Goal: Information Seeking & Learning: Learn about a topic

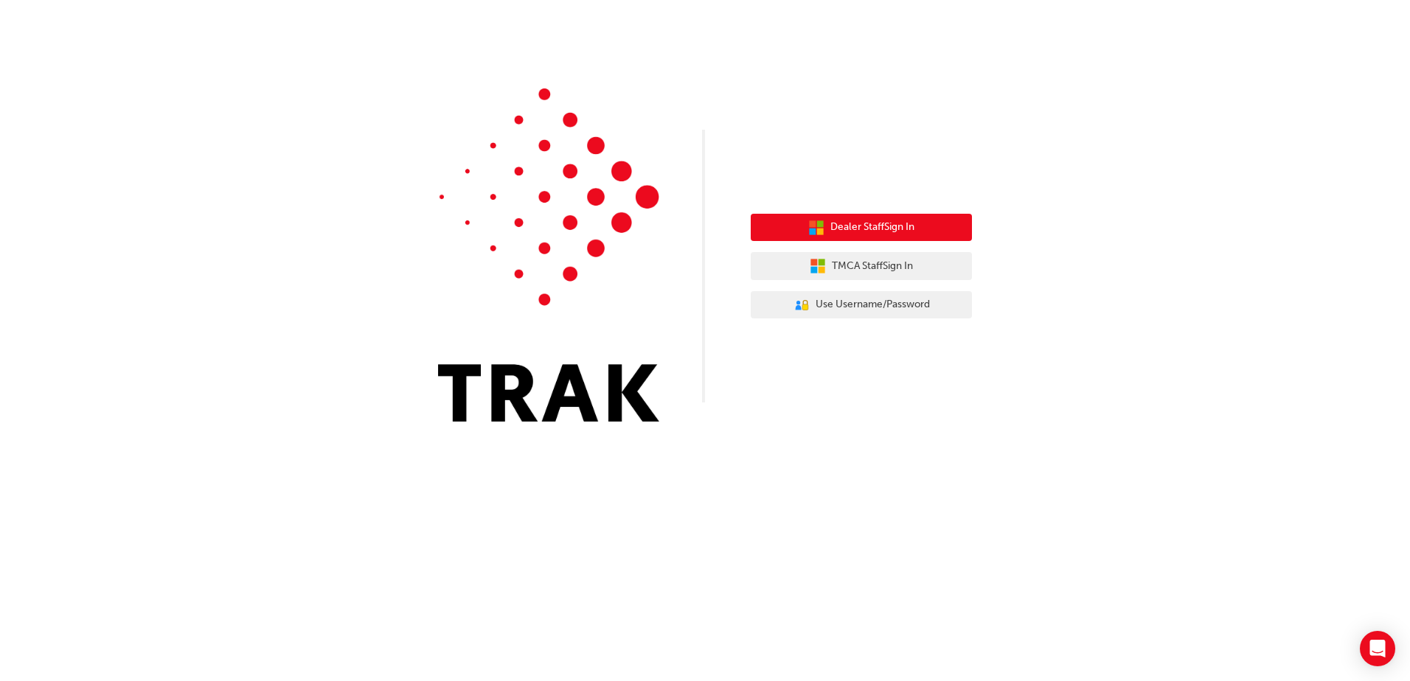
click at [886, 229] on span "Dealer Staff Sign In" at bounding box center [872, 227] width 84 height 17
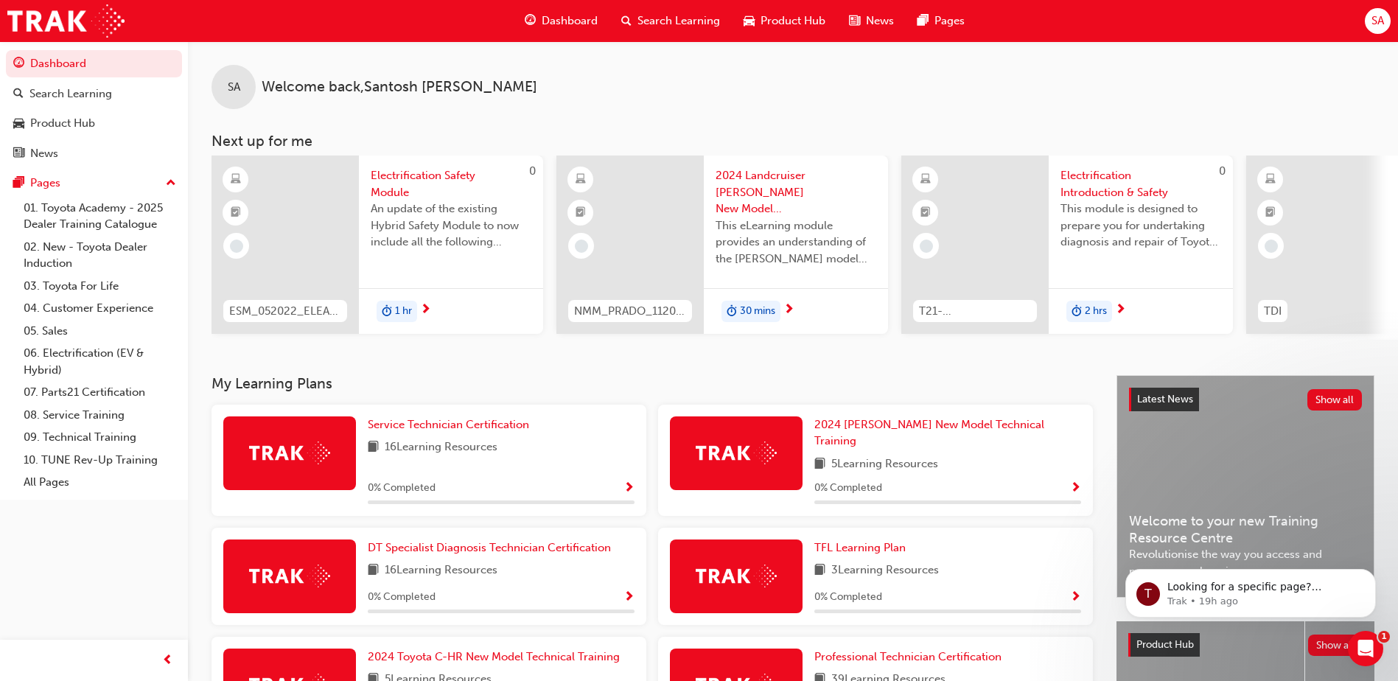
click at [1345, 223] on div at bounding box center [1320, 245] width 147 height 178
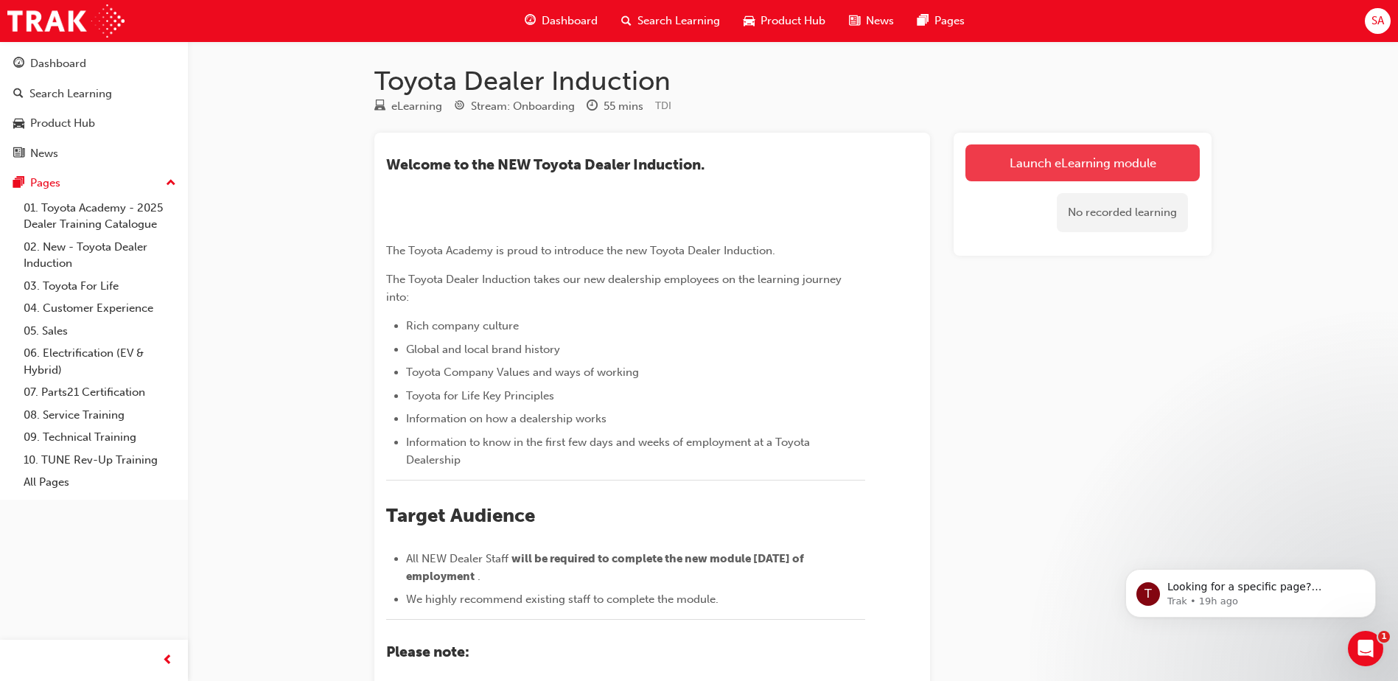
click at [1160, 147] on link "Launch eLearning module" at bounding box center [1083, 162] width 234 height 37
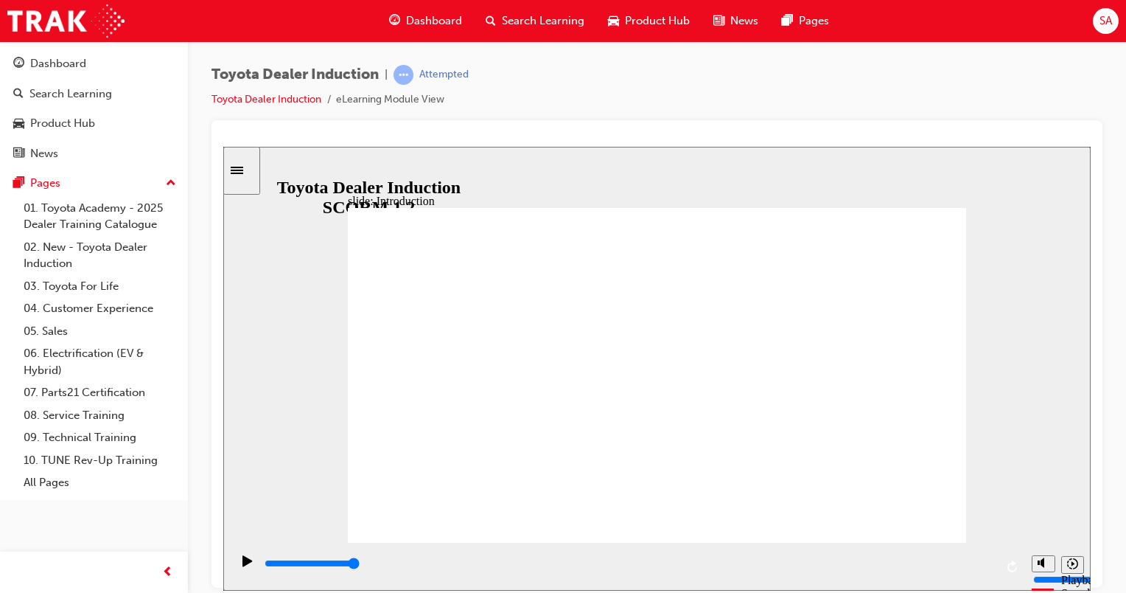
click at [988, 568] on div "playback controls" at bounding box center [629, 563] width 732 height 16
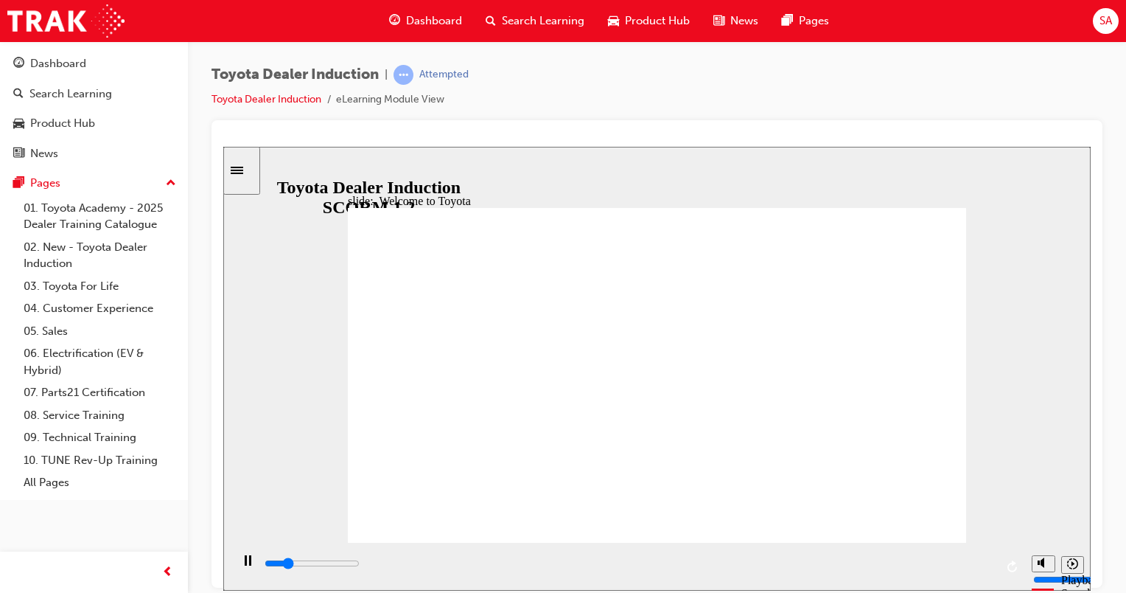
click at [986, 568] on div "playback controls" at bounding box center [629, 563] width 732 height 16
type input "7500"
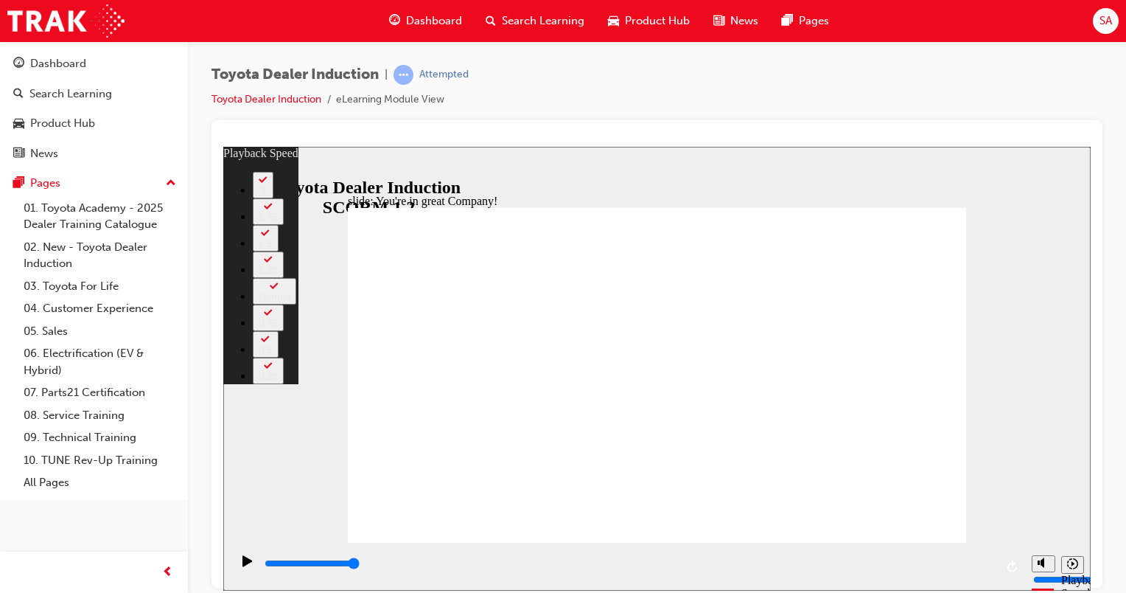
type input "156"
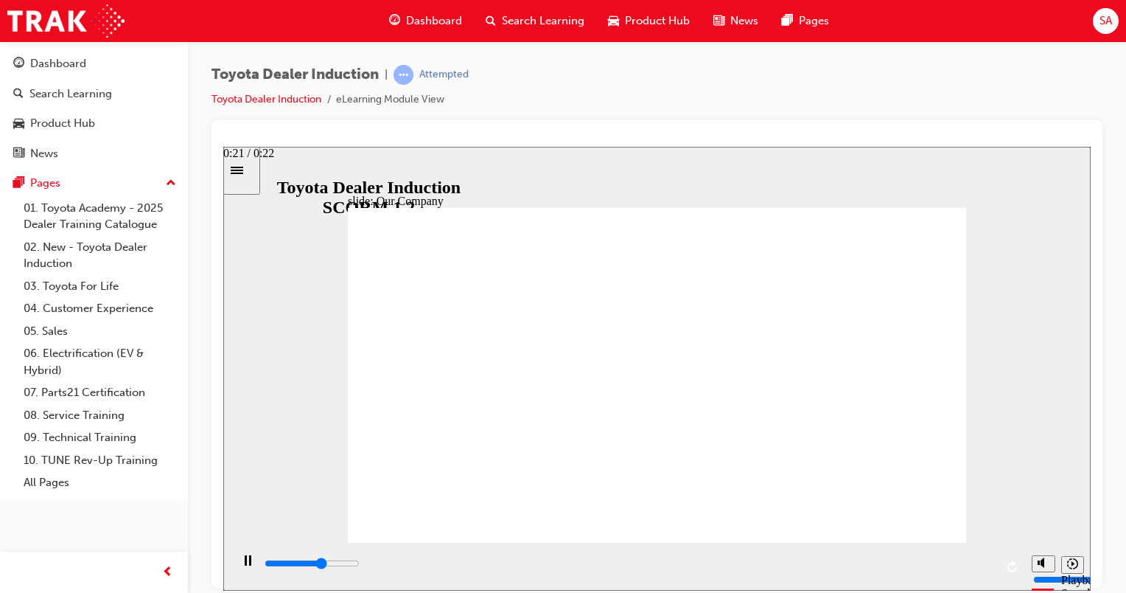
click at [982, 569] on div "playback controls" at bounding box center [629, 563] width 732 height 16
drag, startPoint x: 913, startPoint y: 523, endPoint x: 910, endPoint y: 512, distance: 12.2
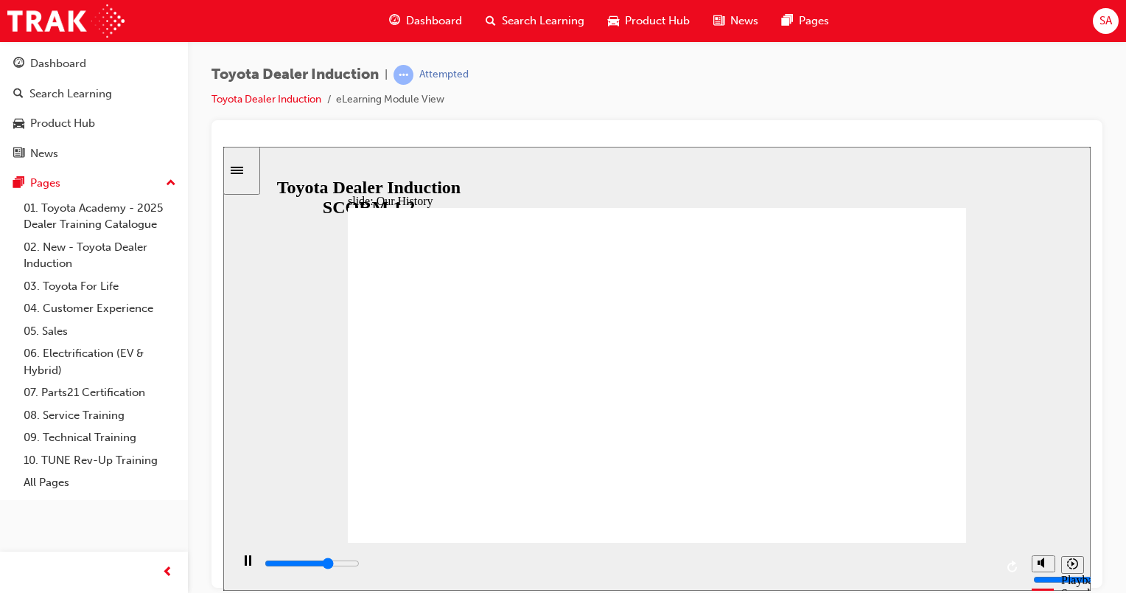
drag, startPoint x: 485, startPoint y: 467, endPoint x: 621, endPoint y: 479, distance: 137.0
drag, startPoint x: 486, startPoint y: 471, endPoint x: 696, endPoint y: 487, distance: 210.7
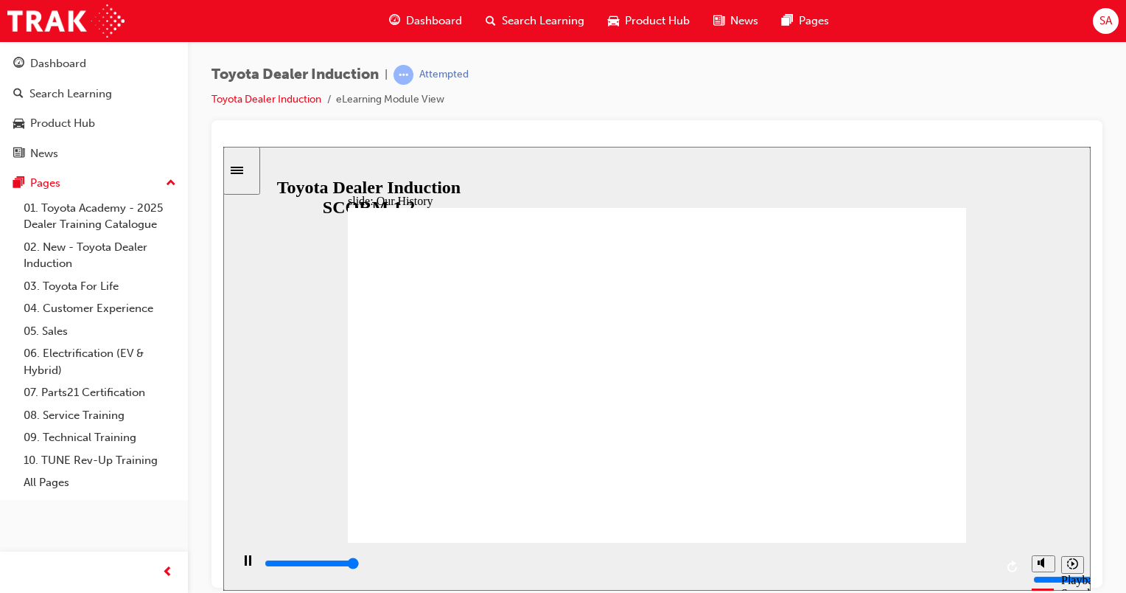
drag, startPoint x: 656, startPoint y: 473, endPoint x: 798, endPoint y: 480, distance: 142.4
drag, startPoint x: 945, startPoint y: 522, endPoint x: 920, endPoint y: 507, distance: 29.1
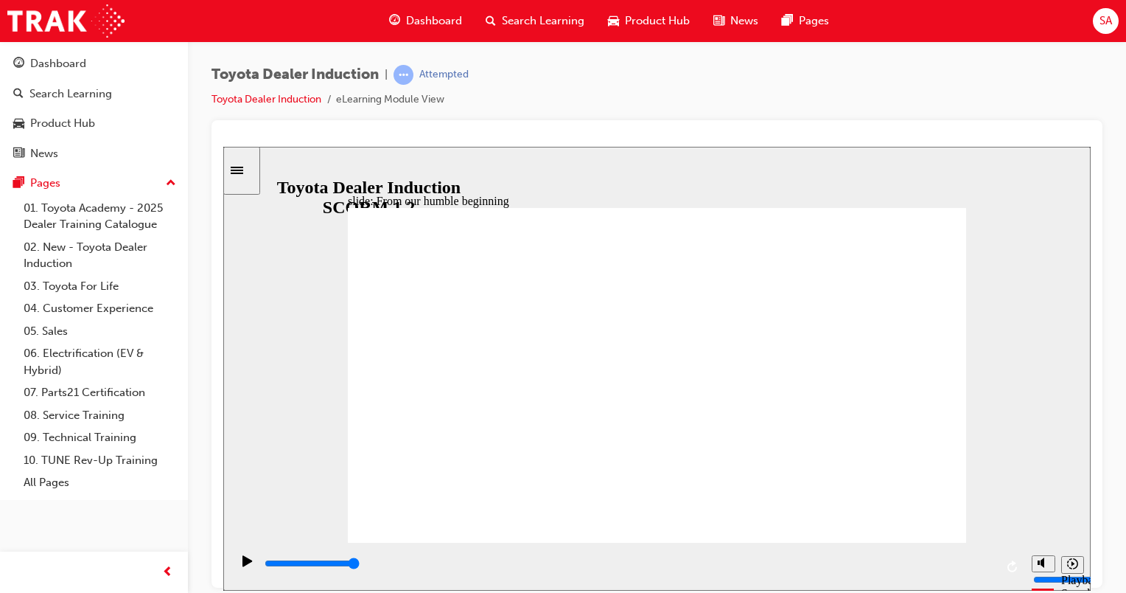
click at [360, 564] on input "slide progress" at bounding box center [312, 563] width 95 height 12
click at [360, 565] on input "slide progress" at bounding box center [312, 563] width 95 height 12
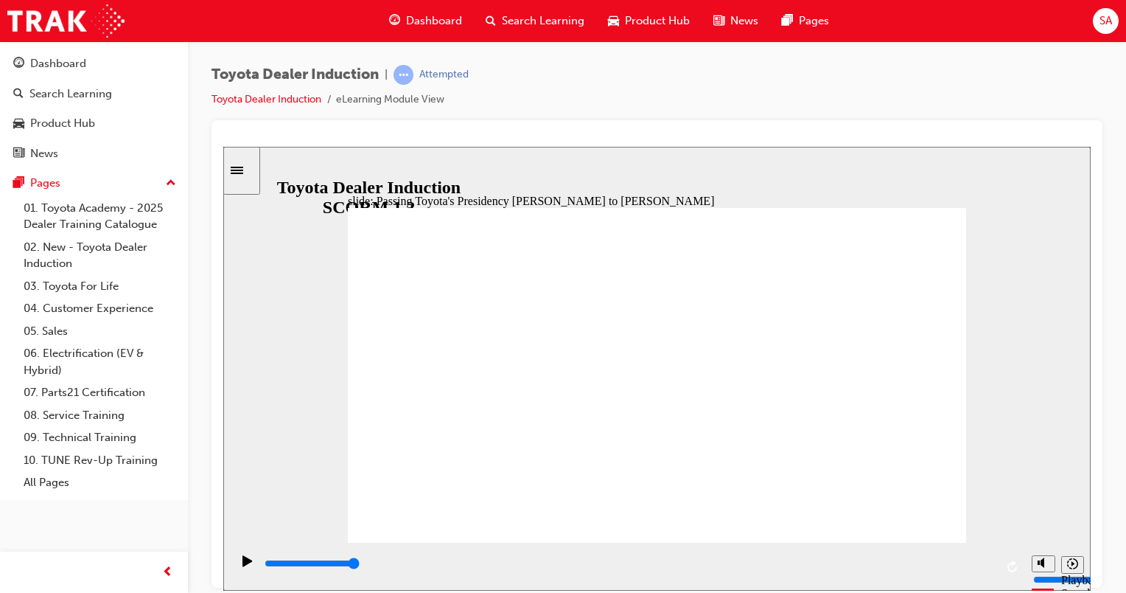
type input "4300"
radio input "true"
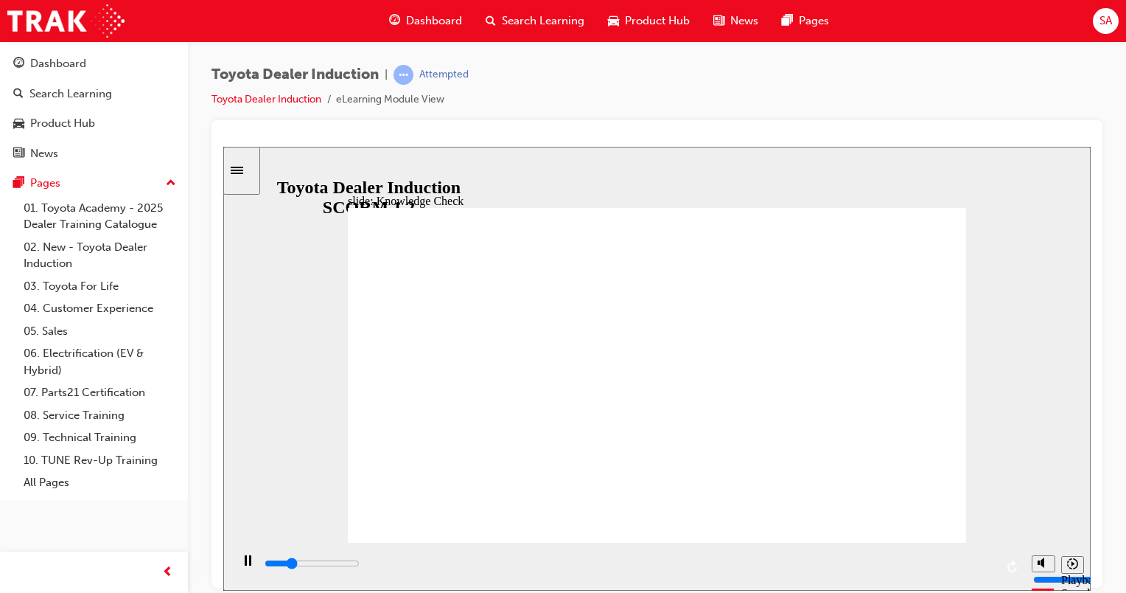
type input "1400"
radio input "true"
click at [360, 565] on input "slide progress" at bounding box center [312, 563] width 95 height 12
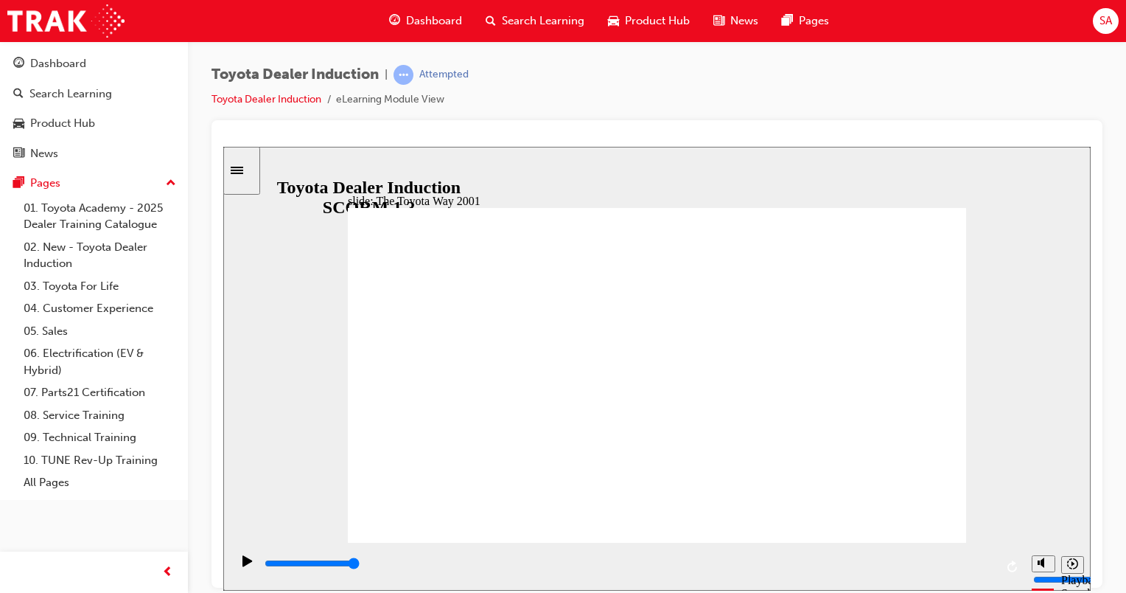
click at [360, 566] on input "slide progress" at bounding box center [312, 563] width 95 height 12
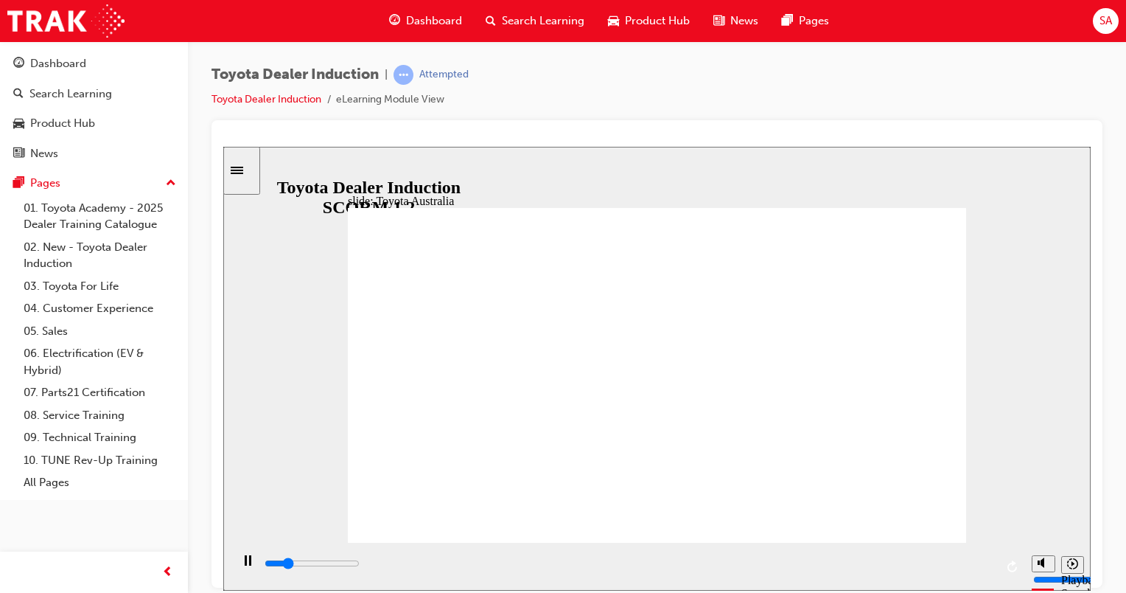
click at [981, 571] on div "playback controls" at bounding box center [629, 563] width 732 height 16
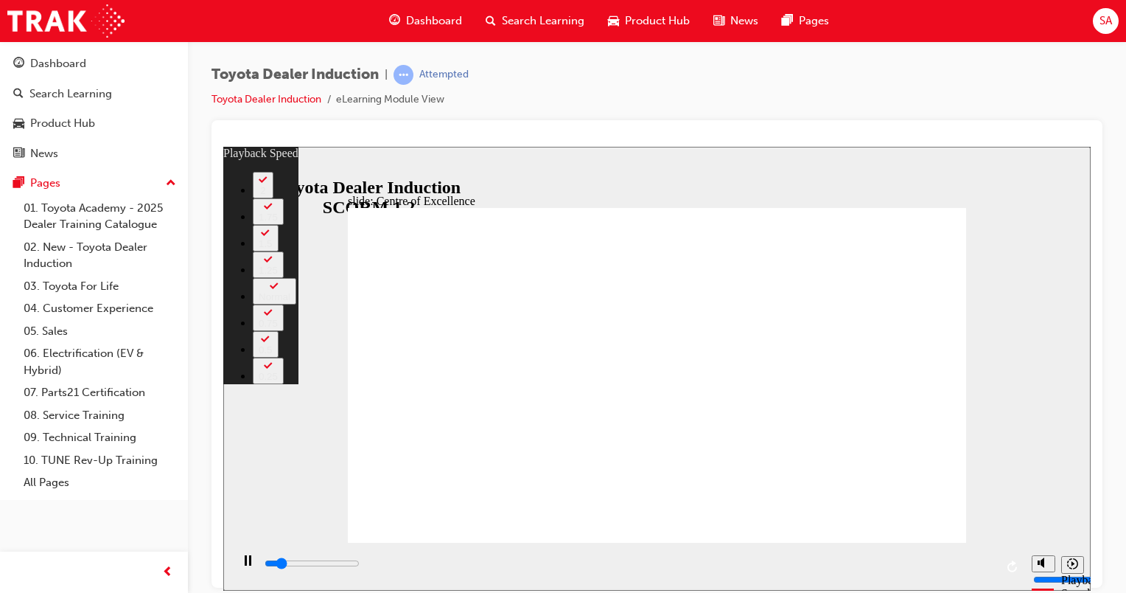
type input "2000"
type input "0"
type input "2300"
type input "0"
type input "2300"
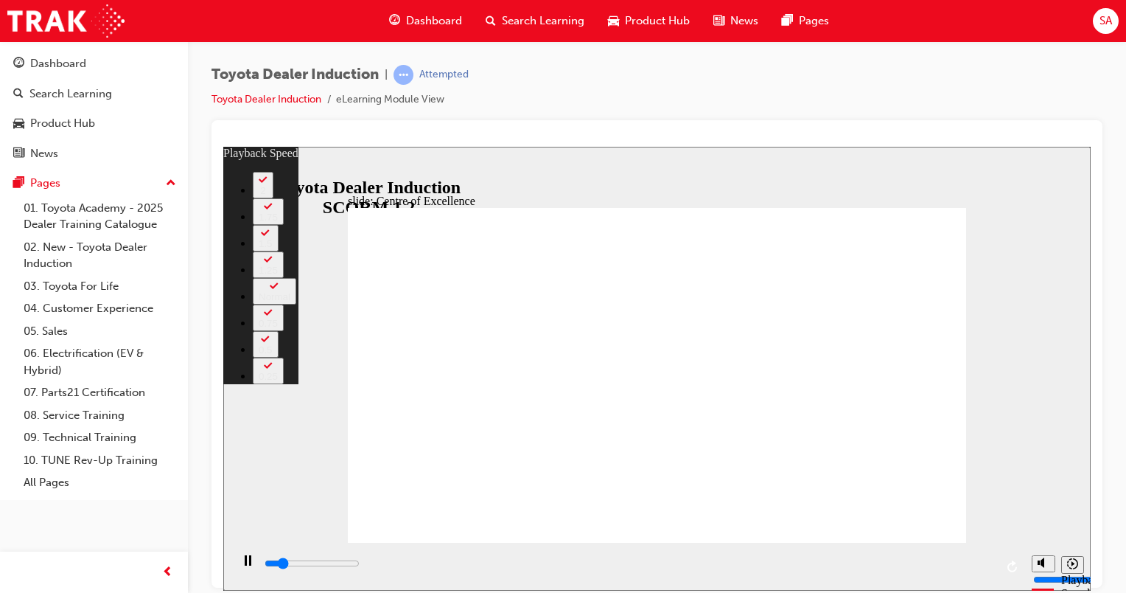
type input "0"
type input "2500"
type input "1"
type input "2800"
type input "1"
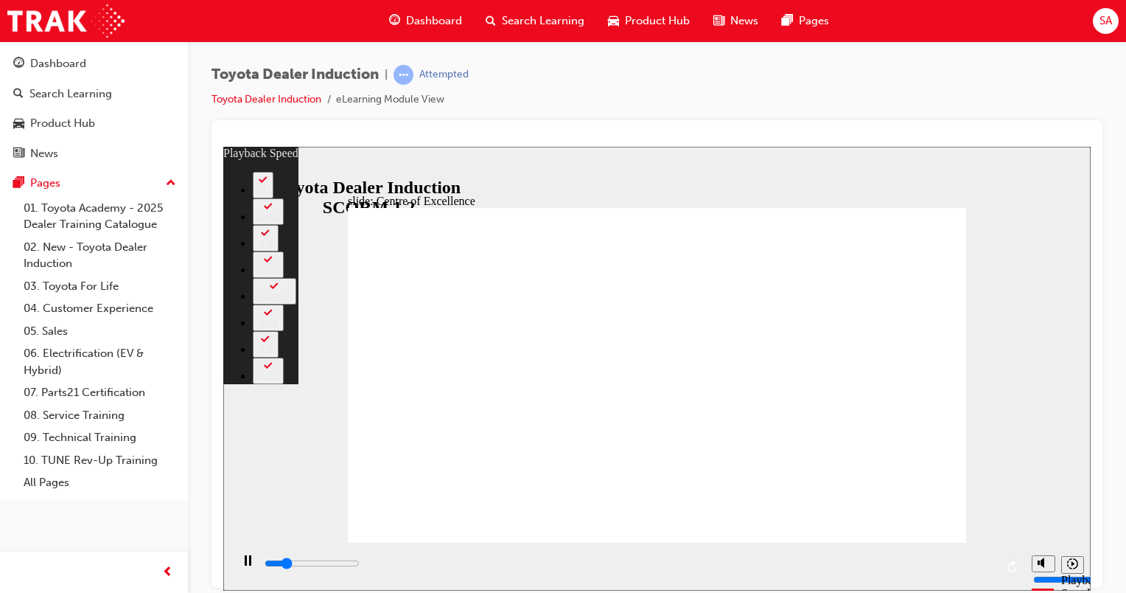
type input "3000"
type input "1"
type input "3300"
type input "1"
type input "3600"
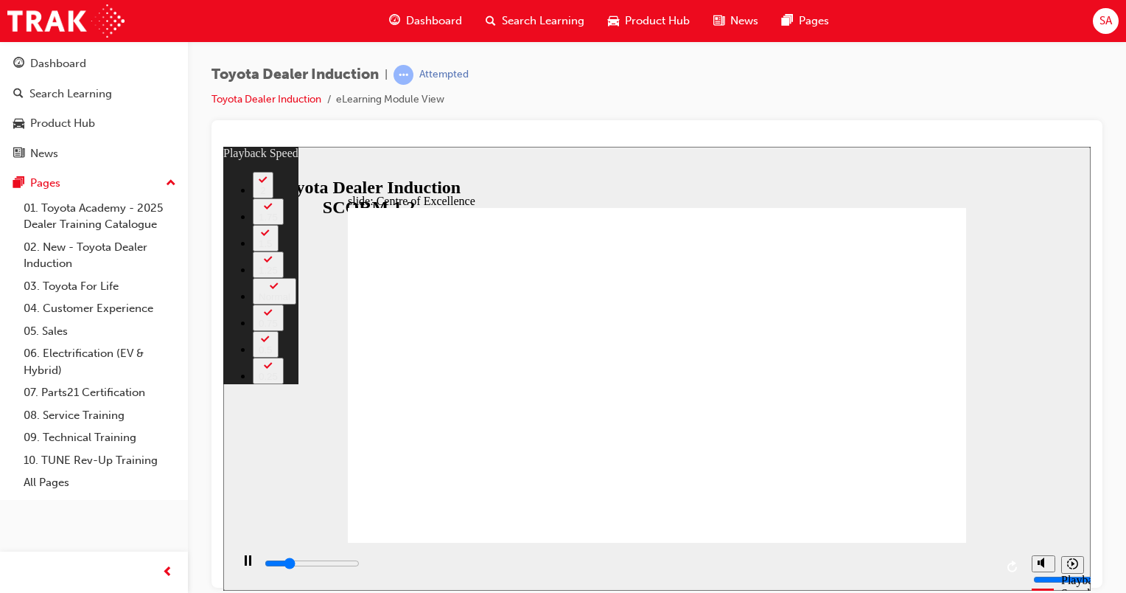
type input "2"
type input "3900"
type input "2"
type input "4100"
type input "2"
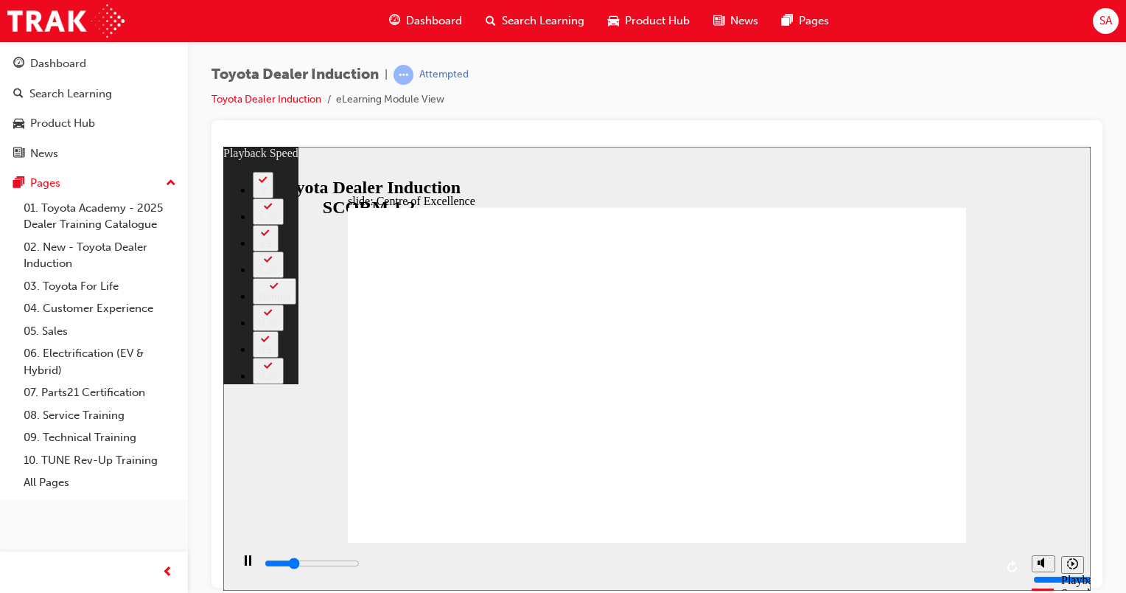
type input "4400"
type input "2"
type input "4600"
type input "3"
type input "4900"
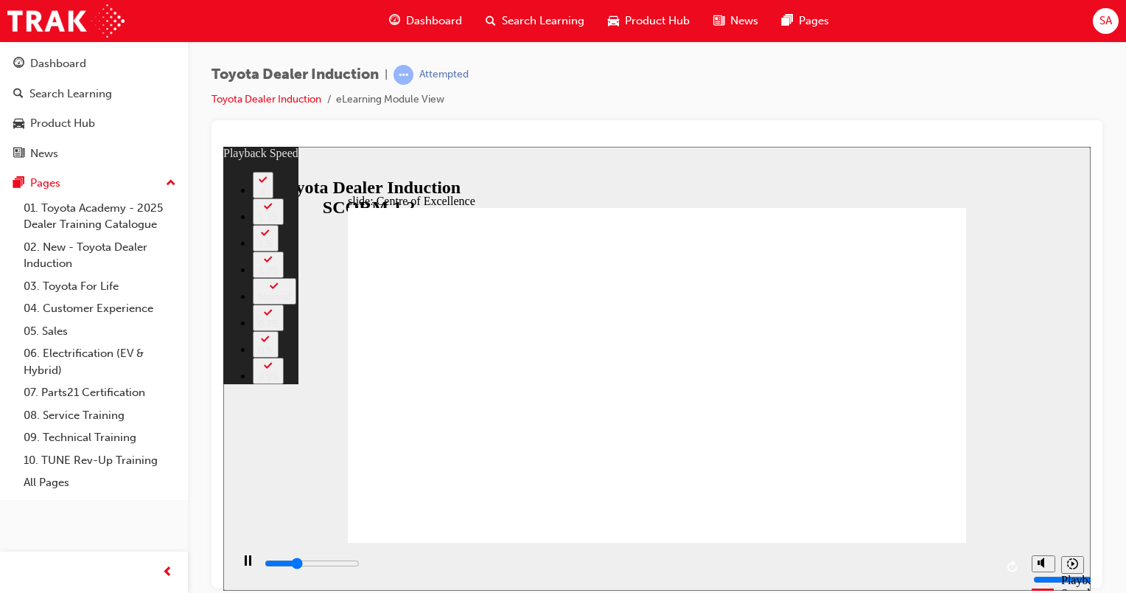
type input "3"
type input "5200"
type input "3"
type input "5400"
type input "4"
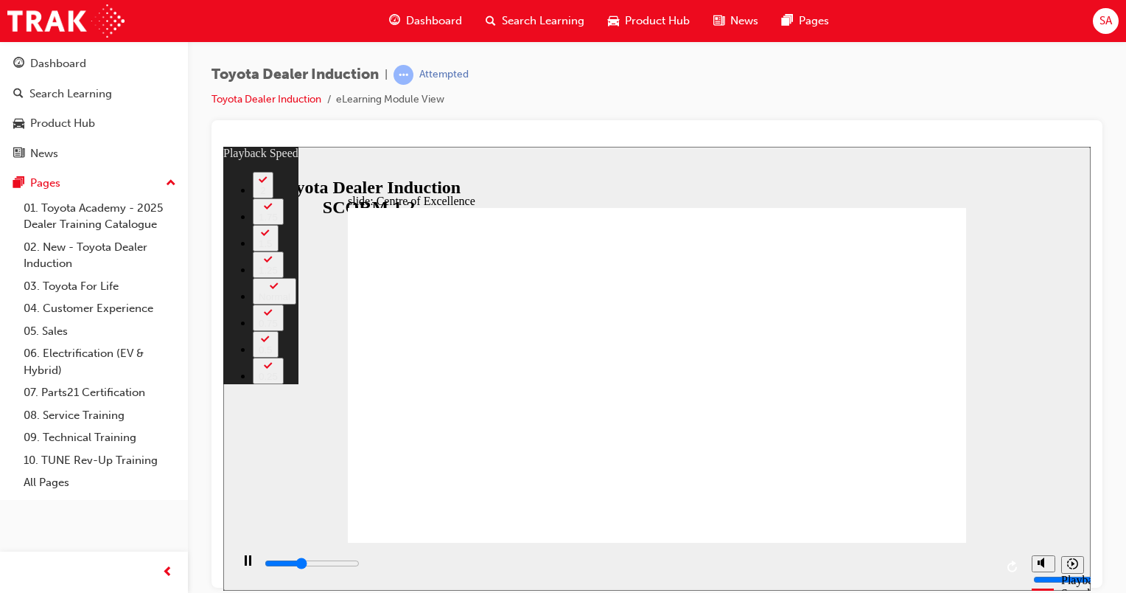
type input "5700"
type input "4"
type input "6000"
type input "4"
type input "6200"
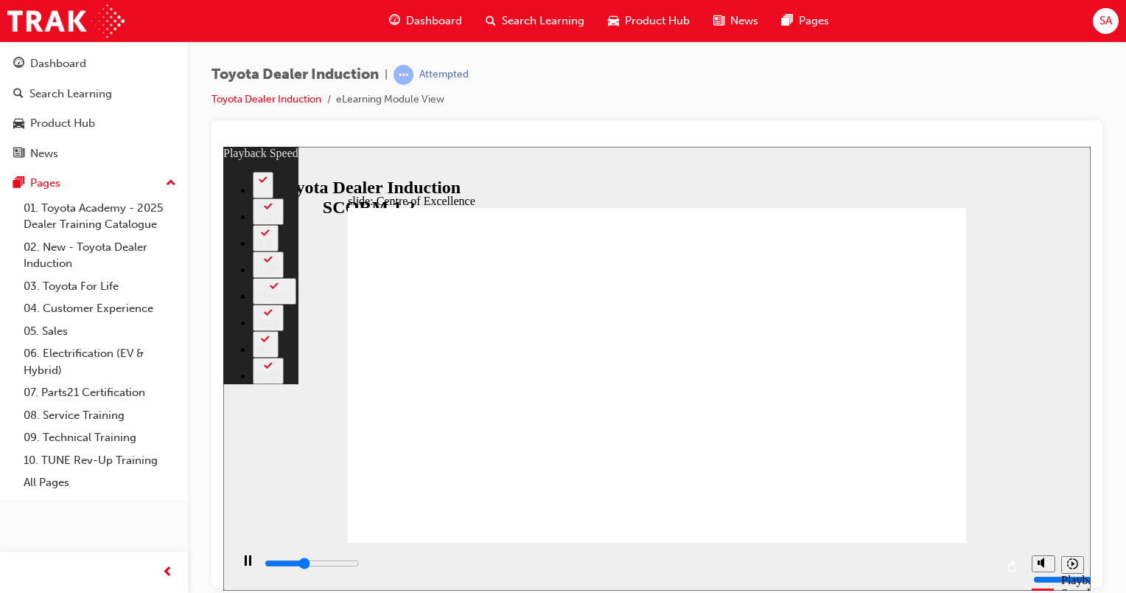
type input "4"
type input "6500"
type input "5"
type input "6800"
type input "5"
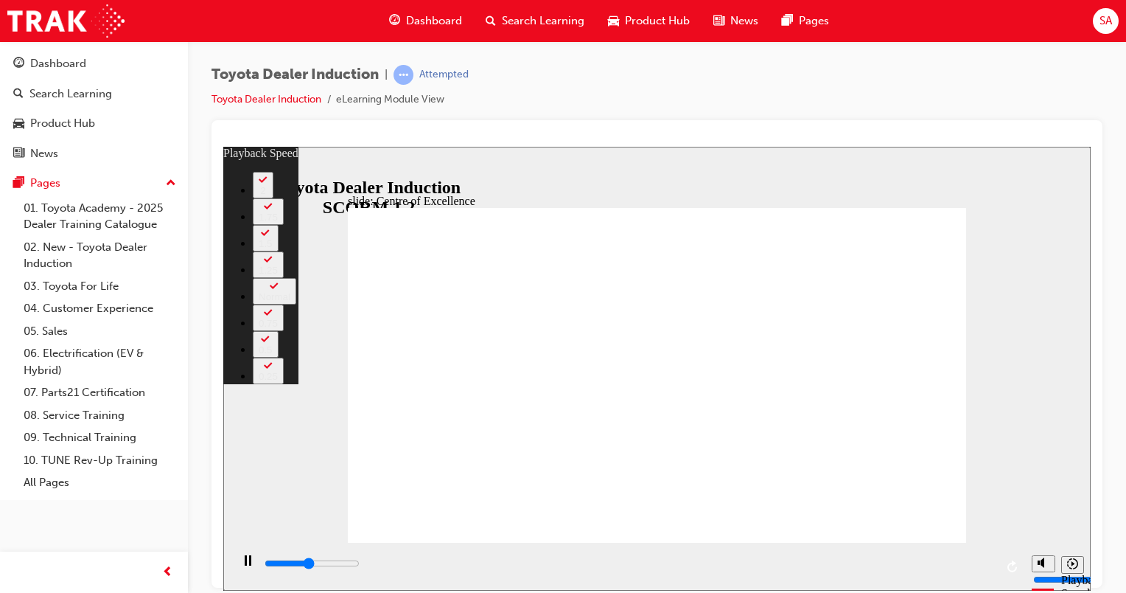
type input "7000"
type input "5"
type input "7300"
type input "5"
type input "7600"
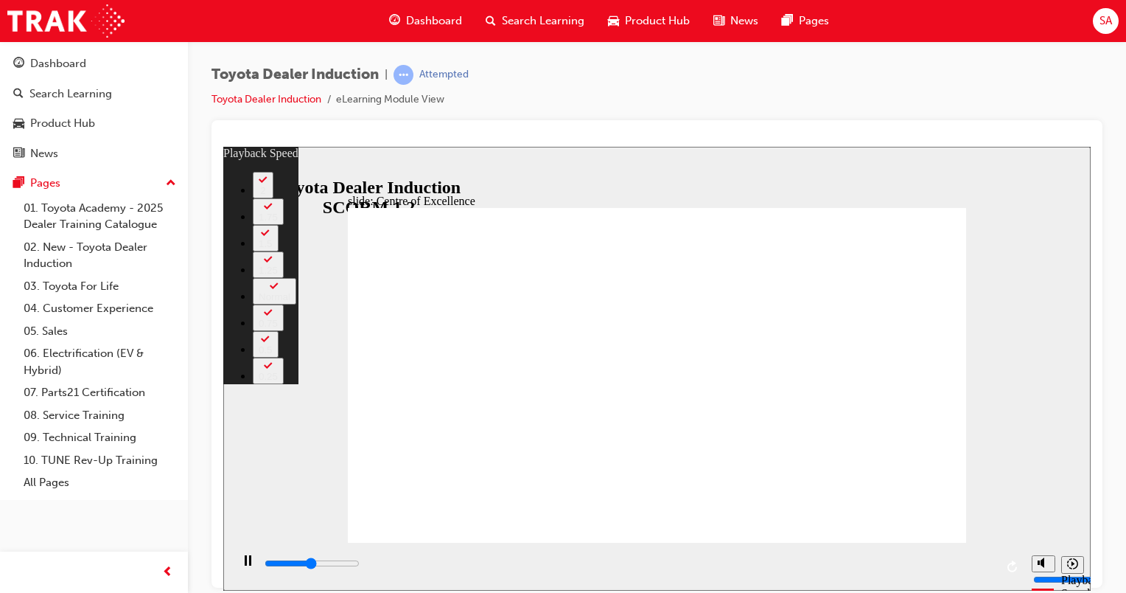
type input "6"
type input "7800"
type input "6"
type input "8100"
type input "6"
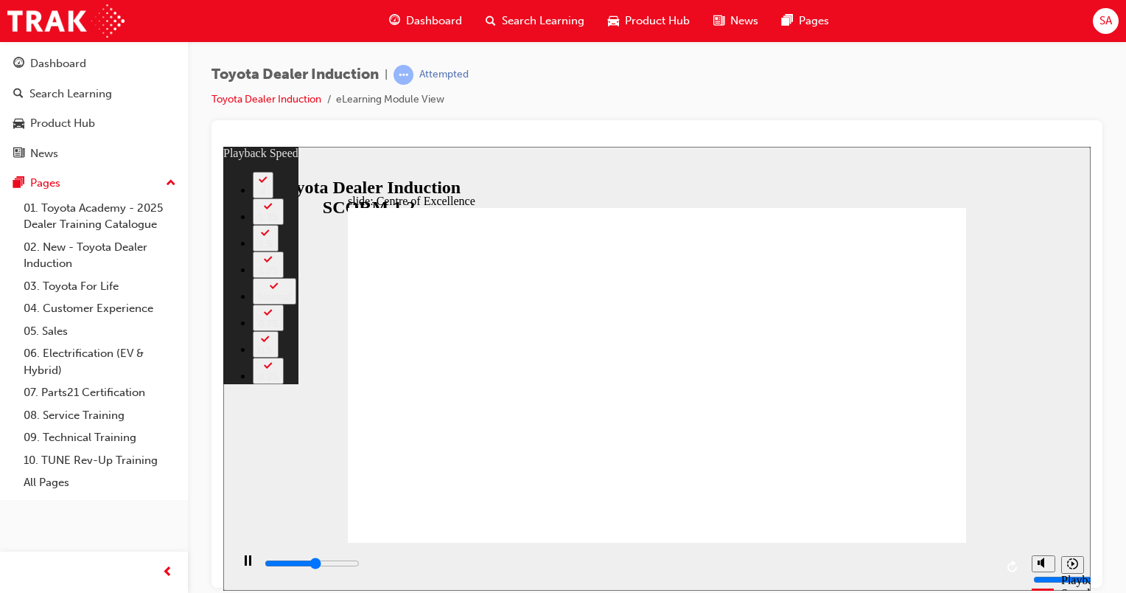
type input "8400"
type input "6"
type input "8600"
type input "7"
type input "8900"
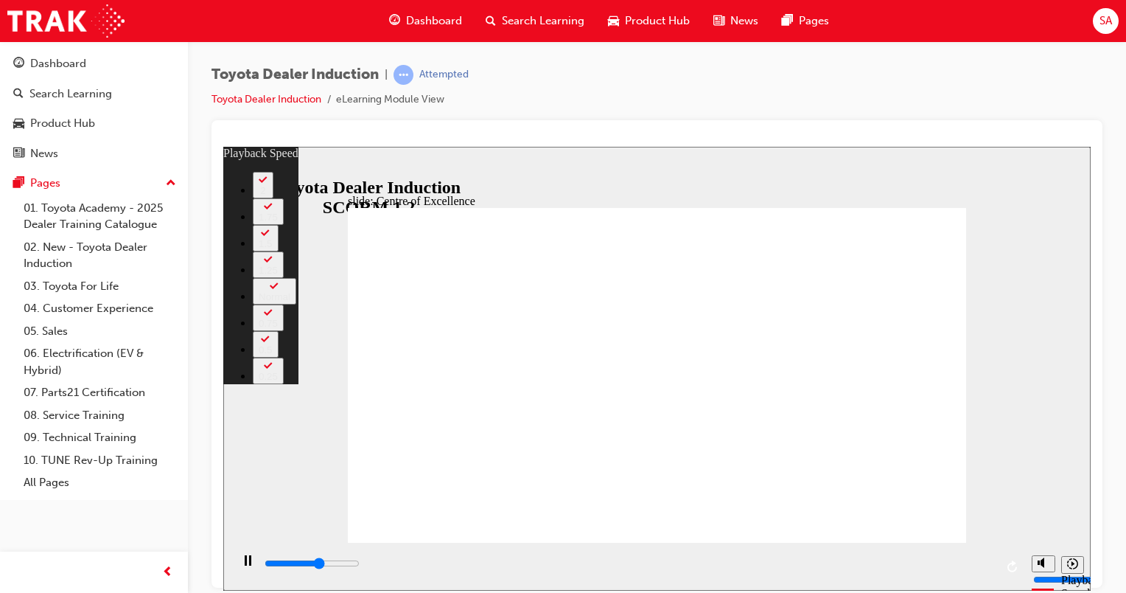
type input "7"
type input "9200"
type input "7"
type input "9400"
type input "7"
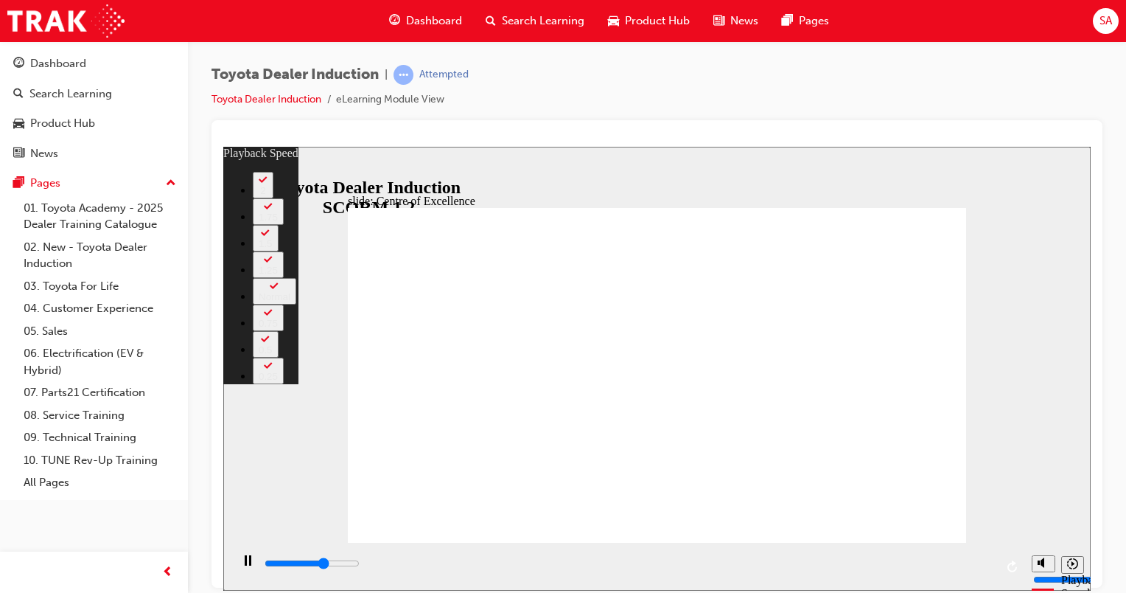
type input "9700"
type input "8"
type input "9900"
type input "8"
type input "10200"
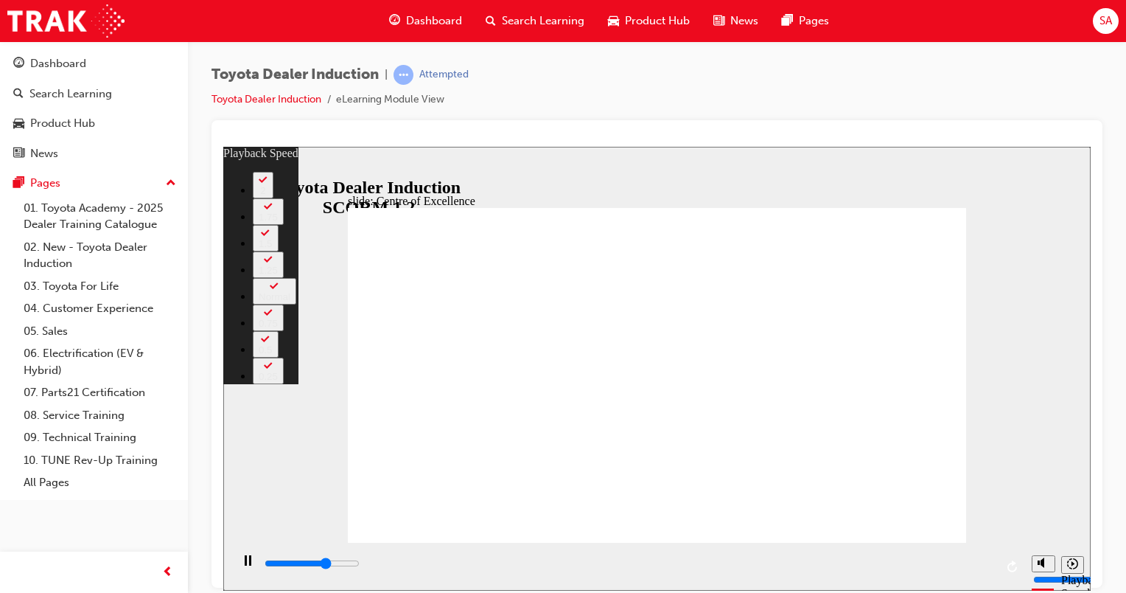
type input "8"
type input "10500"
type input "9"
type input "10800"
type input "9"
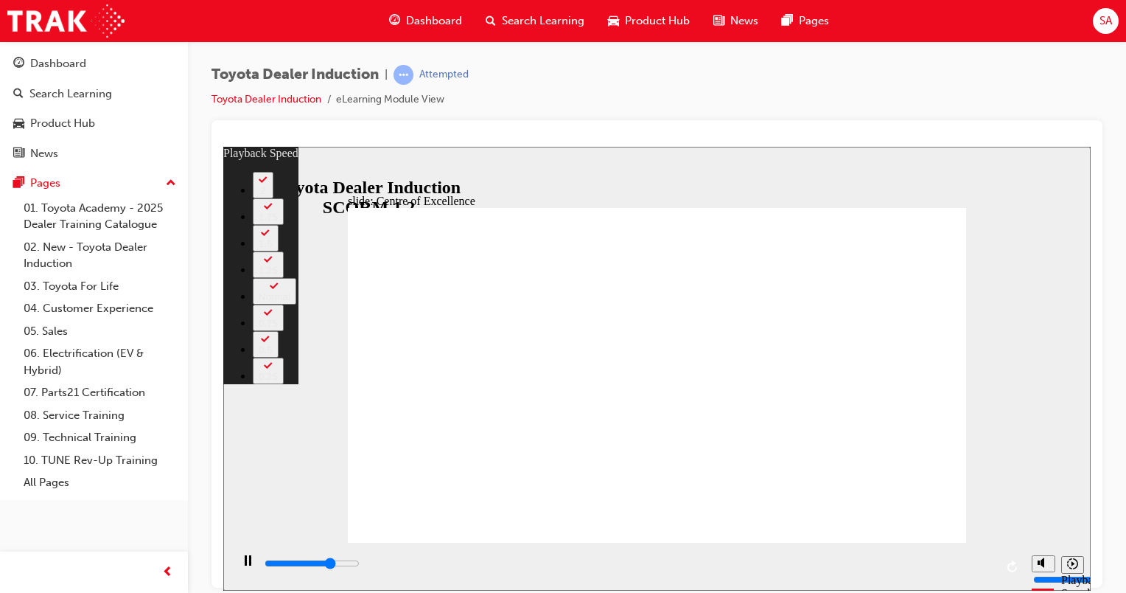
type input "11000"
type input "9"
type input "11300"
type input "9"
type input "11500"
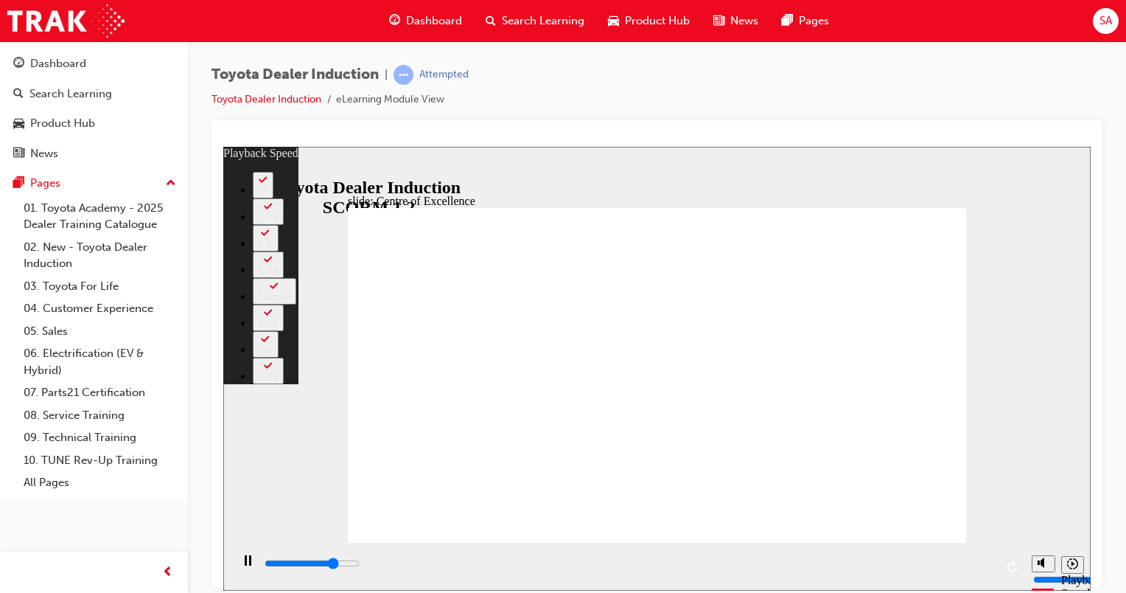
type input "10"
type input "11800"
type input "10"
type input "12100"
type input "10"
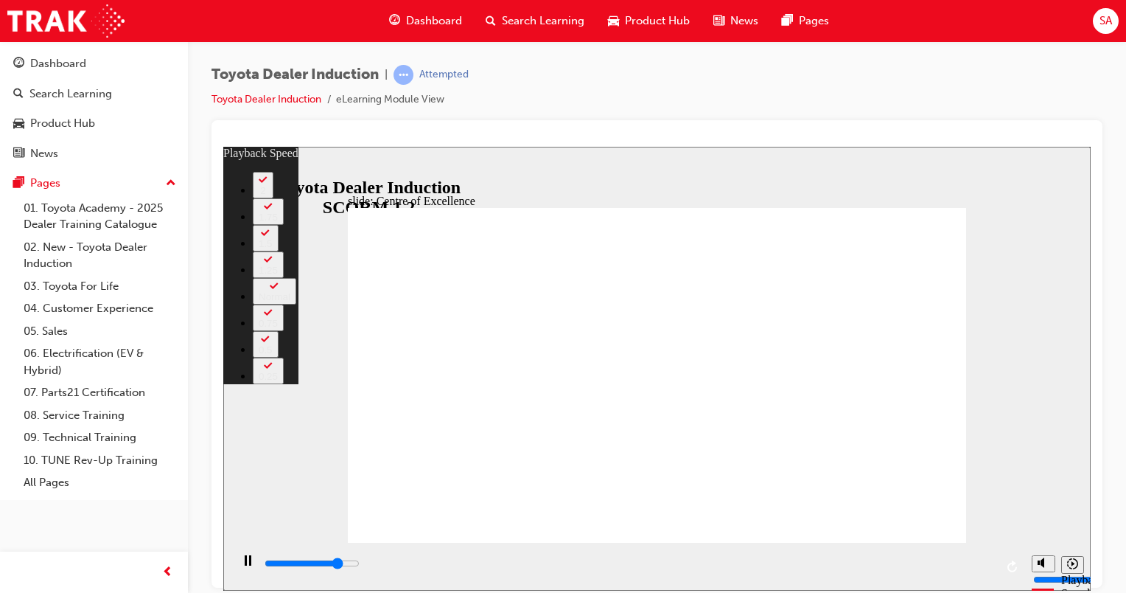
type input "12300"
type input "10"
type input "12600"
type input "11"
type input "12900"
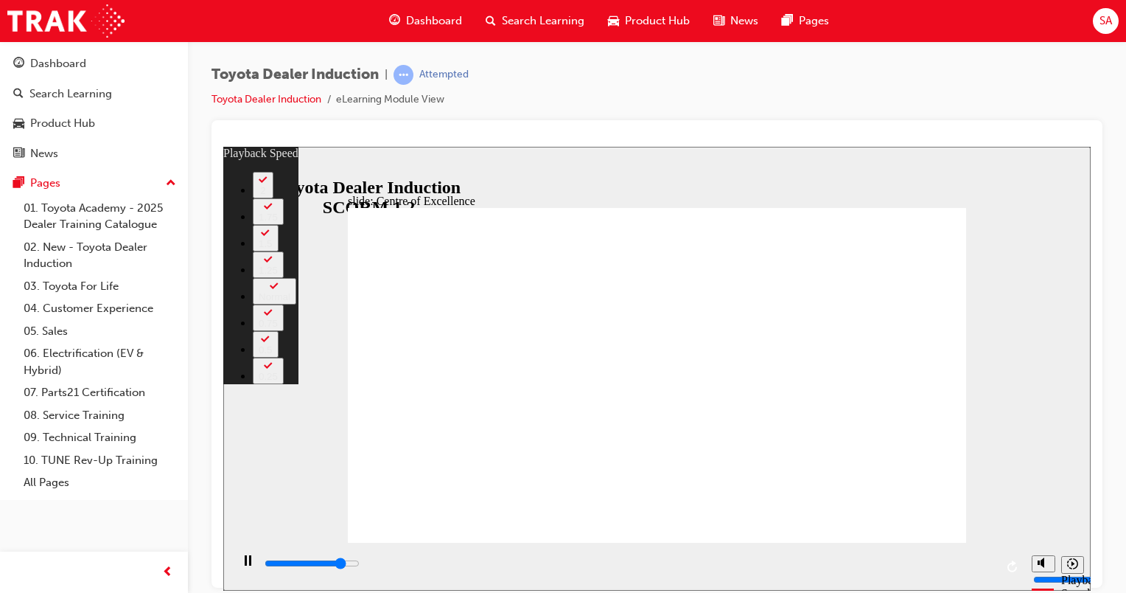
type input "11"
type input "13100"
type input "11"
type input "13400"
type input "11"
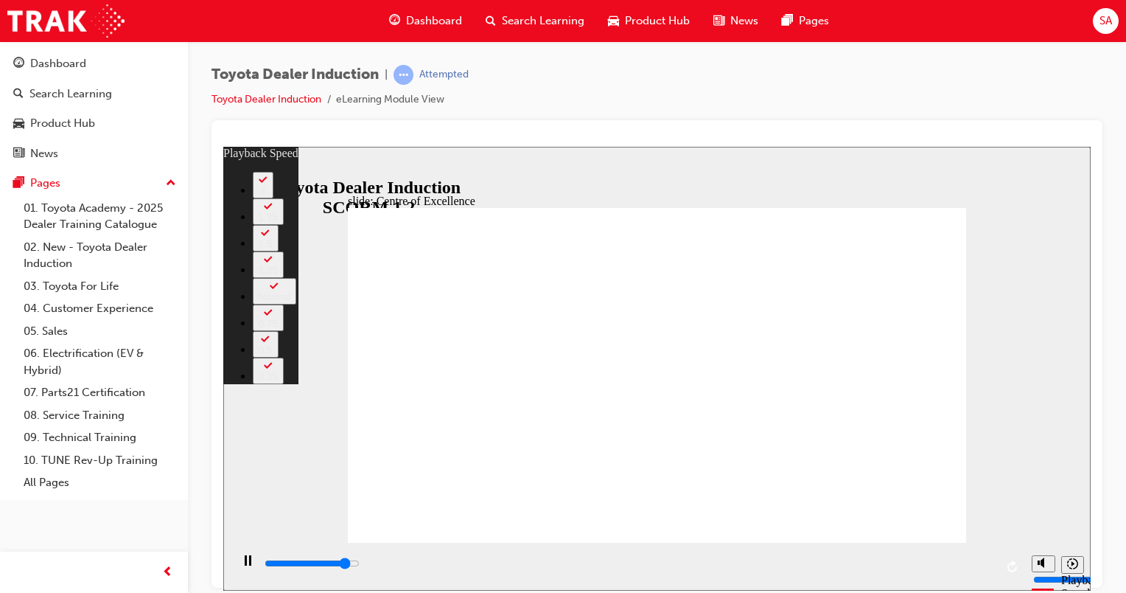
type input "13700"
type input "12"
type input "13900"
type input "12"
type input "14200"
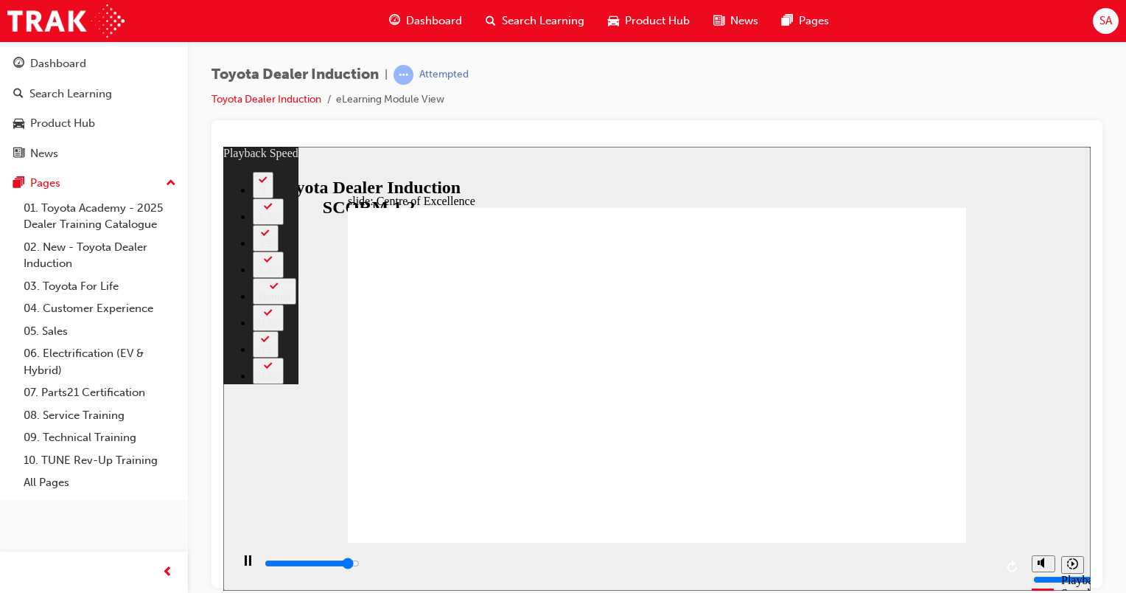
type input "12"
type input "14500"
type input "13"
type input "14700"
type input "13"
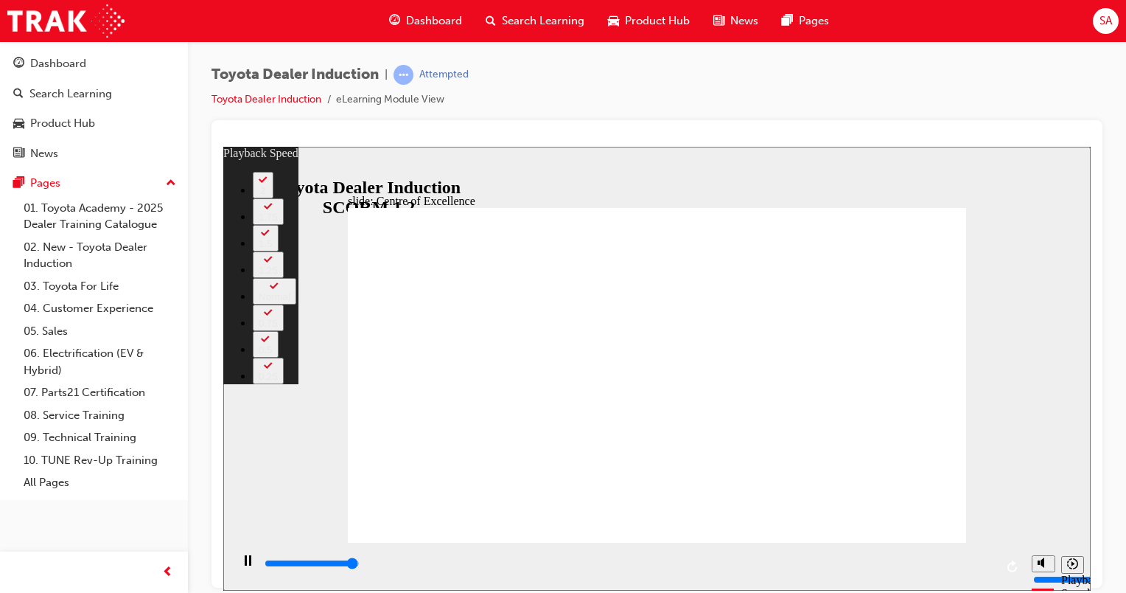
type input "15000"
type input "13"
type input "15300"
type input "13"
type input "15300"
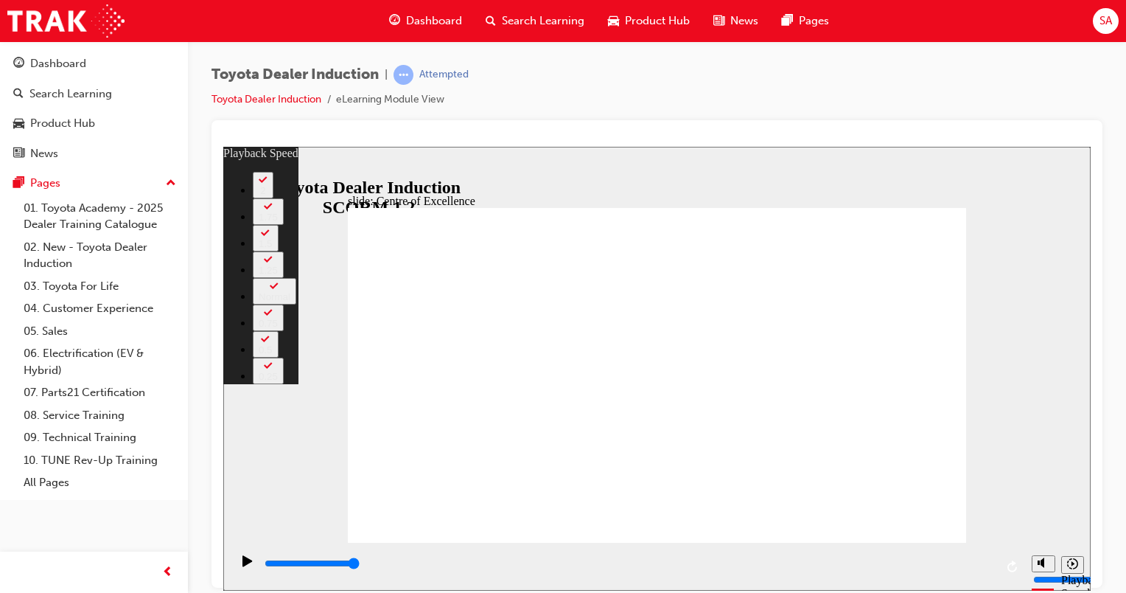
type input "248"
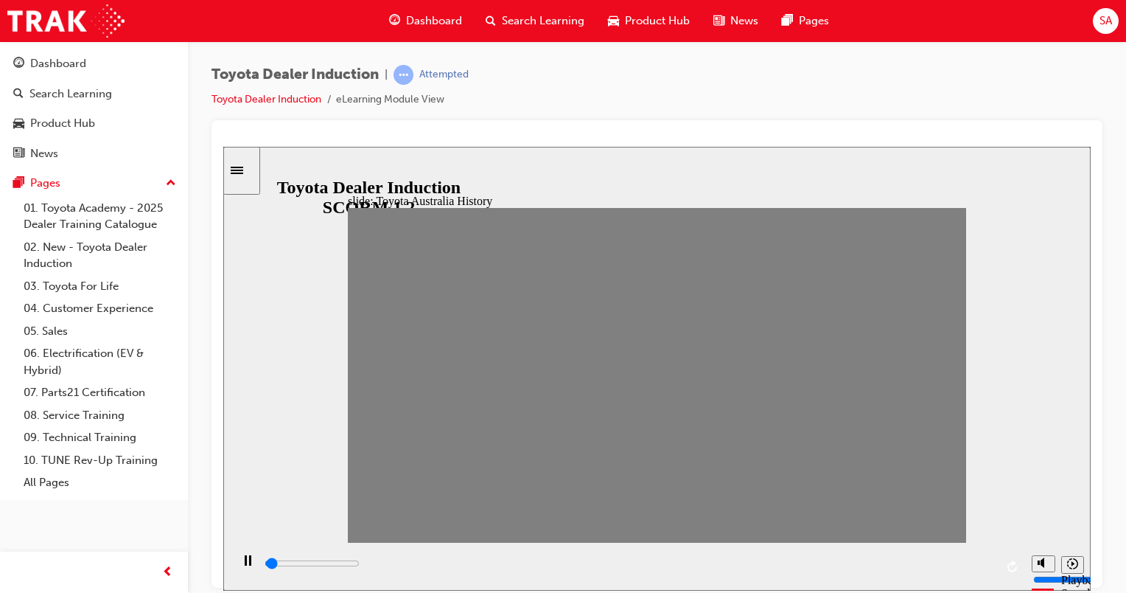
drag, startPoint x: 363, startPoint y: 383, endPoint x: 935, endPoint y: 385, distance: 572.1
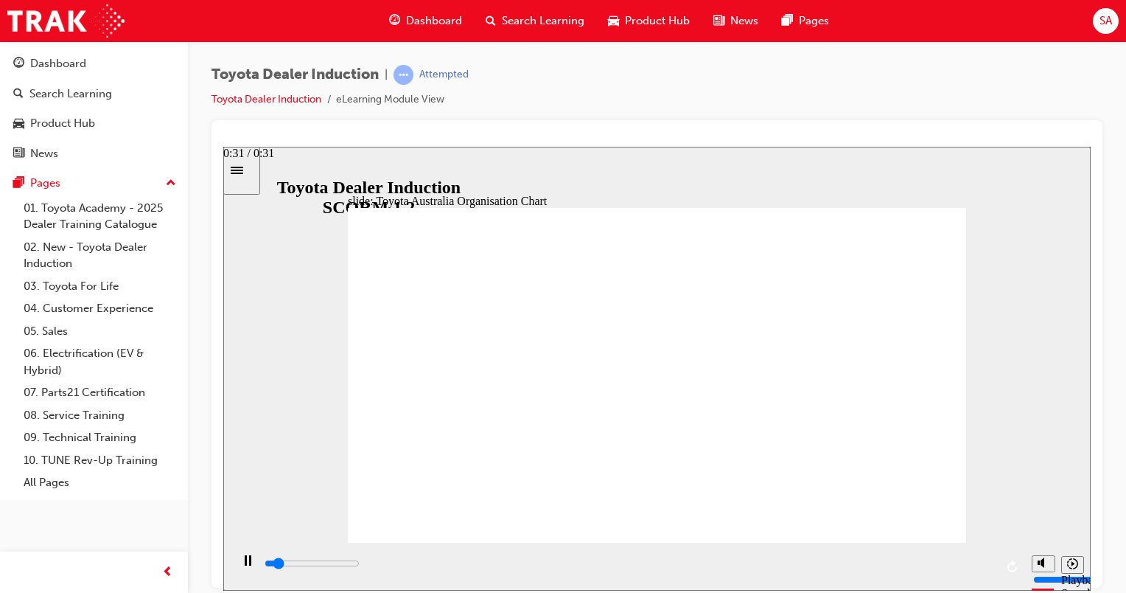
click at [984, 571] on div "playback controls" at bounding box center [629, 563] width 732 height 16
type input "4600"
radio input "true"
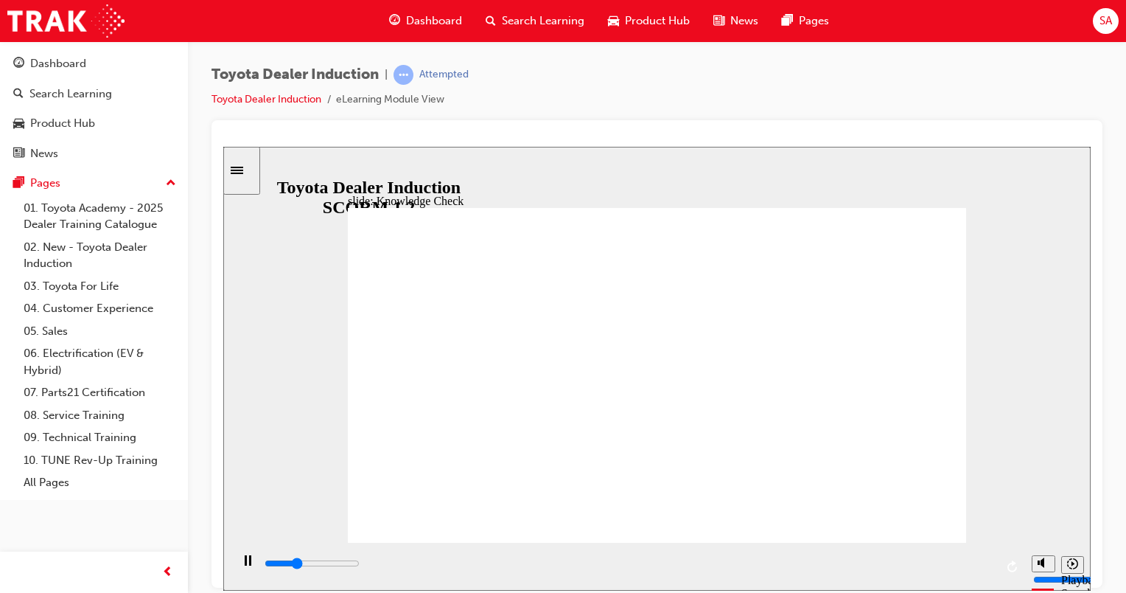
type input "1600"
radio input "true"
type input "1600"
radio input "true"
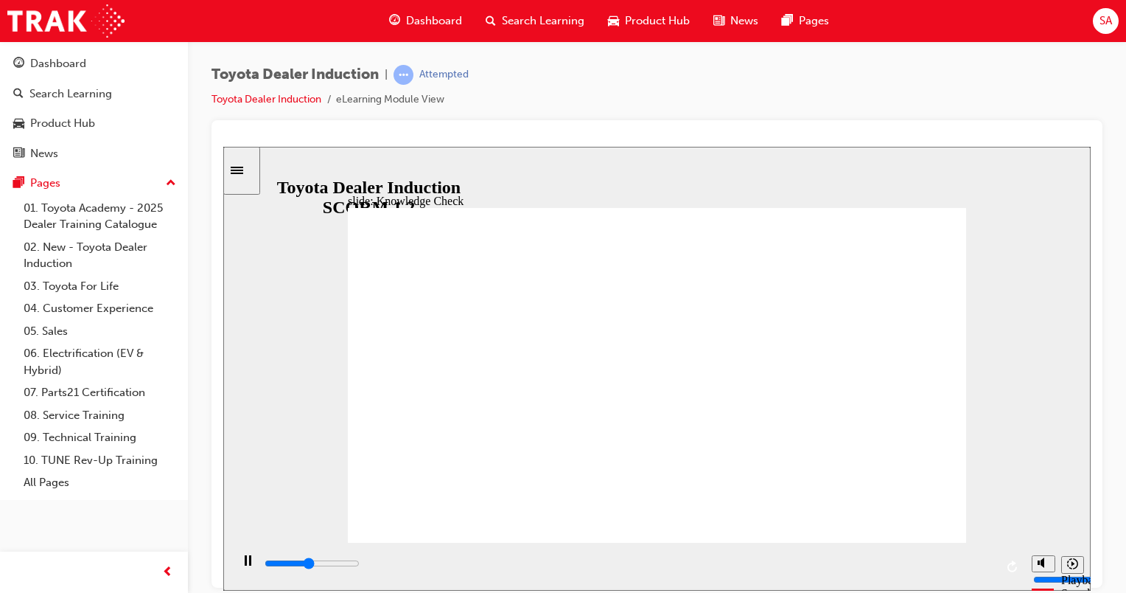
click at [985, 569] on div "playback controls" at bounding box center [629, 563] width 732 height 16
type input "9200"
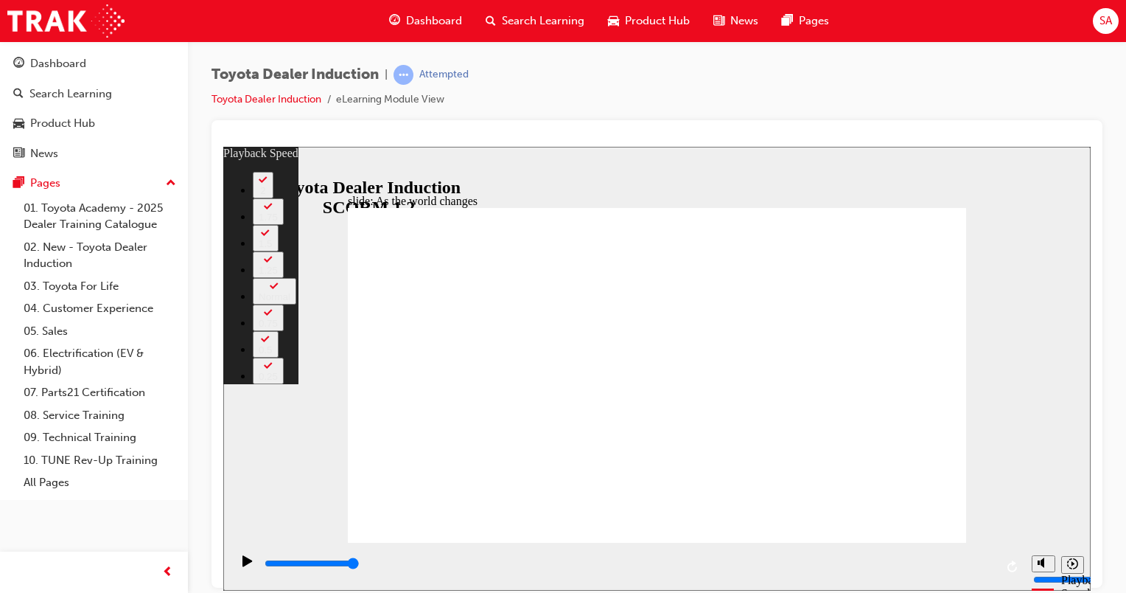
type input "128"
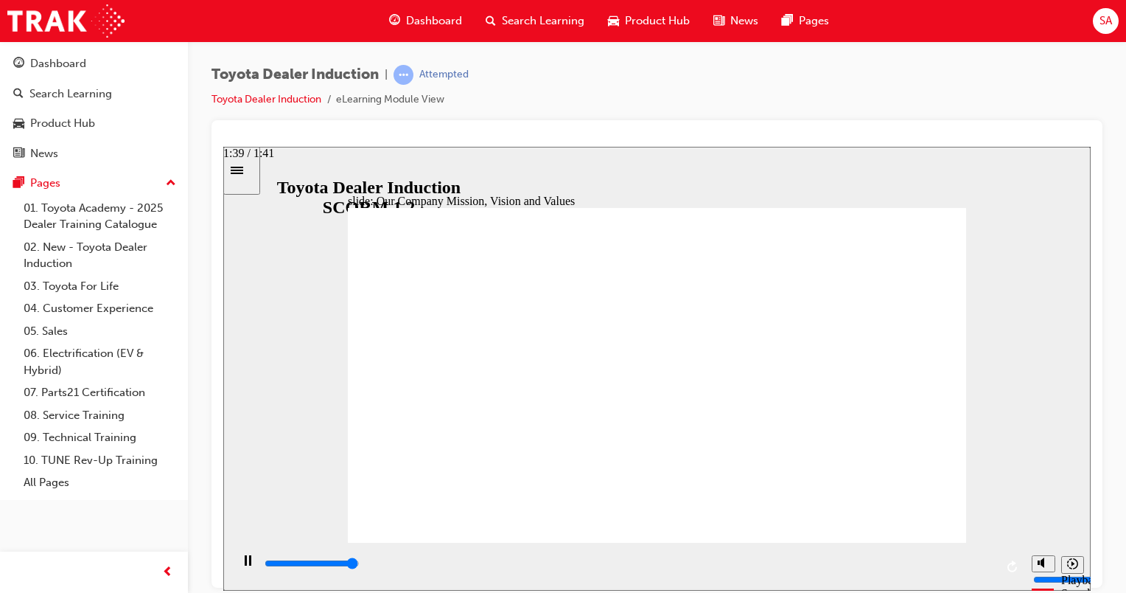
click at [982, 563] on div "playback controls" at bounding box center [629, 563] width 732 height 16
click at [980, 562] on div "playback controls" at bounding box center [629, 563] width 732 height 16
click at [360, 564] on input "slide progress" at bounding box center [312, 563] width 95 height 12
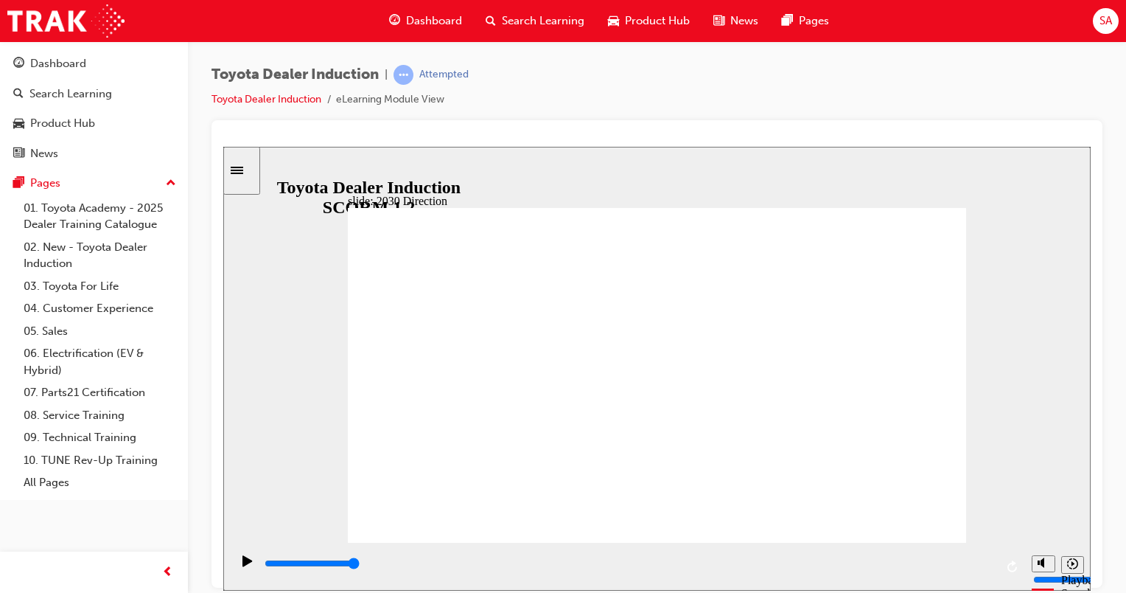
type input "2600"
type input "Happiness"
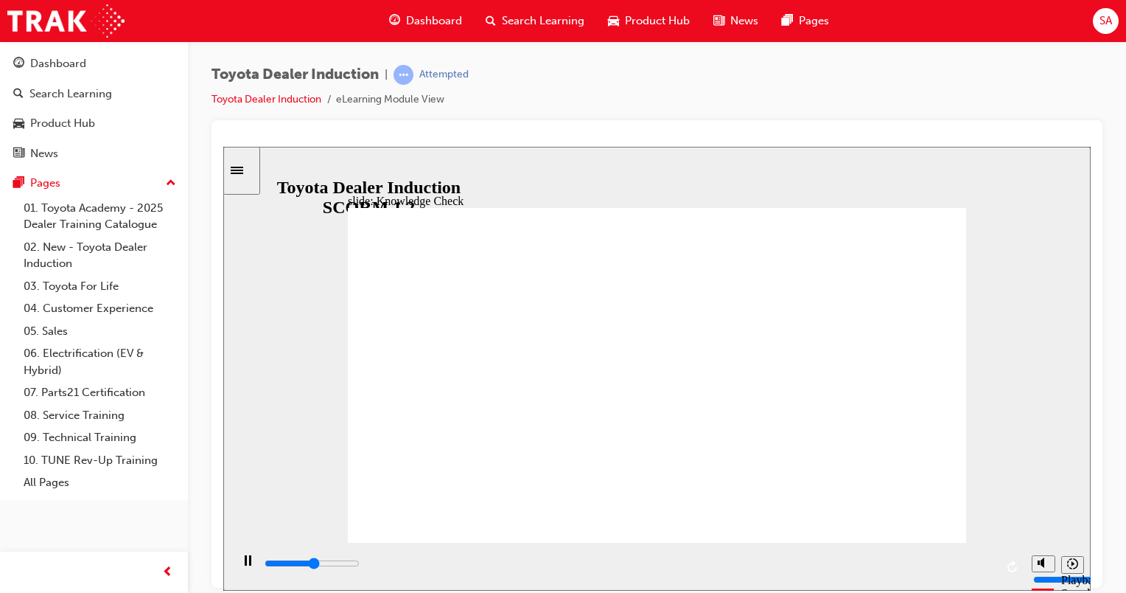
type input "Happiness"
type input "4100"
type input "Happiness"
type input "4400"
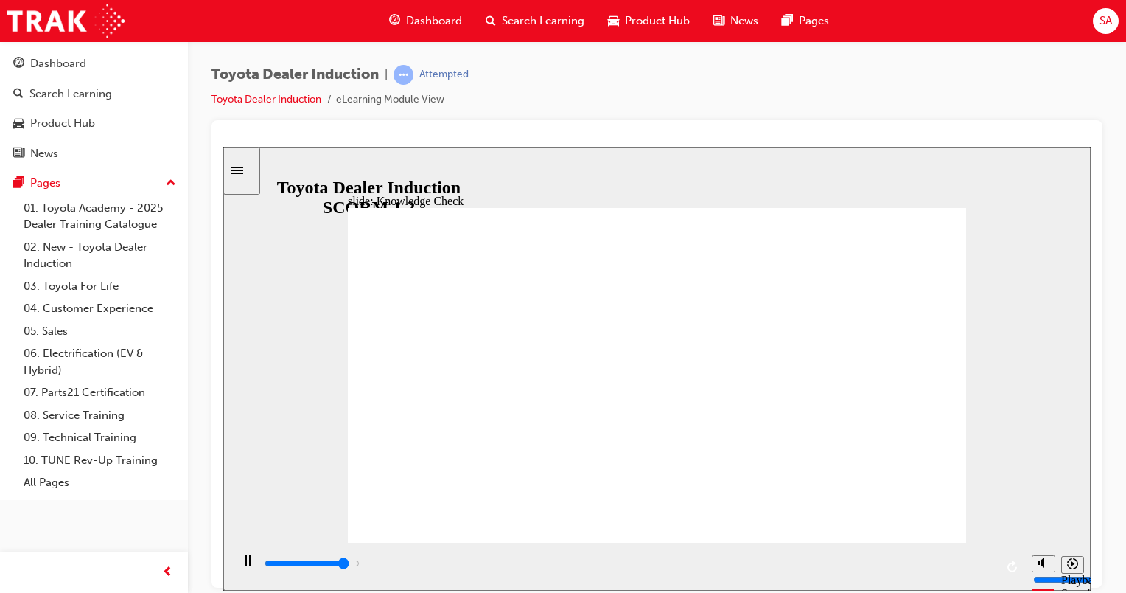
type input "Happiness"
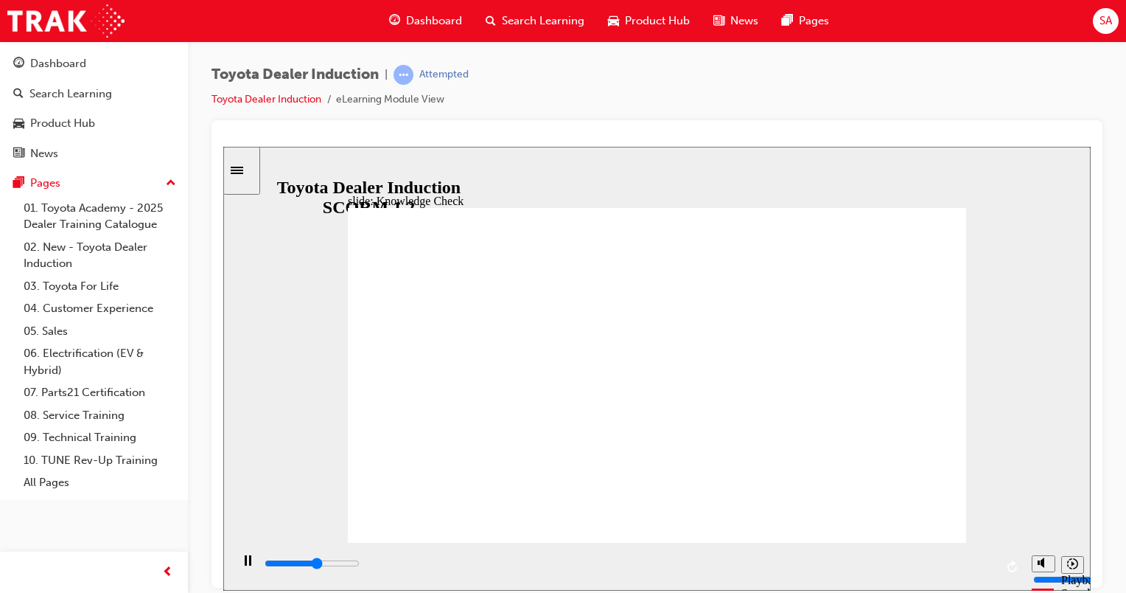
type input "2800"
type input "moved"
type input "3900"
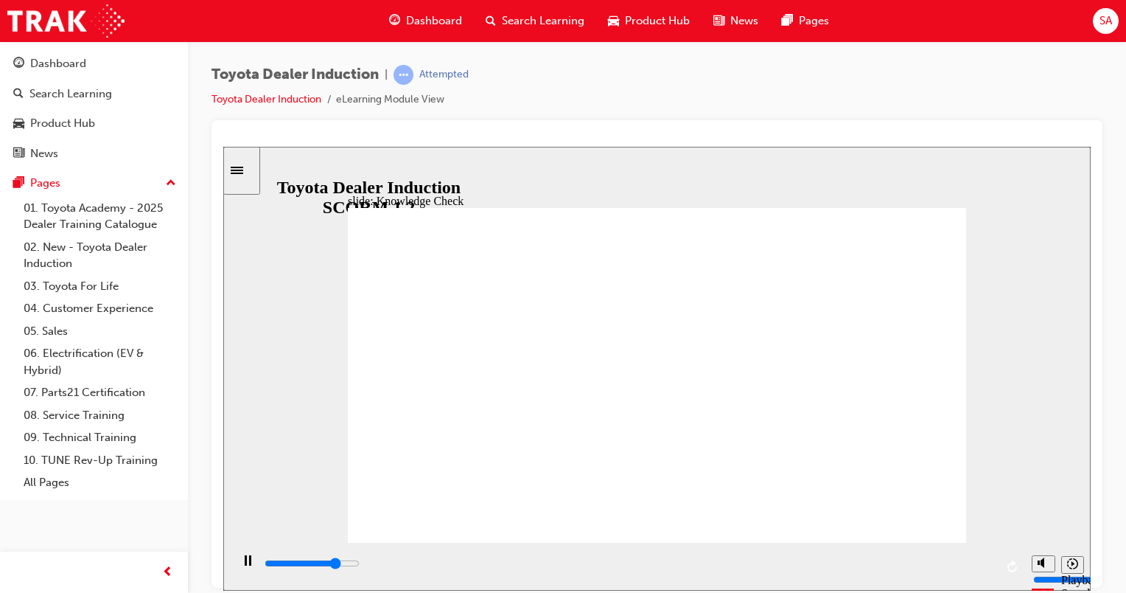
type input "moved"
type input "4200"
type input "moved"
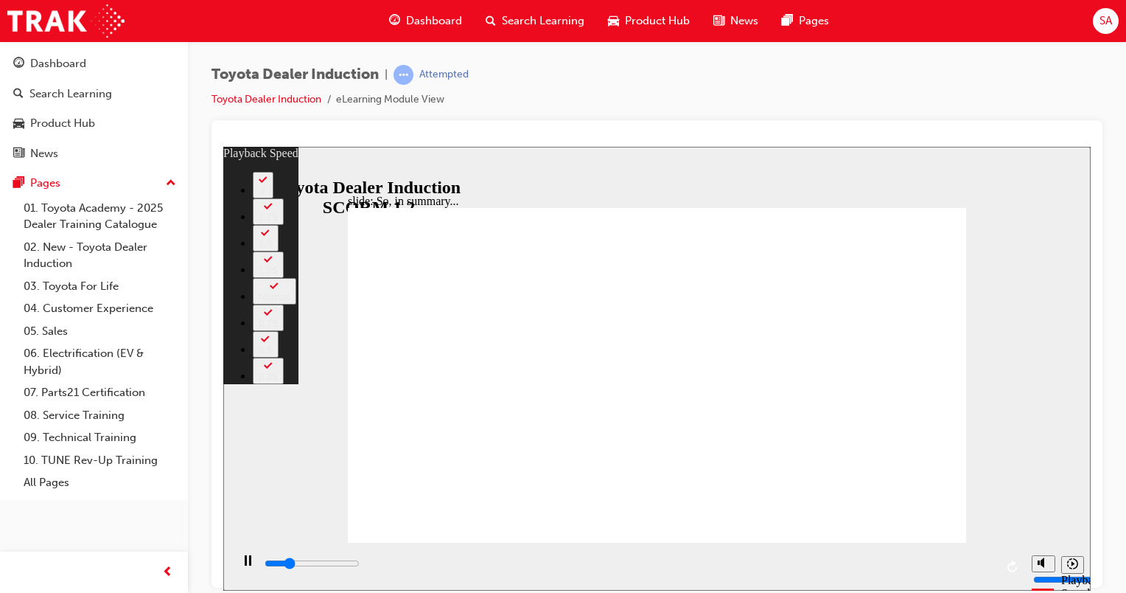
type input "1500"
type input "0"
type input "1800"
type input "0"
type input "2000"
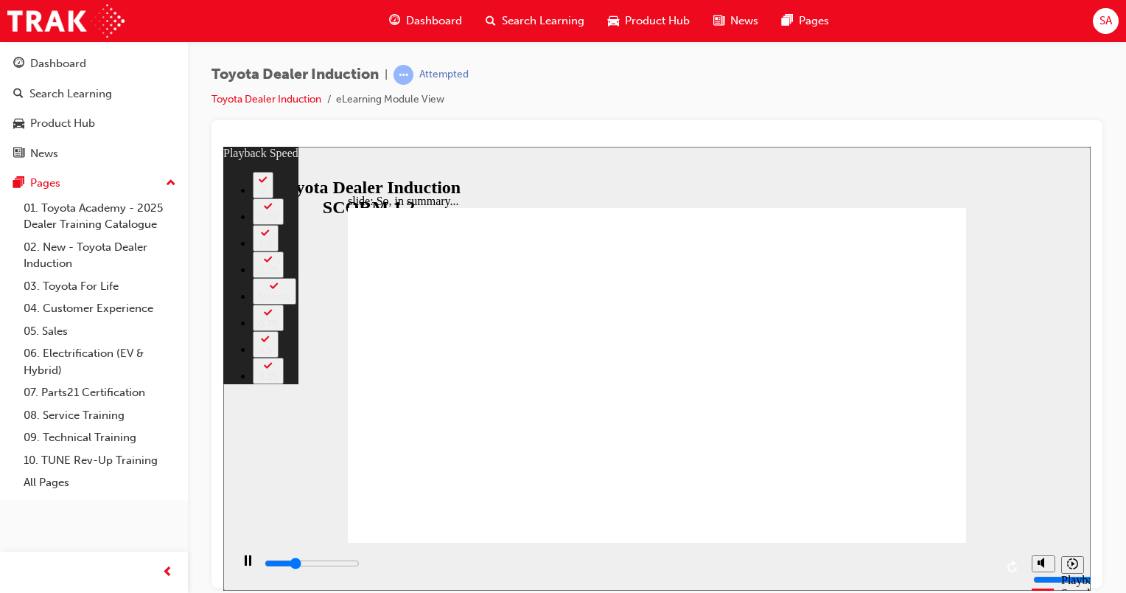
type input "1"
type input "2300"
type input "1"
type input "2400"
type input "126"
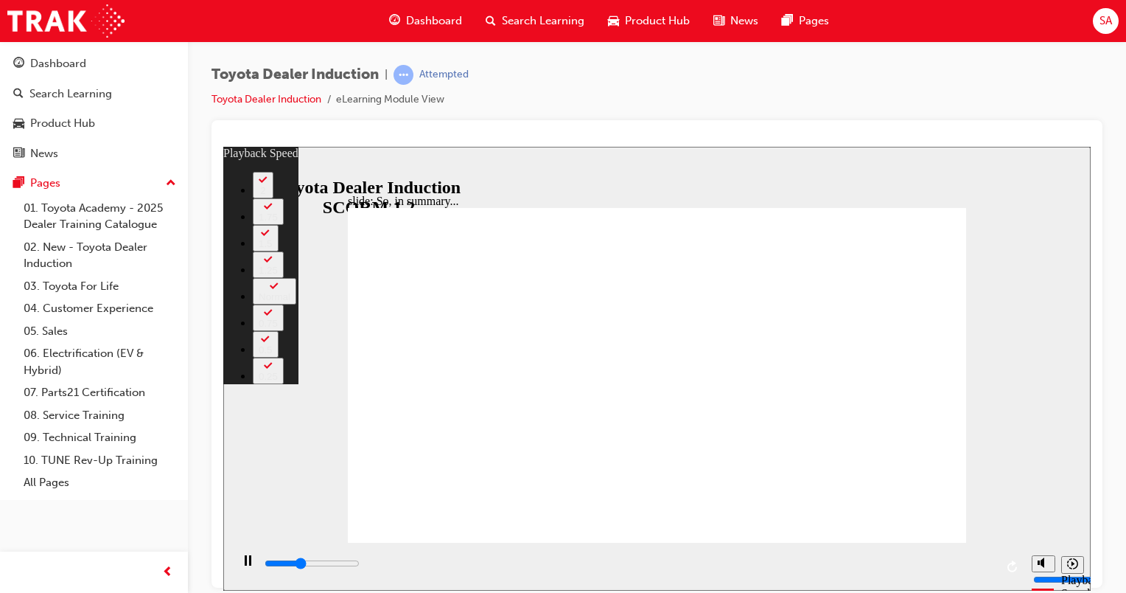
type input "2400"
type input "126"
type input "2500"
type input "126"
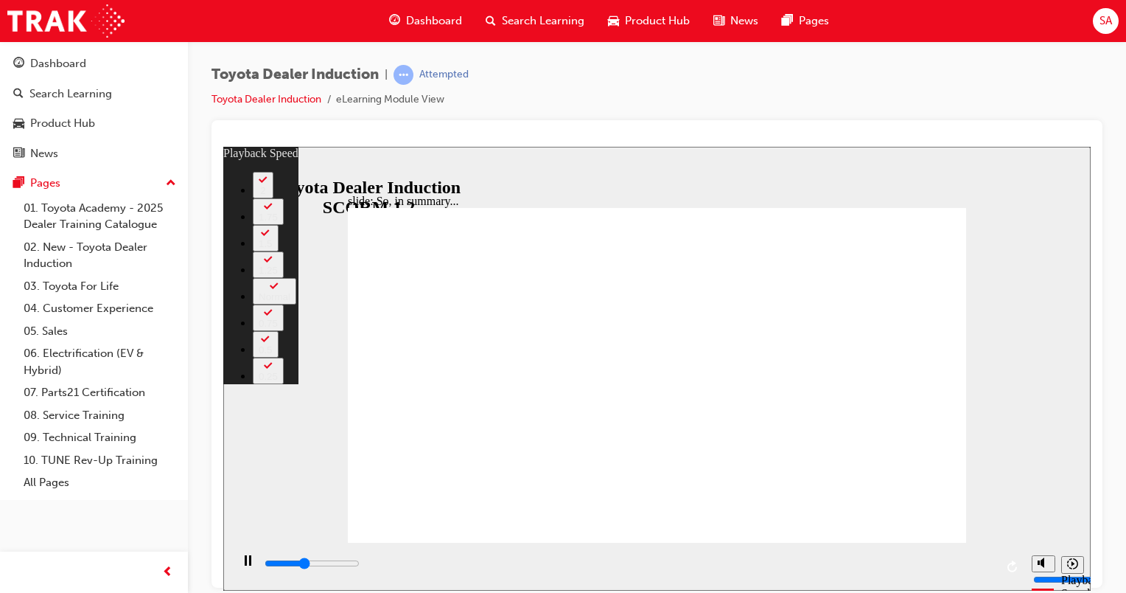
type input "2700"
type input "126"
type input "2700"
type input "126"
type input "3000"
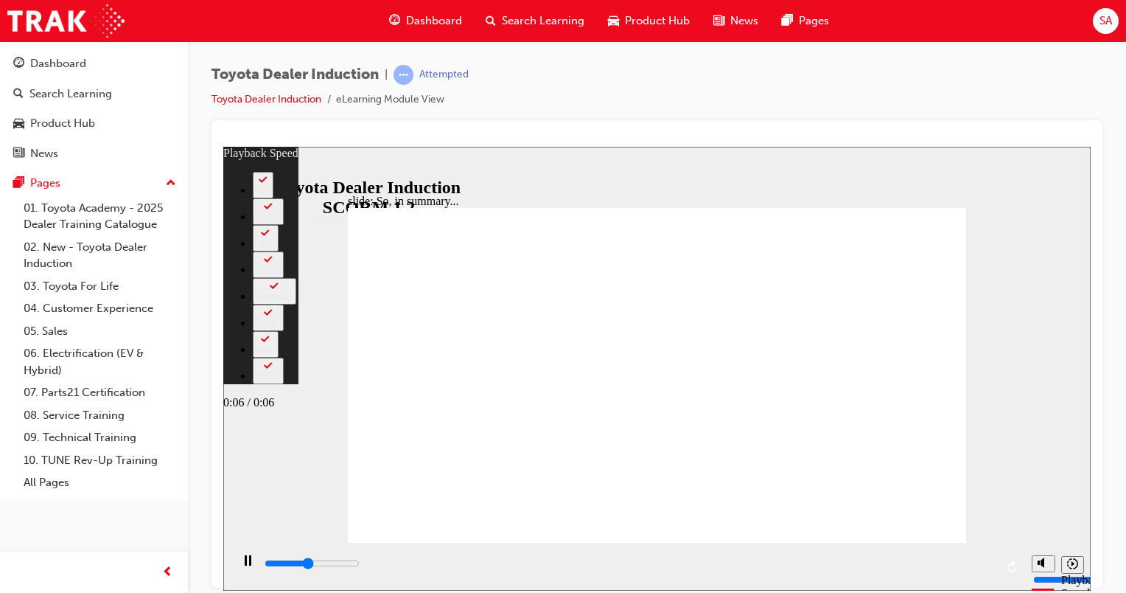
type input "126"
type input "3300"
type input "127"
type input "3500"
type input "127"
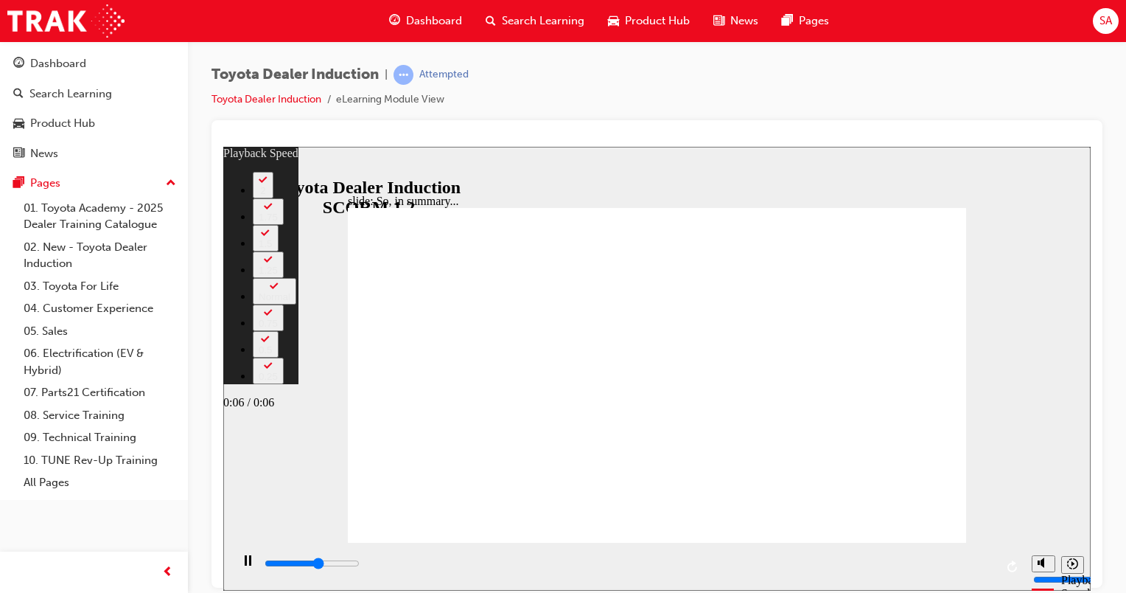
type input "3800"
type input "127"
type input "4100"
type input "127"
type input "4200"
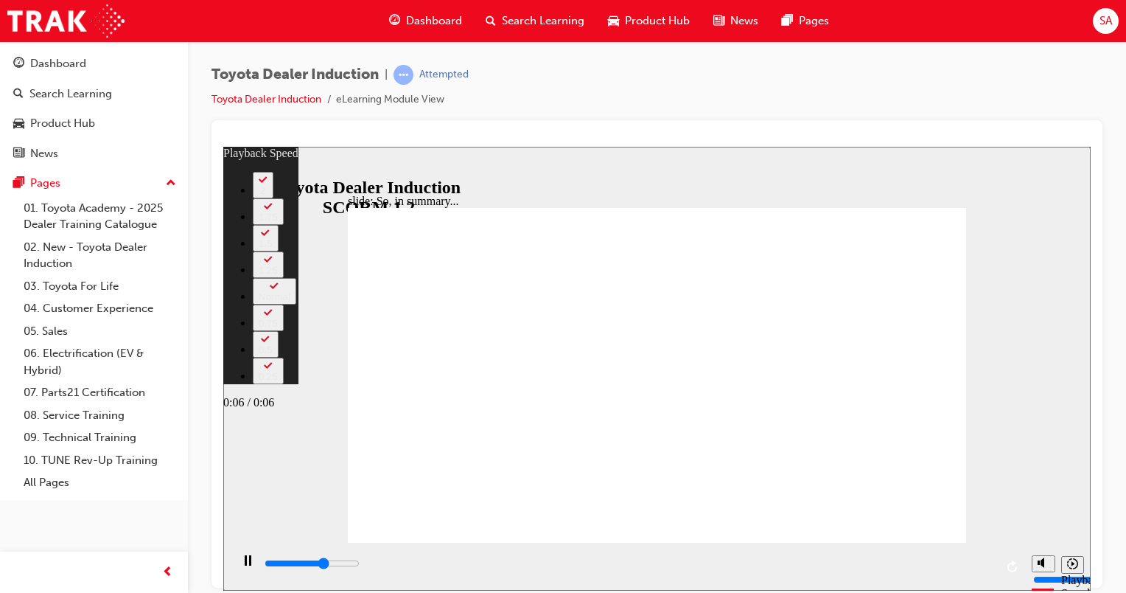
type input "128"
type input "5700"
type input "128"
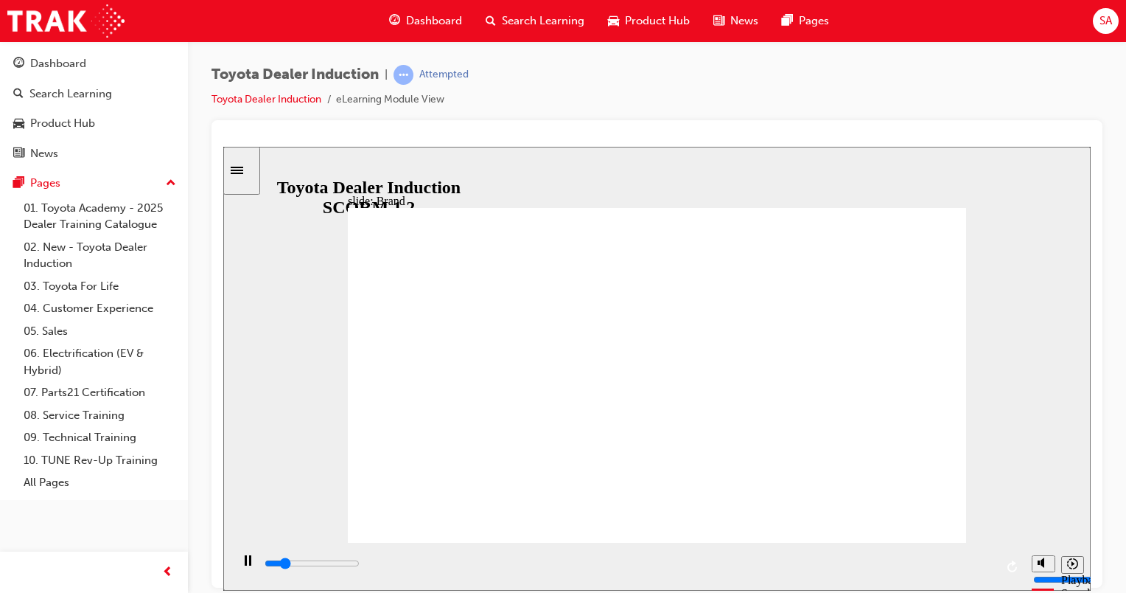
click at [981, 568] on div "playback controls" at bounding box center [629, 563] width 732 height 16
click at [983, 568] on div "playback controls" at bounding box center [629, 563] width 732 height 16
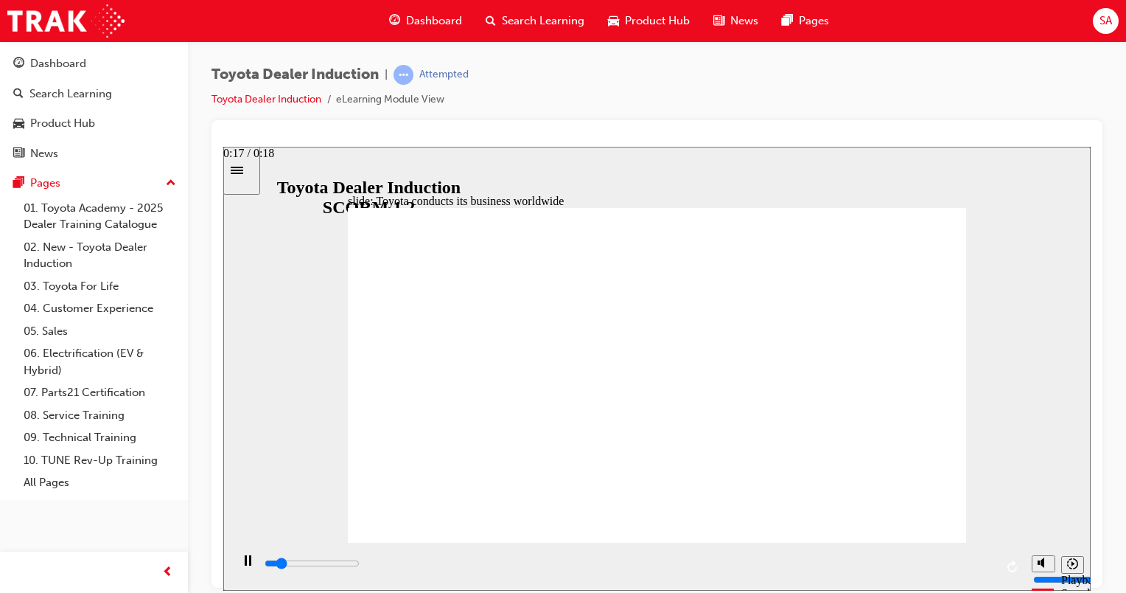
click at [982, 568] on div "playback controls" at bounding box center [629, 563] width 732 height 16
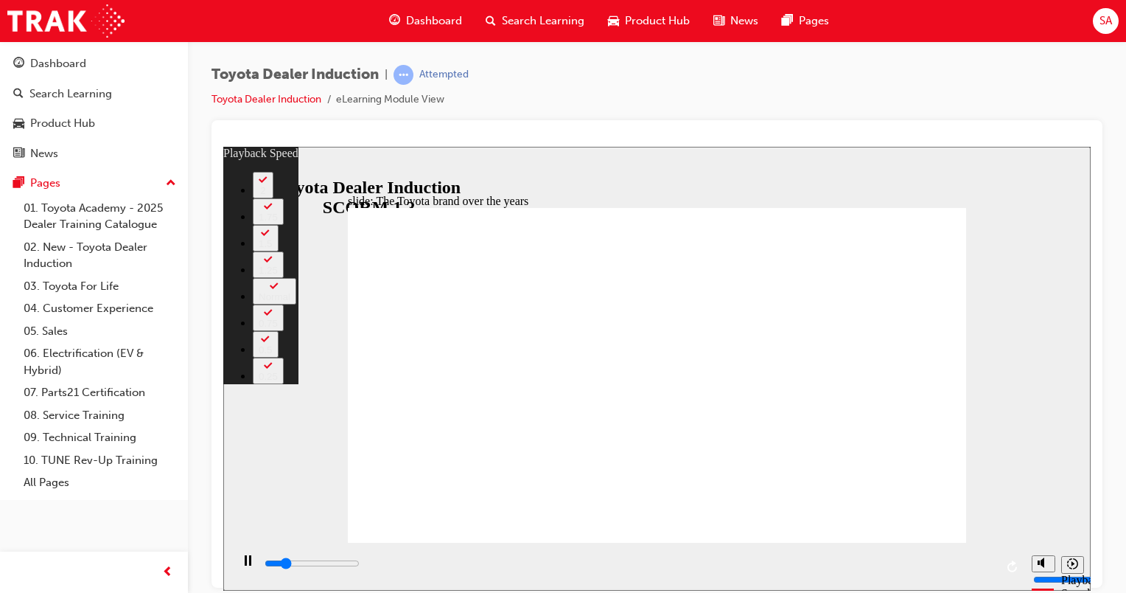
type input "1600"
type input "0"
type input "1800"
type input "0"
type input "2100"
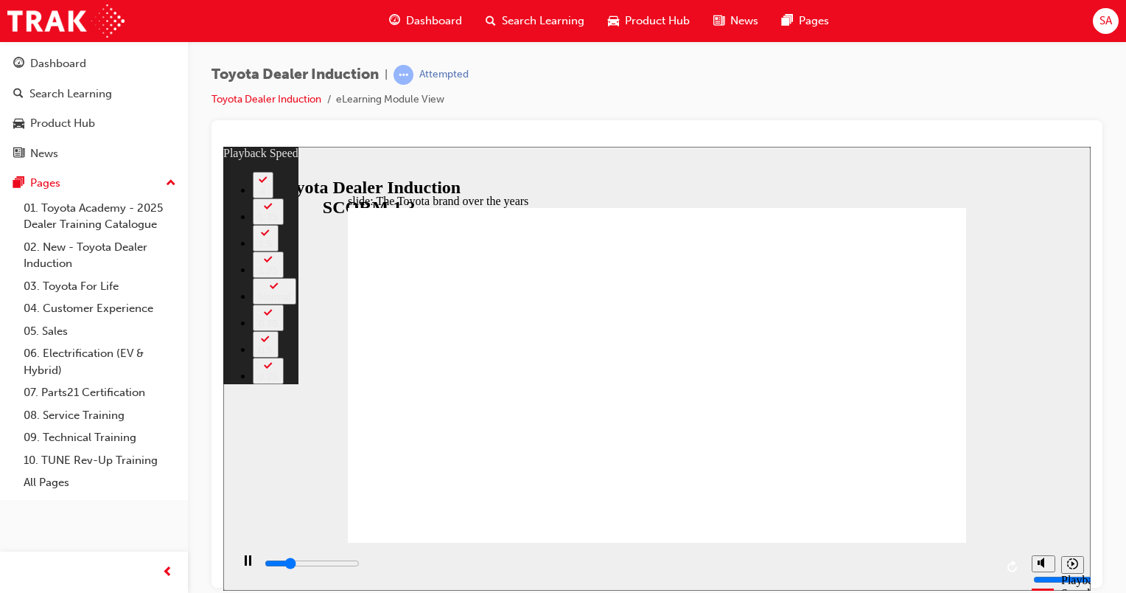
type input "1"
type input "2300"
type input "1"
type input "2400"
type input "160"
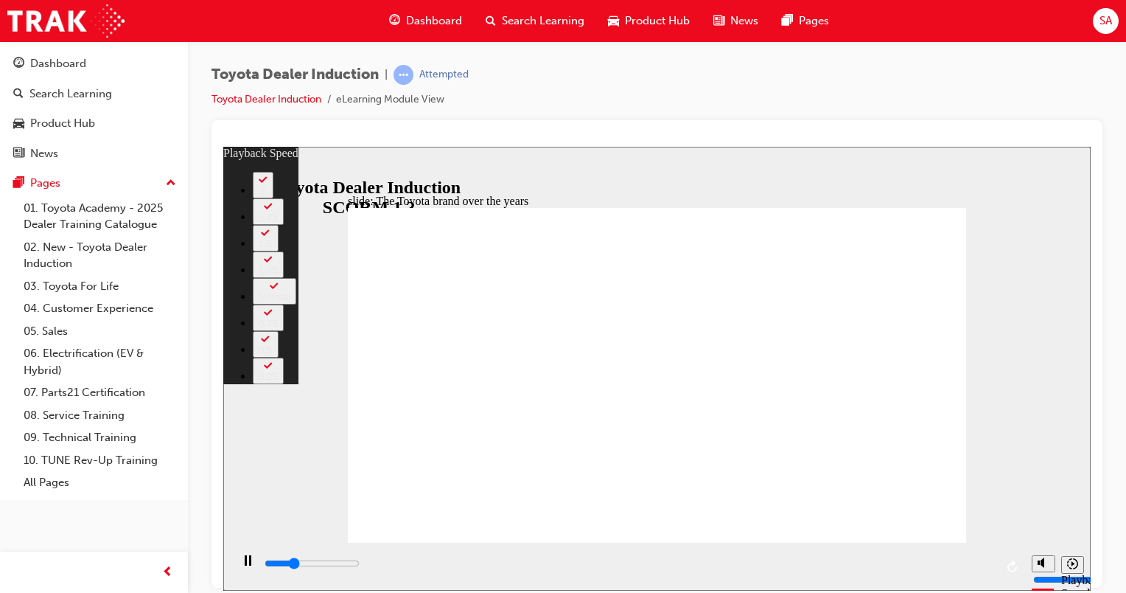
type input "2400"
type input "160"
type input "2400"
type input "160"
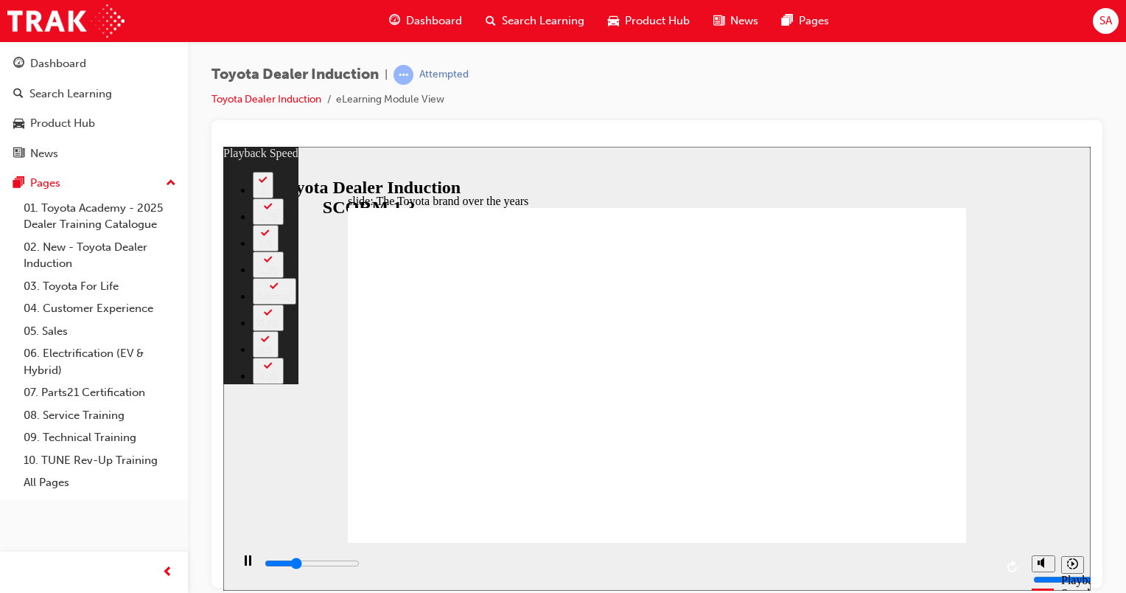
type input "2600"
type input "160"
type input "2700"
type input "160"
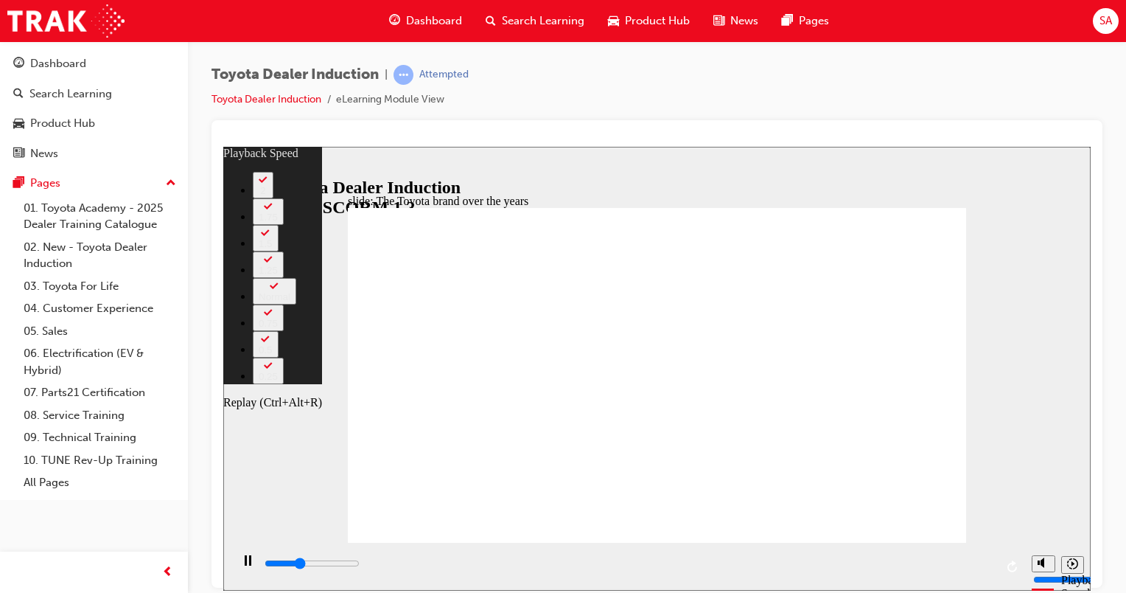
type input "3000"
type input "160"
type input "3200"
type input "161"
type input "3500"
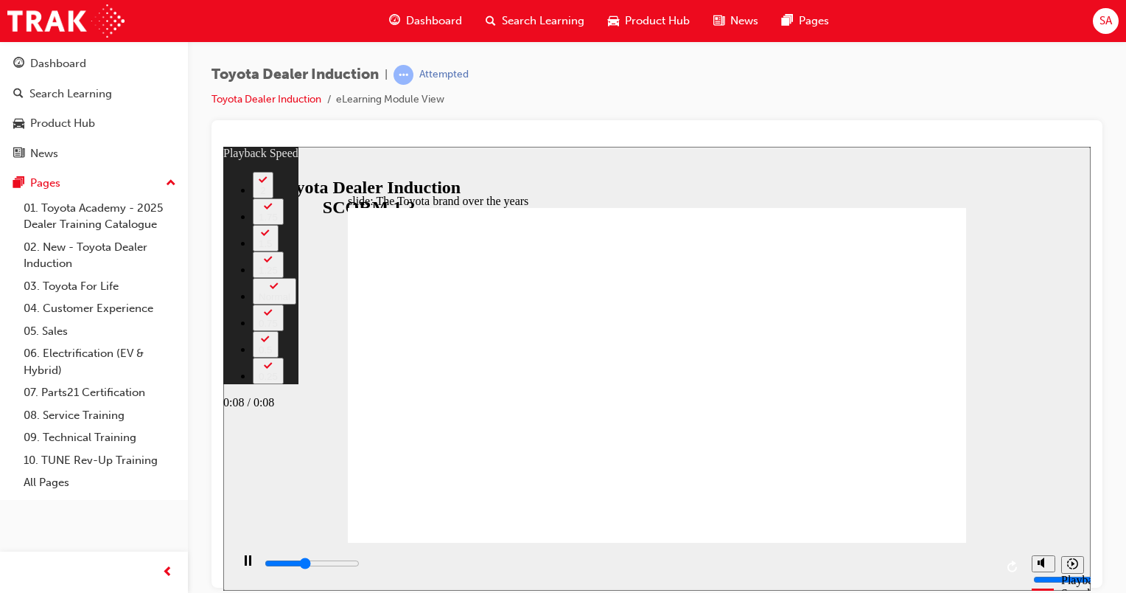
type input "161"
type input "3800"
type input "161"
type input "4000"
type input "162"
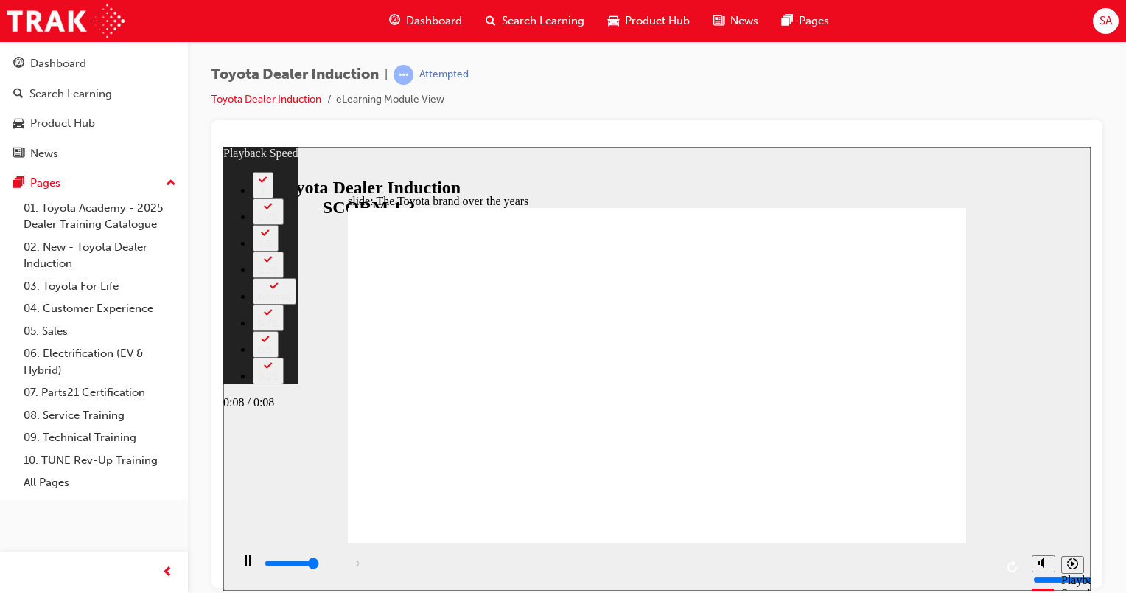
type input "4300"
type input "162"
type input "4600"
type input "162"
type input "4800"
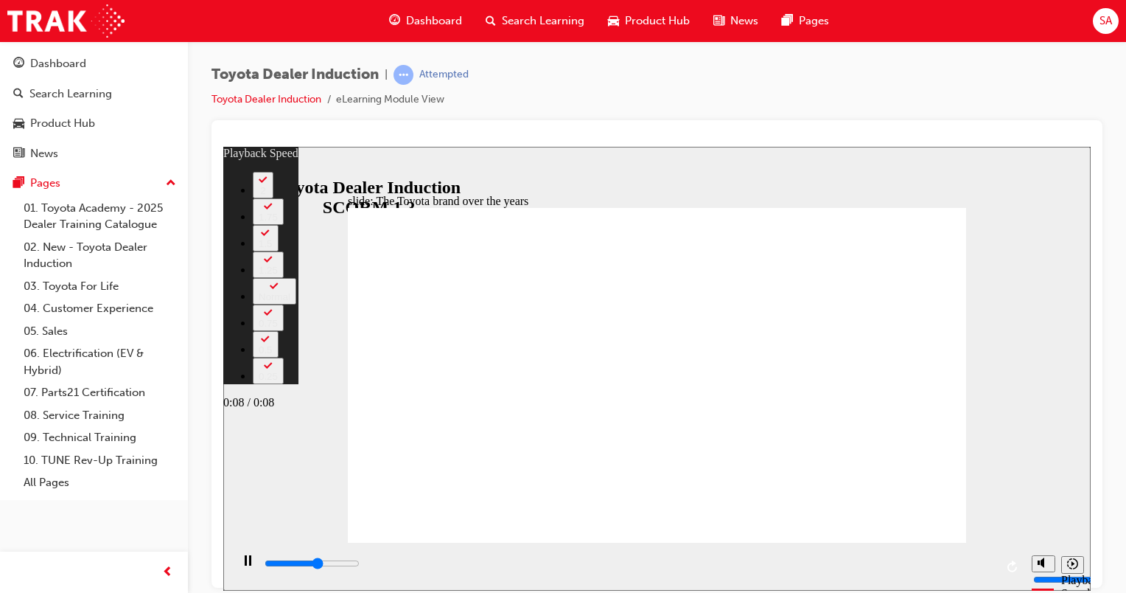
type input "162"
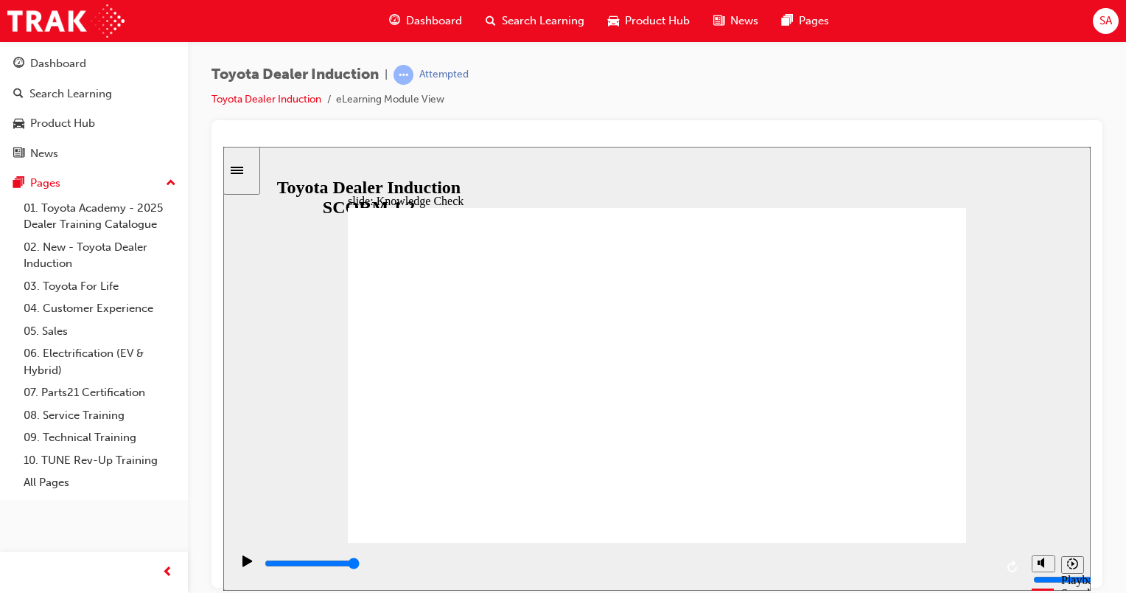
click at [991, 569] on div "playback controls" at bounding box center [629, 563] width 732 height 16
click at [987, 568] on div "playback controls" at bounding box center [629, 563] width 732 height 16
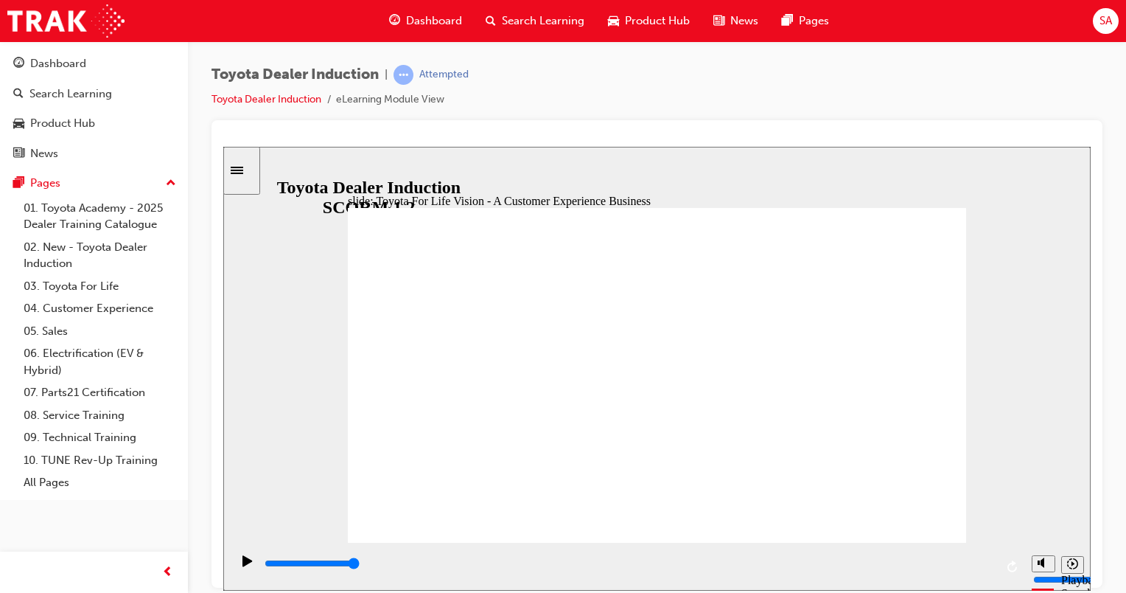
click at [984, 562] on div "playback controls" at bounding box center [629, 563] width 732 height 16
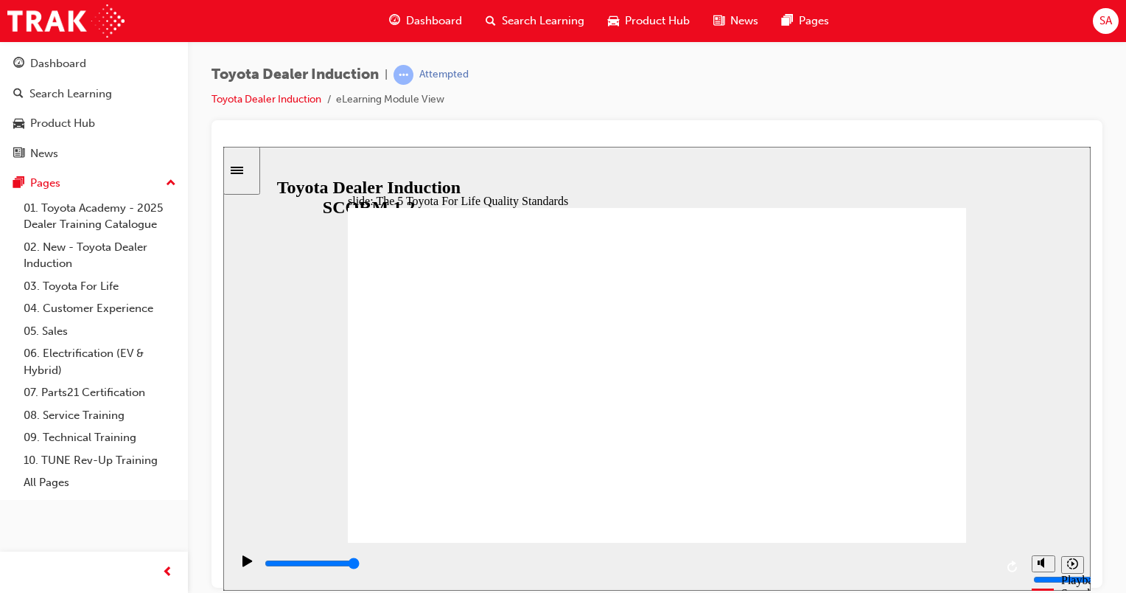
drag, startPoint x: 768, startPoint y: 509, endPoint x: 787, endPoint y: 513, distance: 19.0
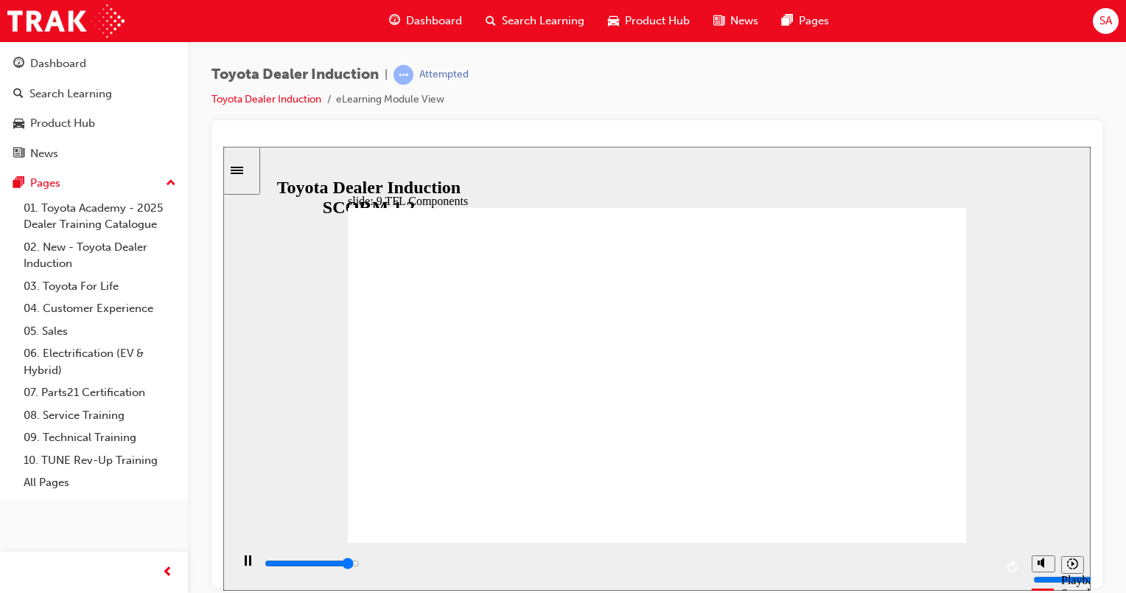
drag, startPoint x: 575, startPoint y: 473, endPoint x: 931, endPoint y: 522, distance: 359.4
click at [360, 564] on input "slide progress" at bounding box center [312, 563] width 95 height 12
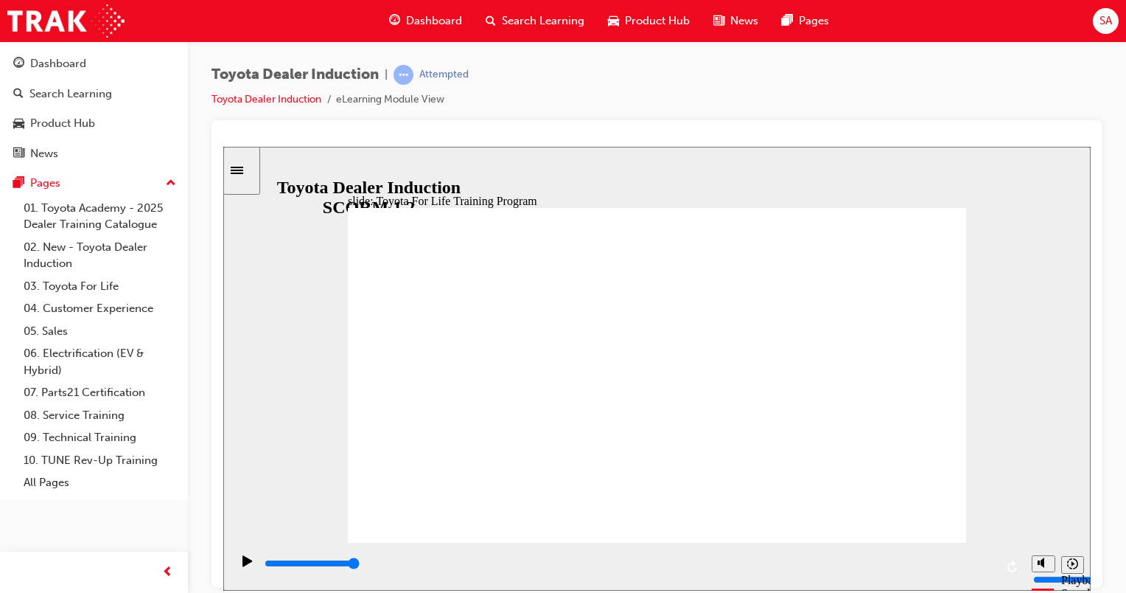
click at [983, 567] on div "playback controls" at bounding box center [629, 563] width 732 height 16
click at [360, 565] on input "slide progress" at bounding box center [312, 563] width 95 height 12
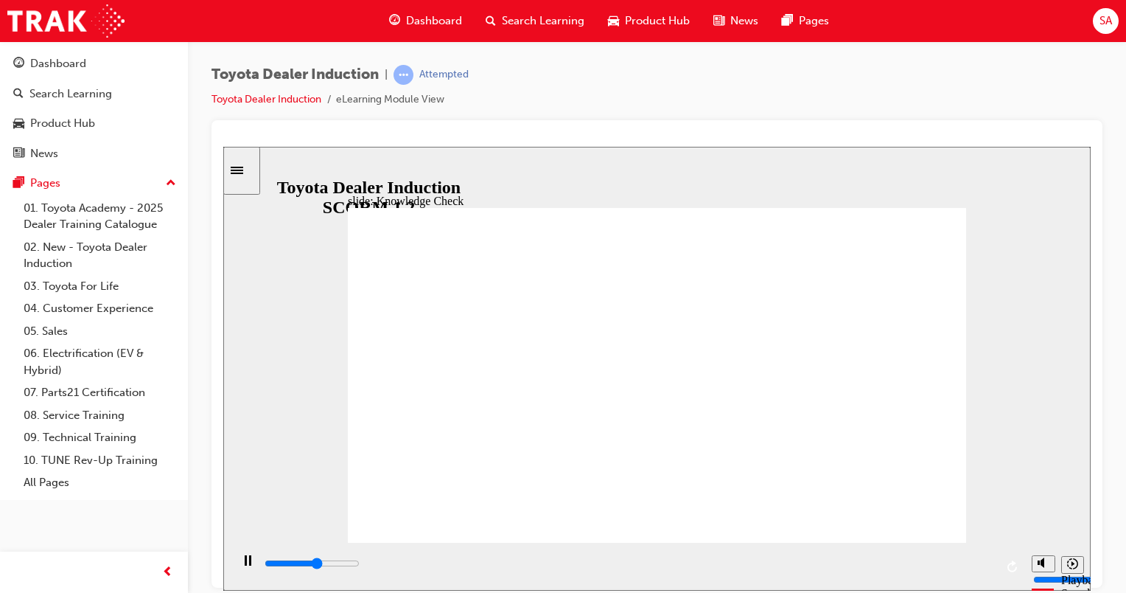
click at [360, 564] on input "slide progress" at bounding box center [312, 563] width 95 height 12
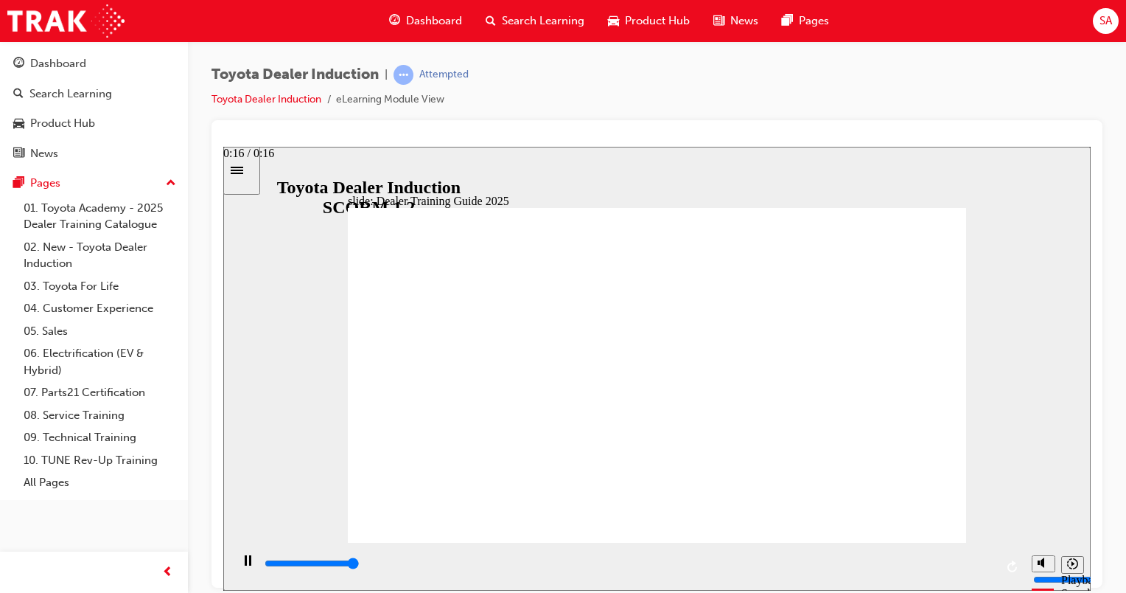
click at [360, 565] on input "slide progress" at bounding box center [312, 563] width 95 height 12
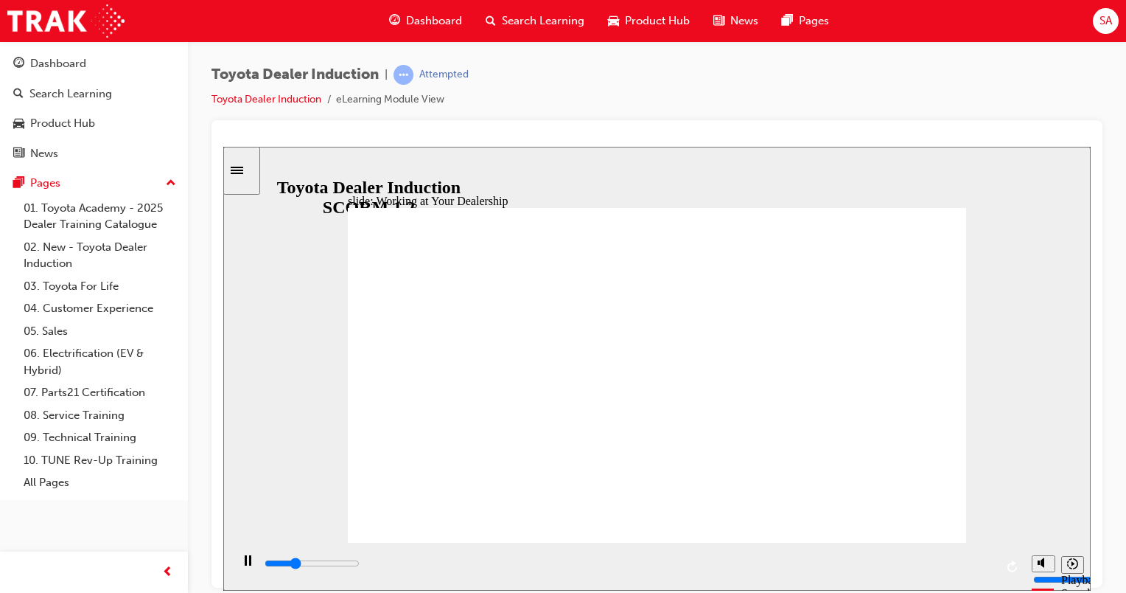
click at [987, 571] on div "playback controls" at bounding box center [629, 563] width 732 height 16
click at [985, 568] on div "playback controls" at bounding box center [629, 563] width 732 height 16
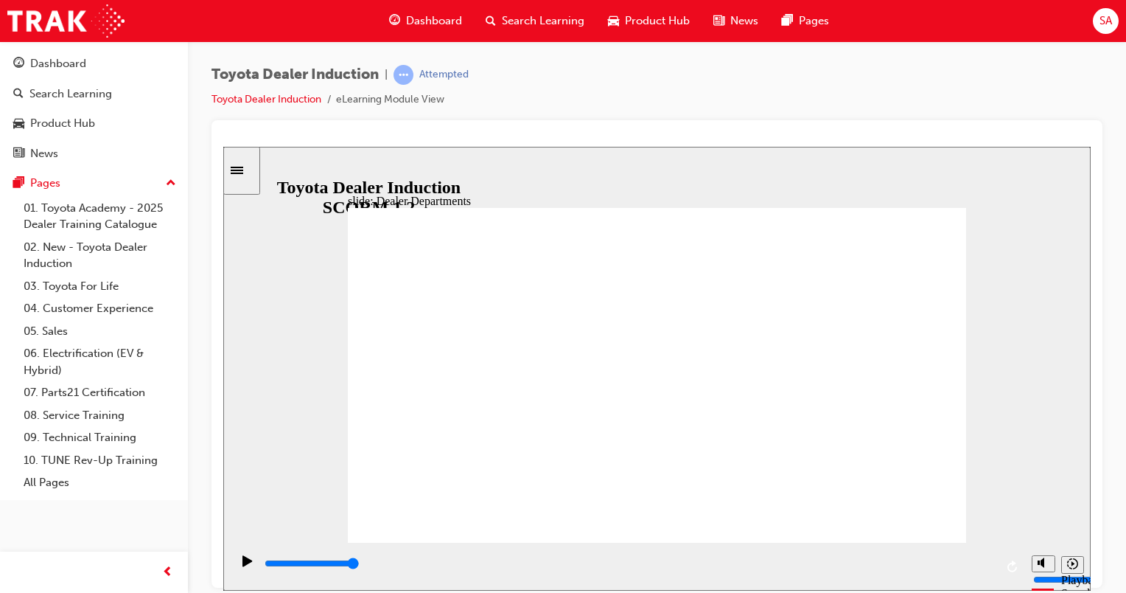
click at [980, 569] on div "playback controls" at bounding box center [629, 563] width 732 height 16
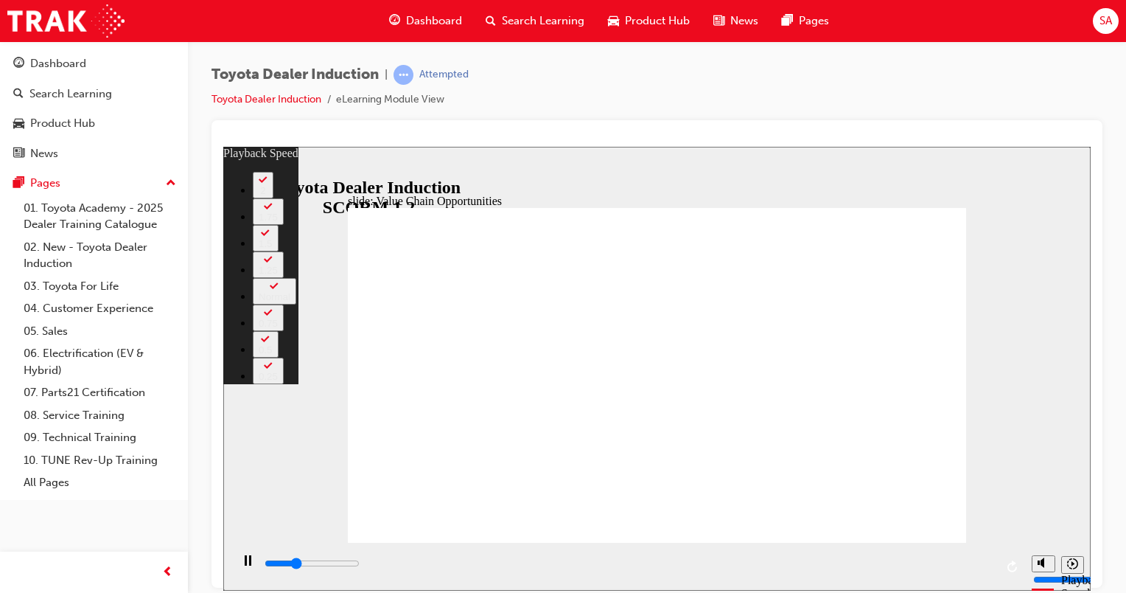
type input "3500"
type input "1"
type input "3800"
type input "2"
type input "3900"
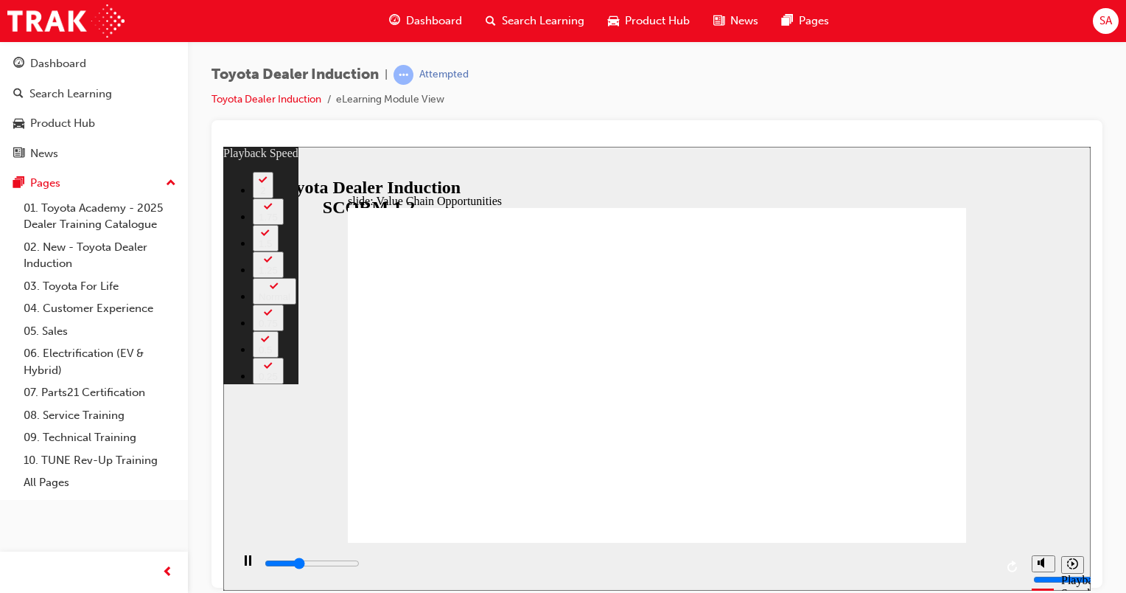
type input "63"
type input "3900"
type input "63"
type input "4000"
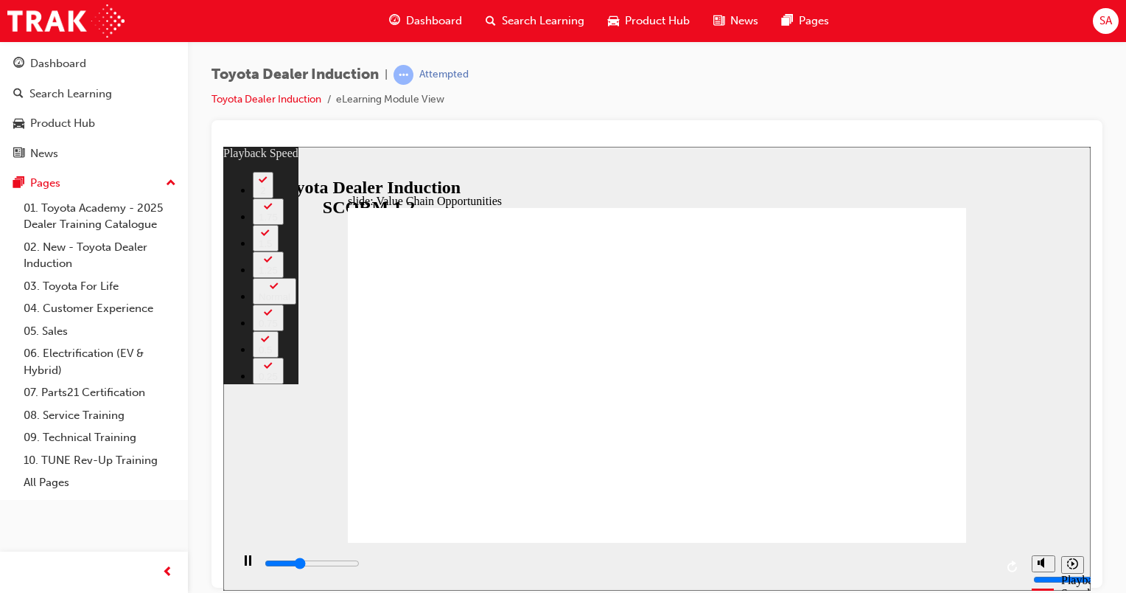
type input "63"
type input "4000"
type input "63"
type input "4300"
type input "63"
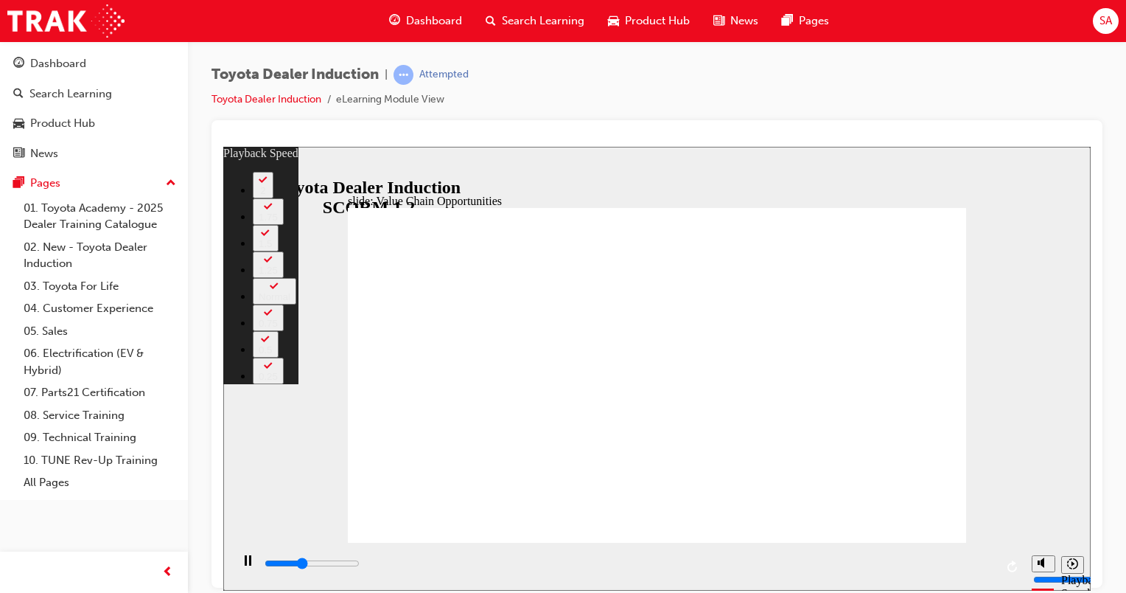
type input "4300"
type input "63"
type input "4500"
type input "64"
type input "4800"
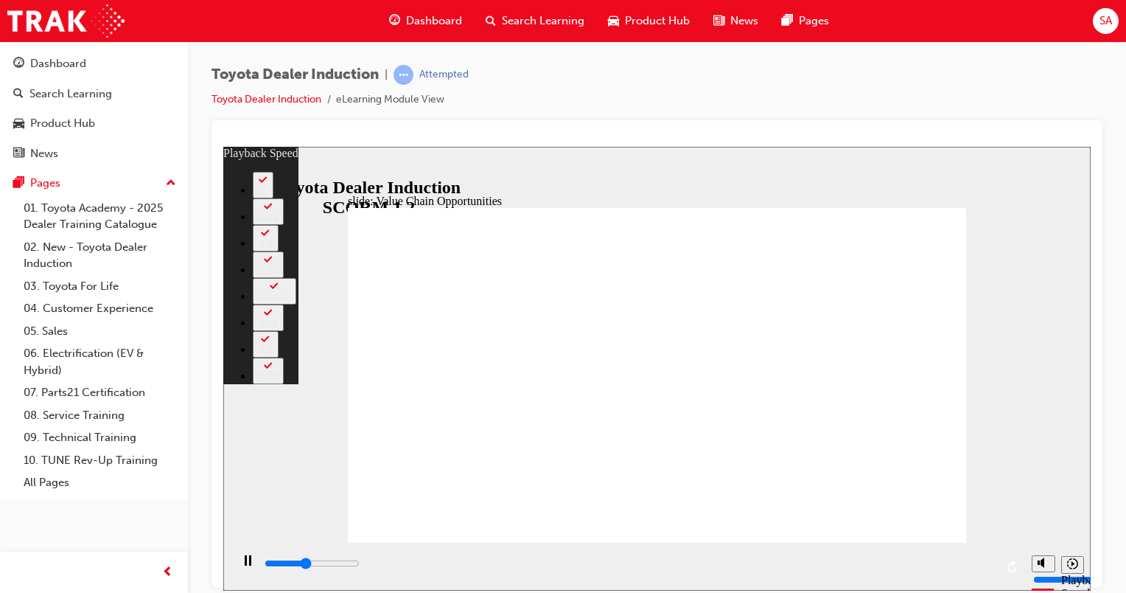
type input "64"
type input "5100"
type input "64"
type input "5300"
type input "64"
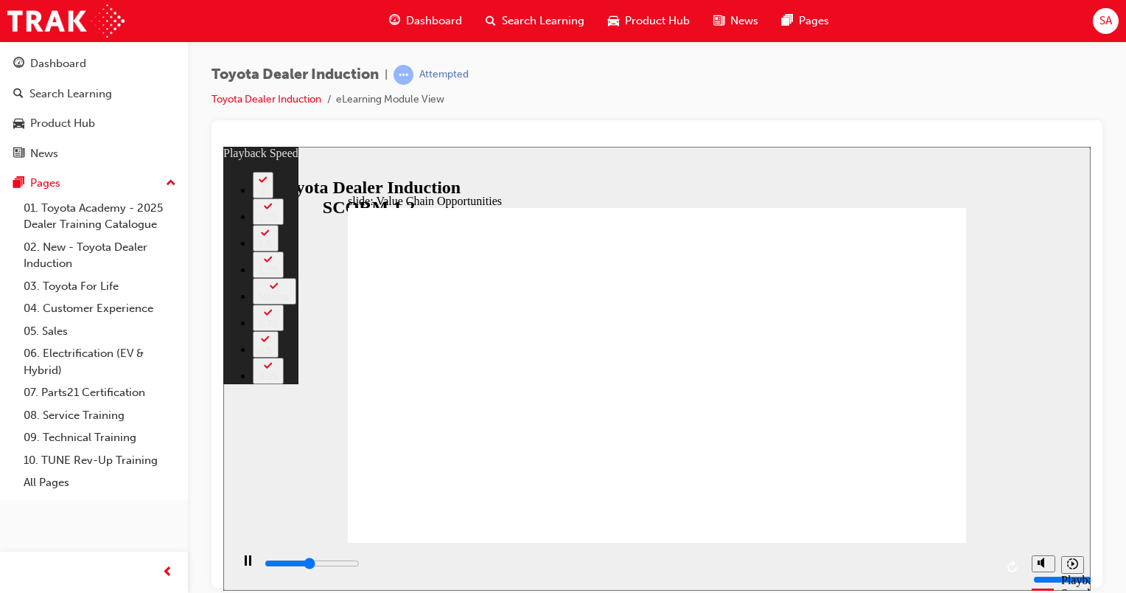
type input "5400"
type input "64"
type input "7000"
type input "64"
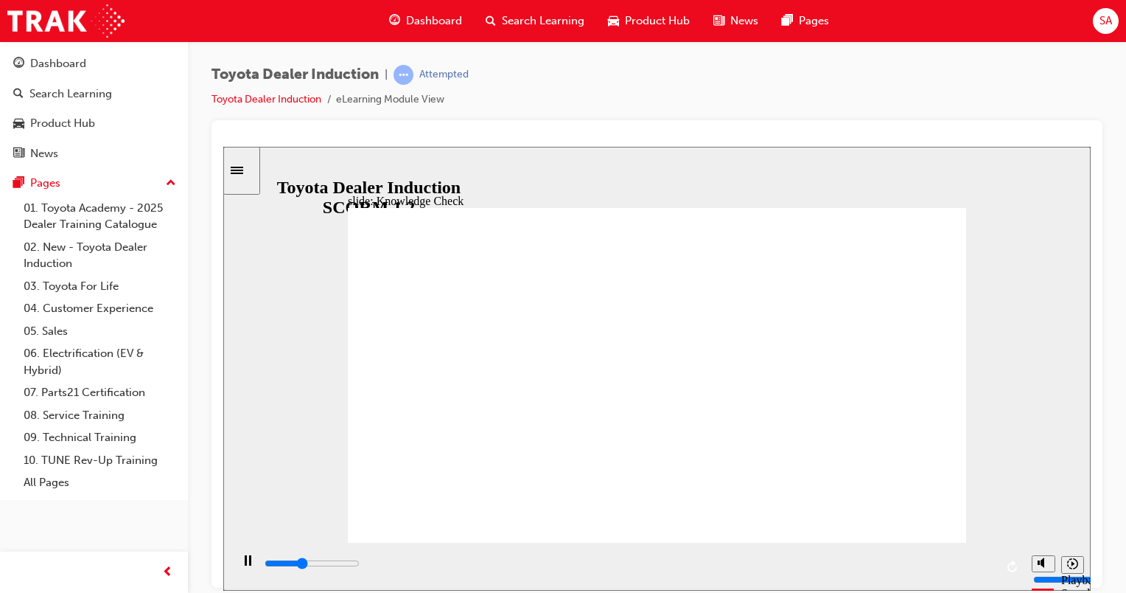
type input "2000"
radio input "true"
type input "1900"
radio input "true"
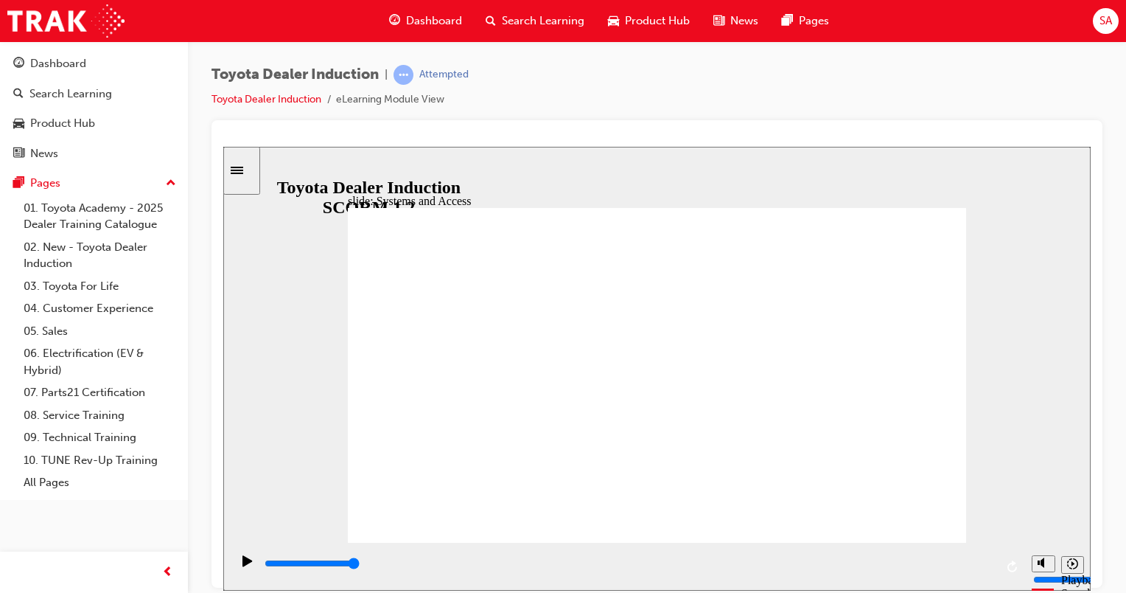
click at [360, 565] on input "slide progress" at bounding box center [312, 563] width 95 height 12
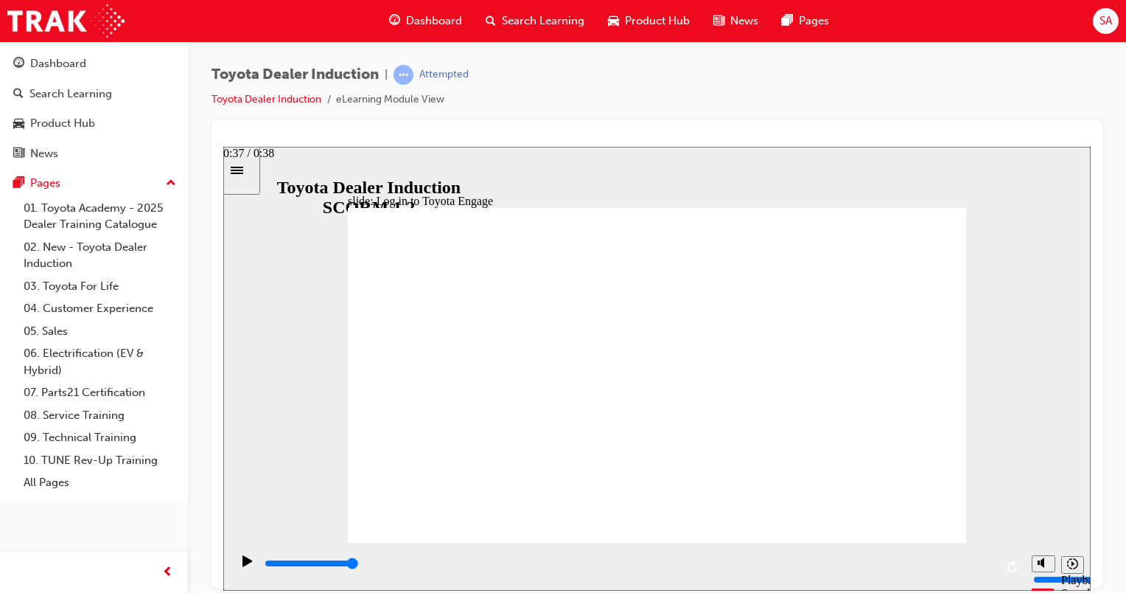
click at [983, 568] on div "playback controls" at bounding box center [629, 563] width 732 height 16
click at [983, 563] on div "playback controls" at bounding box center [629, 563] width 732 height 16
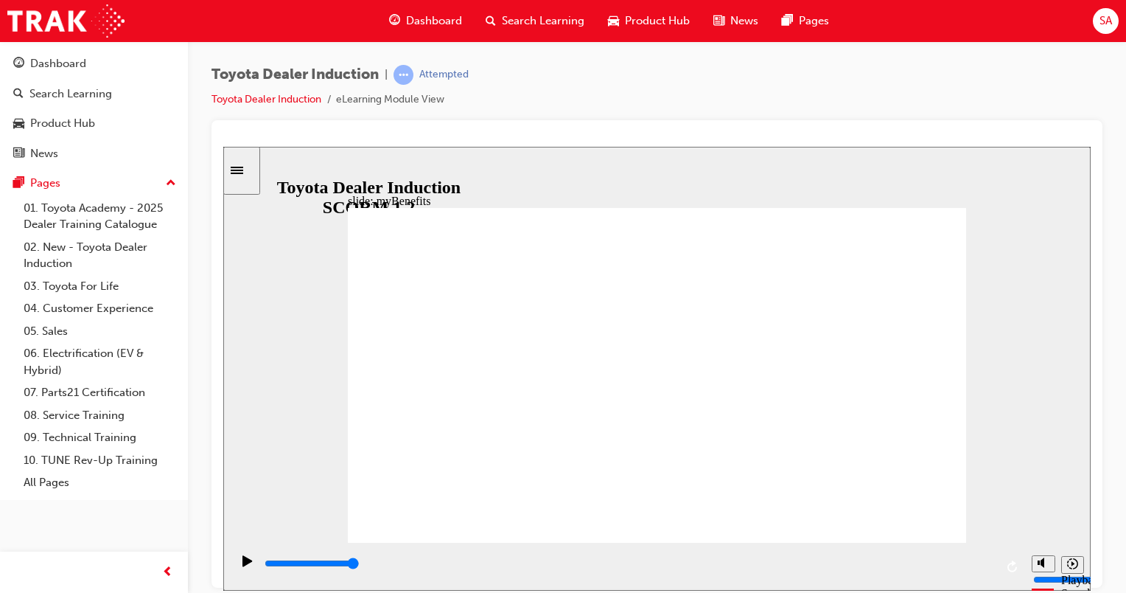
drag, startPoint x: 734, startPoint y: 355, endPoint x: 755, endPoint y: 355, distance: 21.4
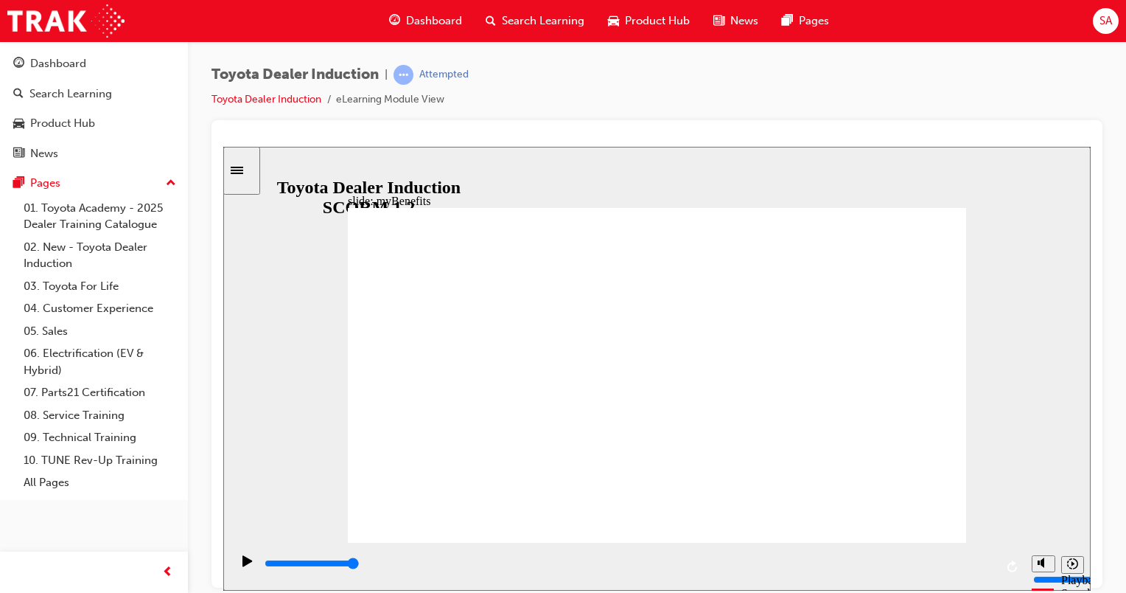
click at [990, 568] on div "playback controls" at bounding box center [629, 563] width 732 height 16
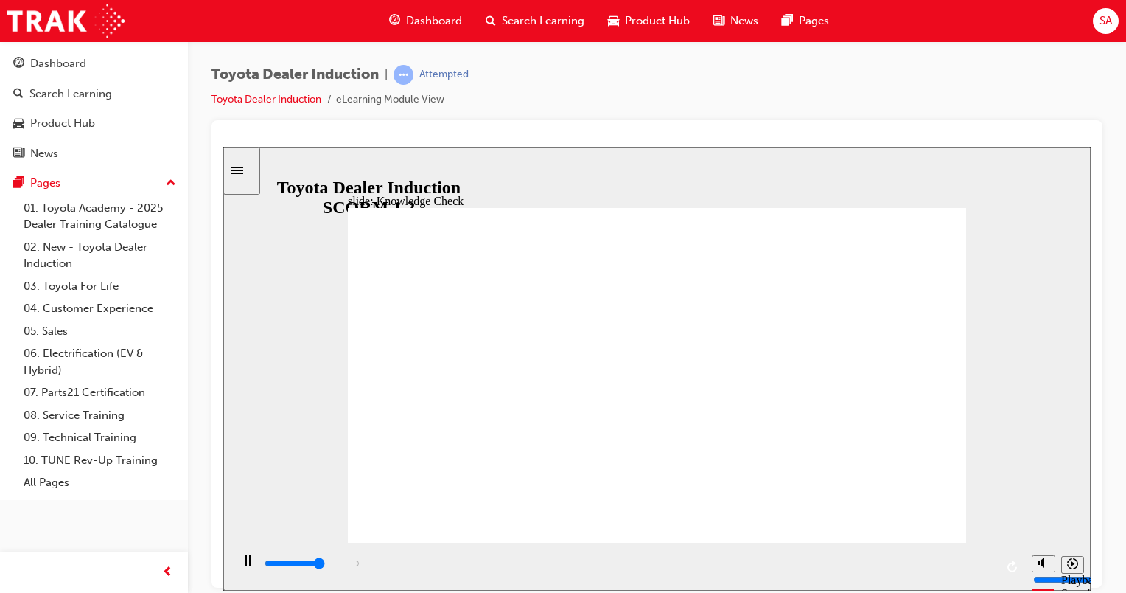
type input "2900"
type input "Toyota Engage App"
type input "4900"
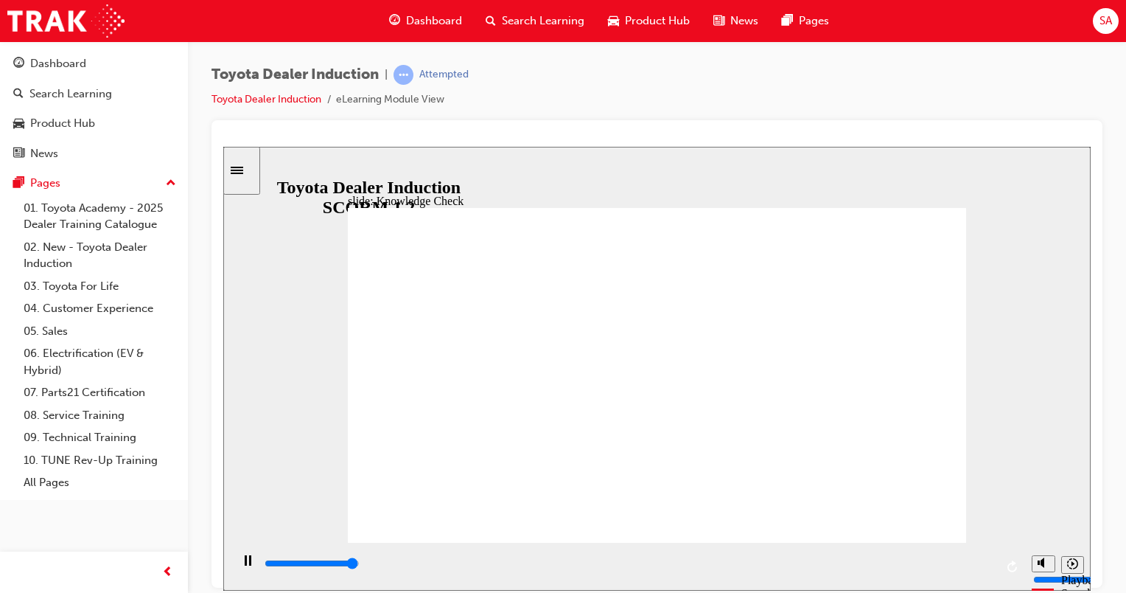
type input "Toyota Engage App"
click at [360, 565] on input "slide progress" at bounding box center [312, 563] width 95 height 12
drag, startPoint x: 921, startPoint y: 523, endPoint x: 916, endPoint y: 502, distance: 21.3
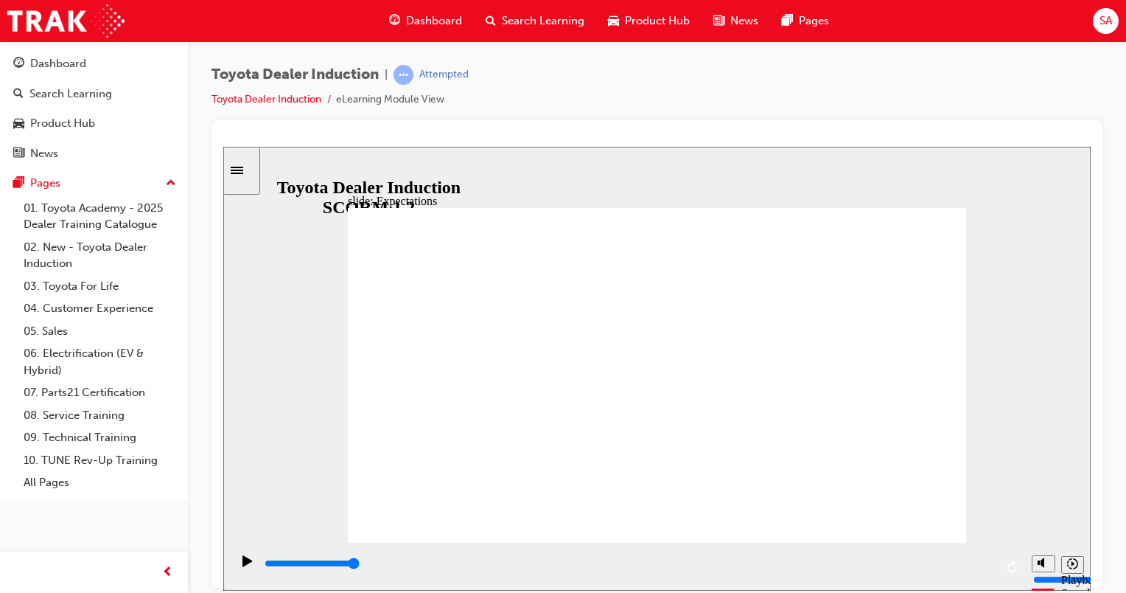
click at [982, 570] on div "playback controls" at bounding box center [629, 563] width 732 height 16
type input "4200"
checkbox input "true"
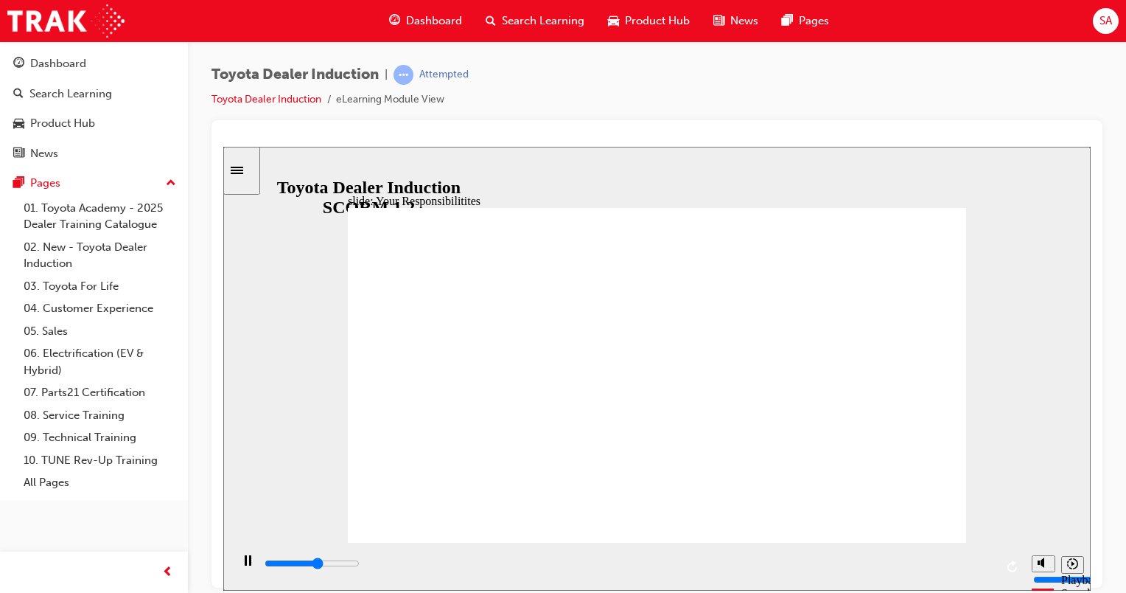
type input "4800"
checkbox input "true"
type input "5300"
checkbox input "true"
type input "5700"
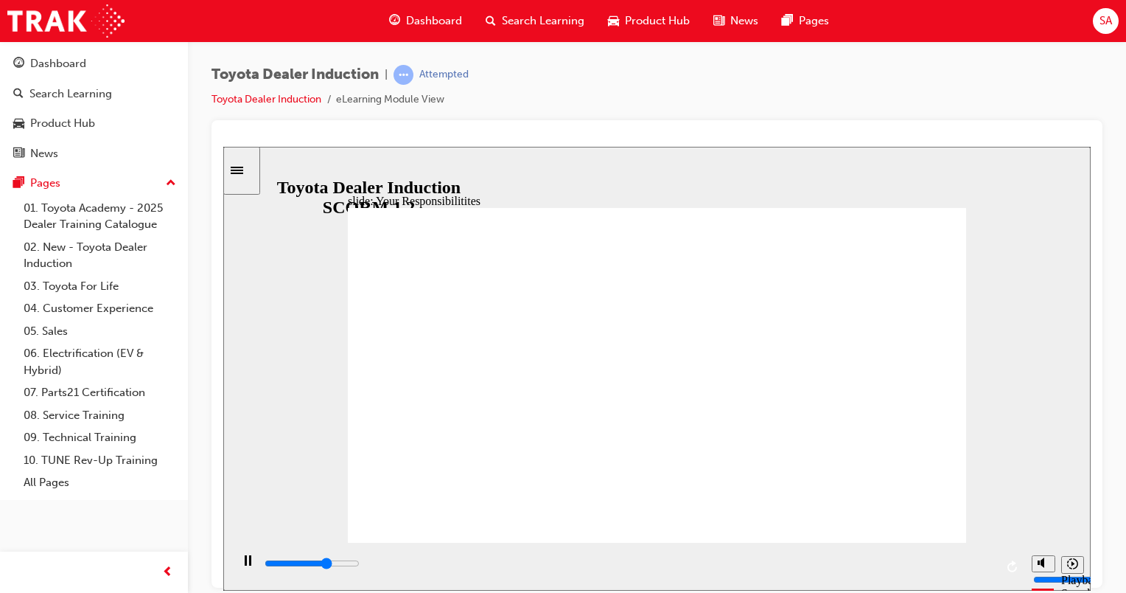
checkbox input "true"
type input "6100"
checkbox input "true"
type input "6500"
checkbox input "true"
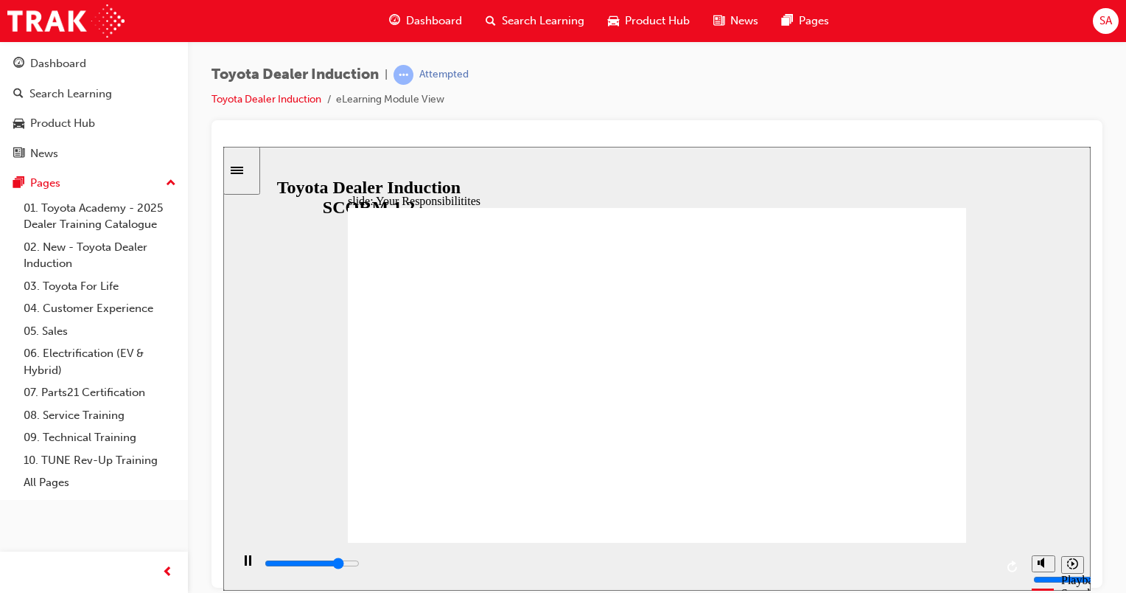
type input "6900"
checkbox input "true"
click at [980, 567] on div "playback controls" at bounding box center [629, 563] width 732 height 16
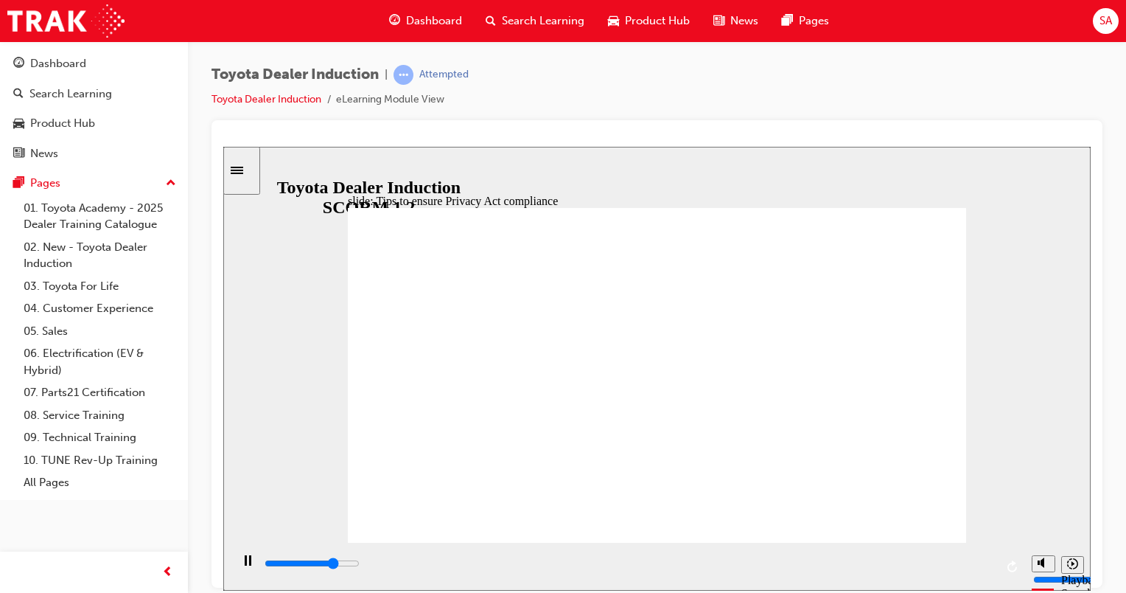
drag, startPoint x: 776, startPoint y: 472, endPoint x: 809, endPoint y: 483, distance: 35.7
click at [980, 561] on div "playback controls" at bounding box center [629, 563] width 732 height 16
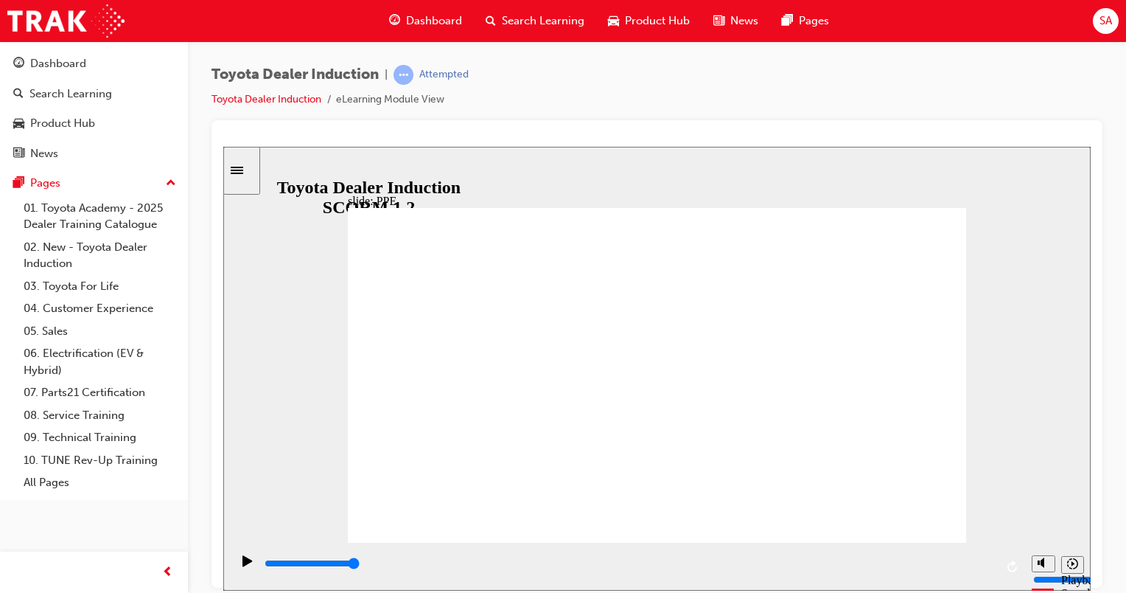
drag, startPoint x: 877, startPoint y: 509, endPoint x: 893, endPoint y: 506, distance: 16.5
type input "2100"
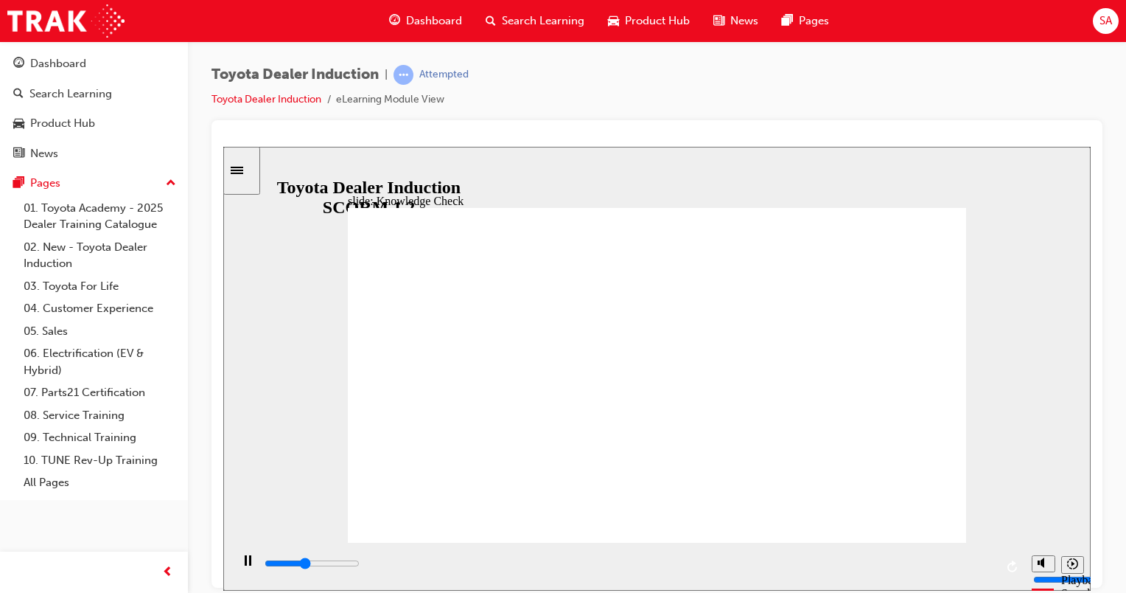
checkbox input "true"
type input "2500"
checkbox input "true"
type input "2800"
checkbox input "true"
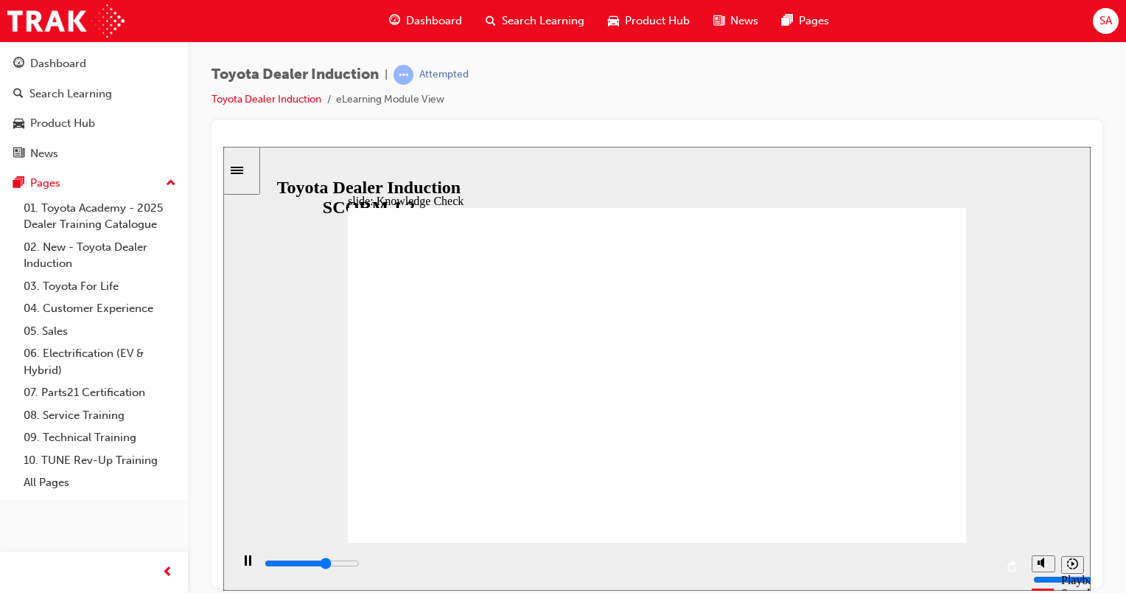
type input "3300"
checkbox input "false"
type input "4100"
checkbox input "true"
type input "4600"
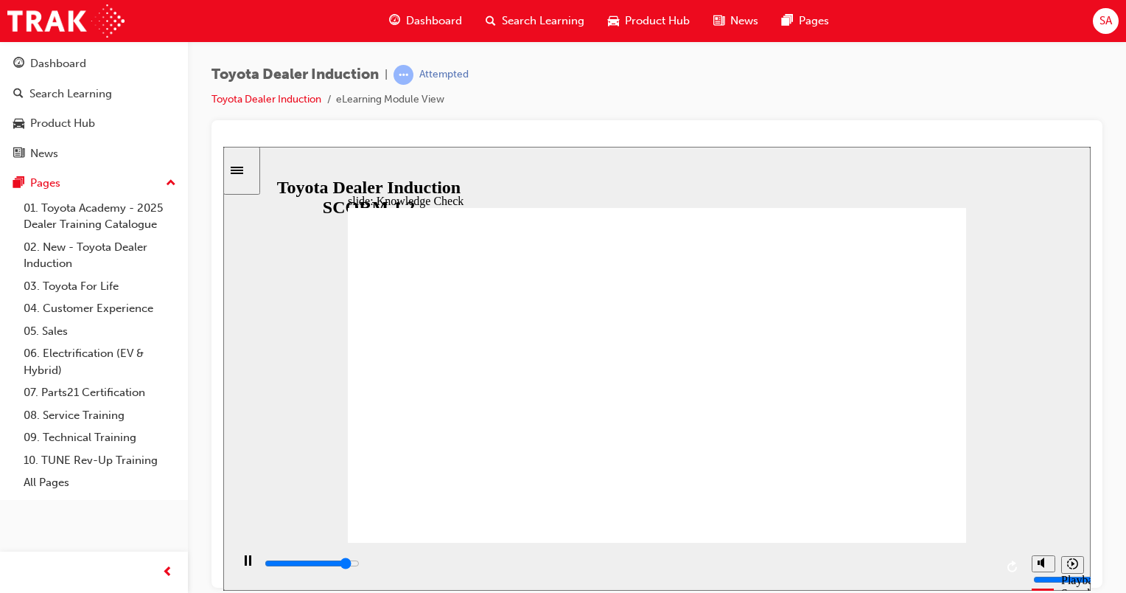
checkbox input "true"
type input "5000"
checkbox input "true"
type input "5000"
drag, startPoint x: 563, startPoint y: 391, endPoint x: 568, endPoint y: 369, distance: 22.7
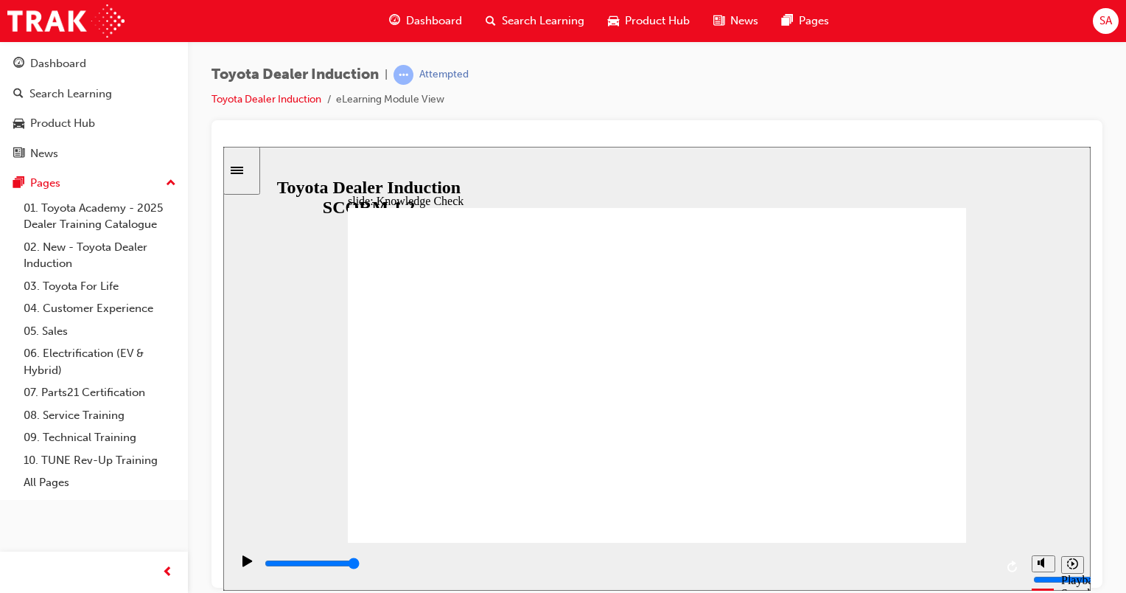
checkbox input "true"
drag, startPoint x: 910, startPoint y: 220, endPoint x: 929, endPoint y: 203, distance: 24.6
type input "1900"
radio input "true"
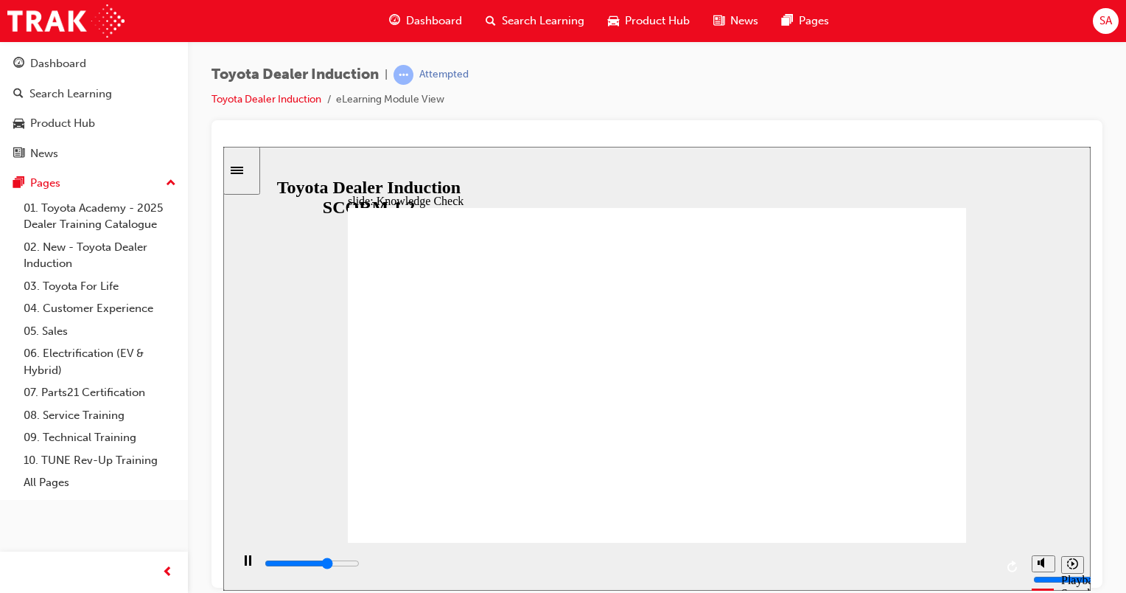
type input "2200"
checkbox input "true"
type input "3100"
checkbox input "true"
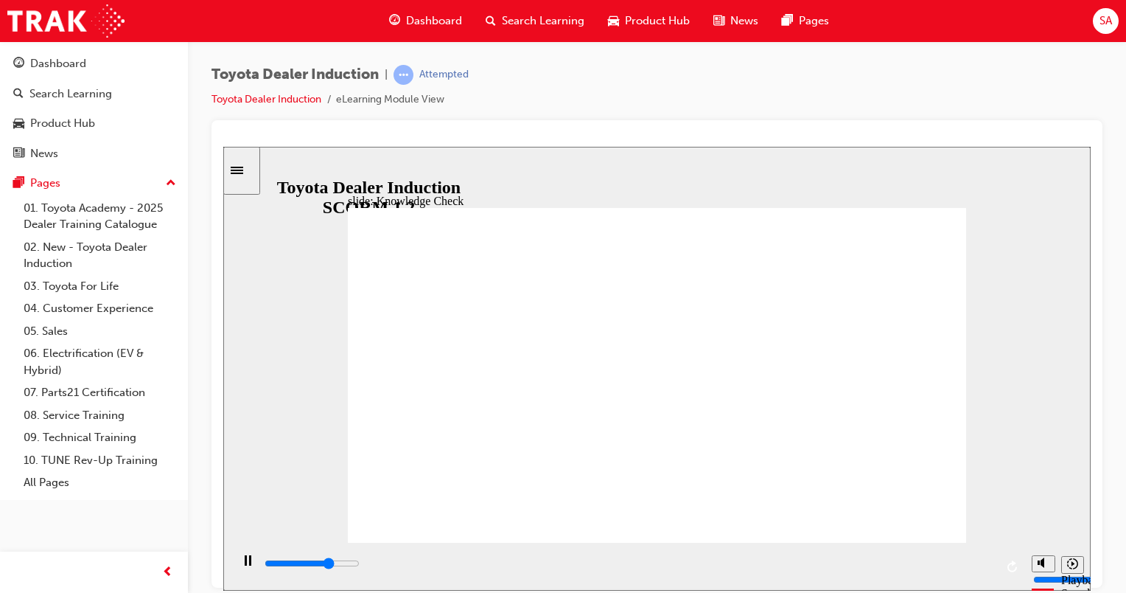
type input "3500"
checkbox input "true"
type input "1800"
checkbox input "true"
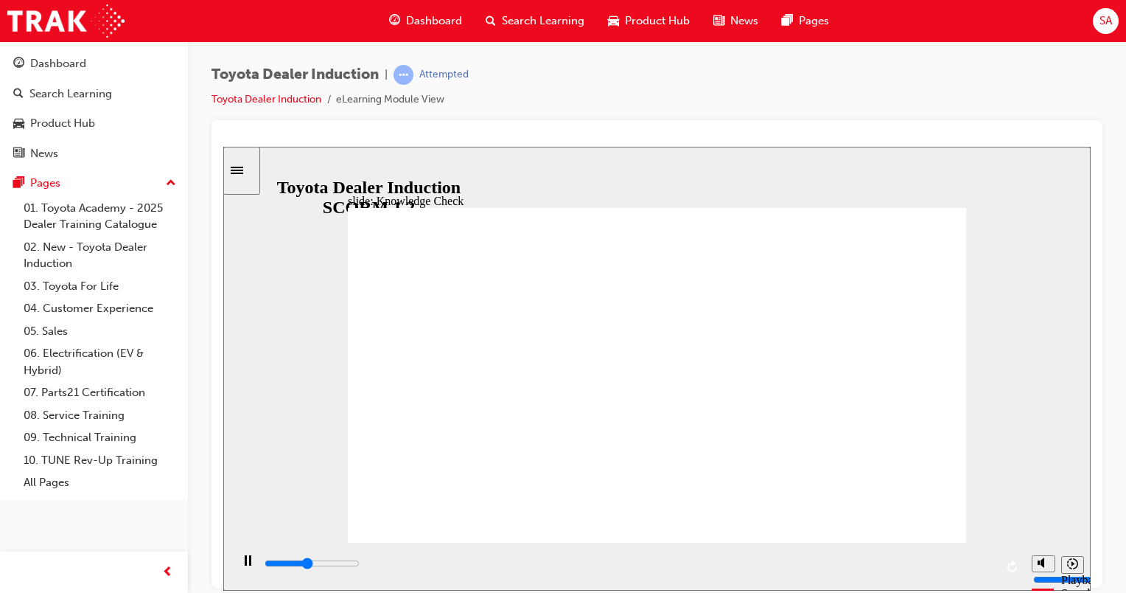
type input "2300"
checkbox input "true"
type input "2700"
checkbox input "true"
type input "3100"
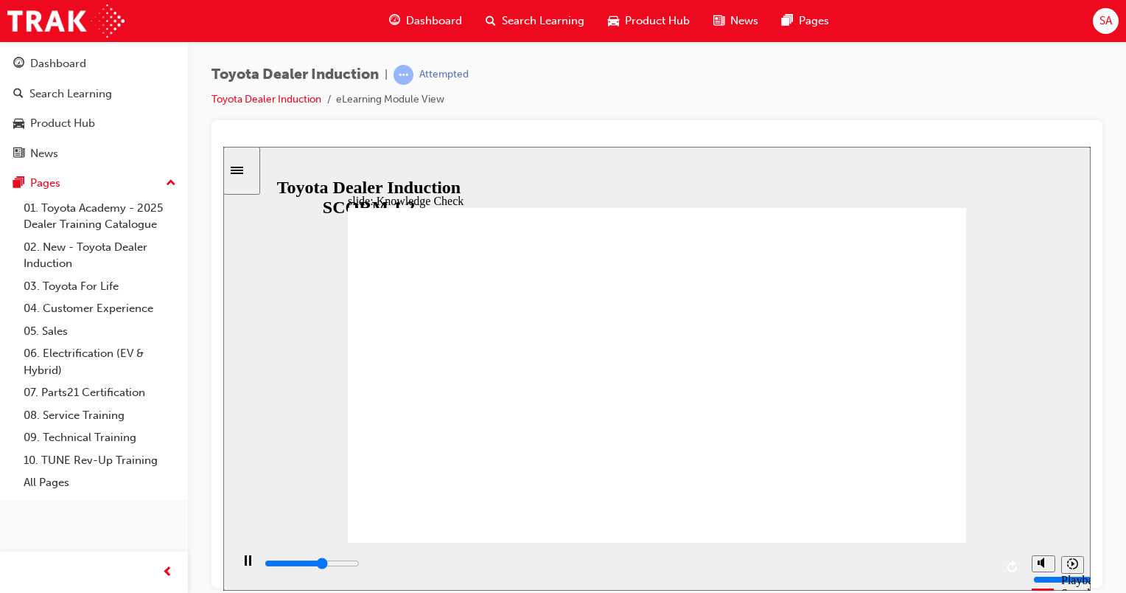
checkbox input "true"
click at [990, 570] on div "playback controls" at bounding box center [629, 563] width 732 height 16
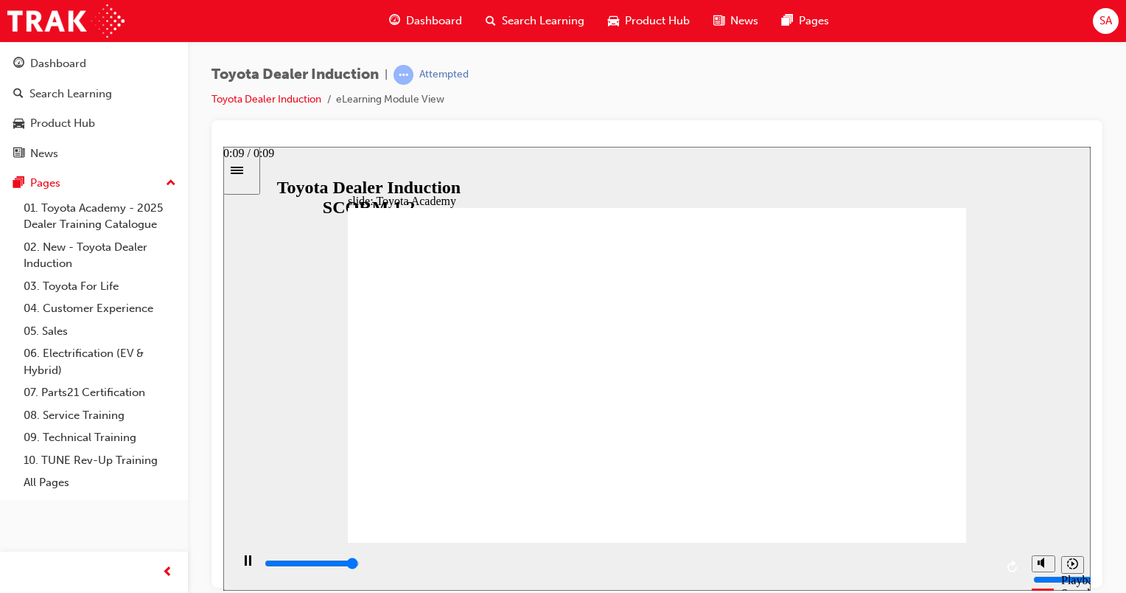
click at [360, 565] on input "slide progress" at bounding box center [312, 563] width 95 height 12
type input "9900"
